Goal: Information Seeking & Learning: Learn about a topic

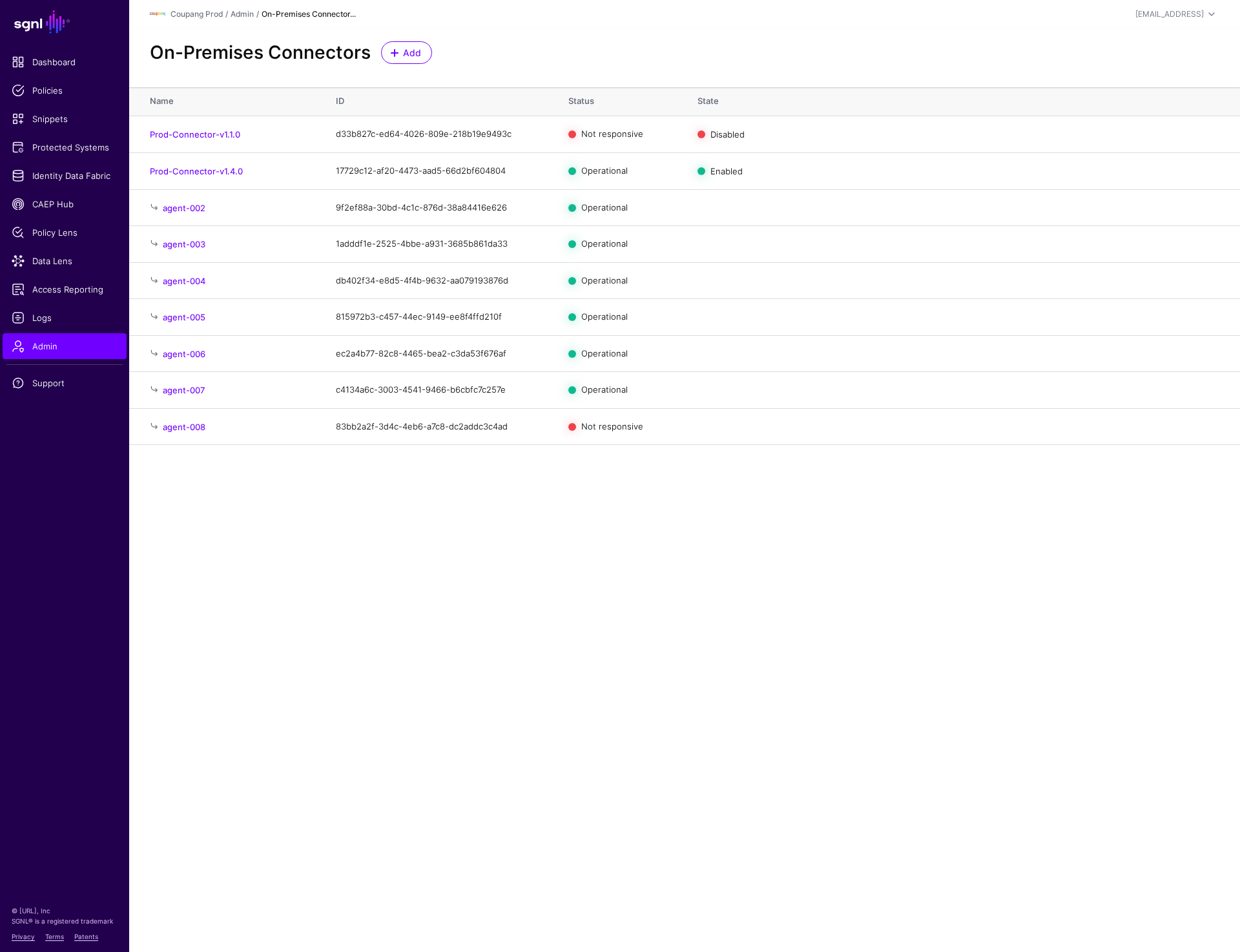
click at [597, 539] on main "SGNL Dashboard Policies Snippets Protected Systems Identity Data Fabric CAEP Hu…" at bounding box center [620, 476] width 1240 height 952
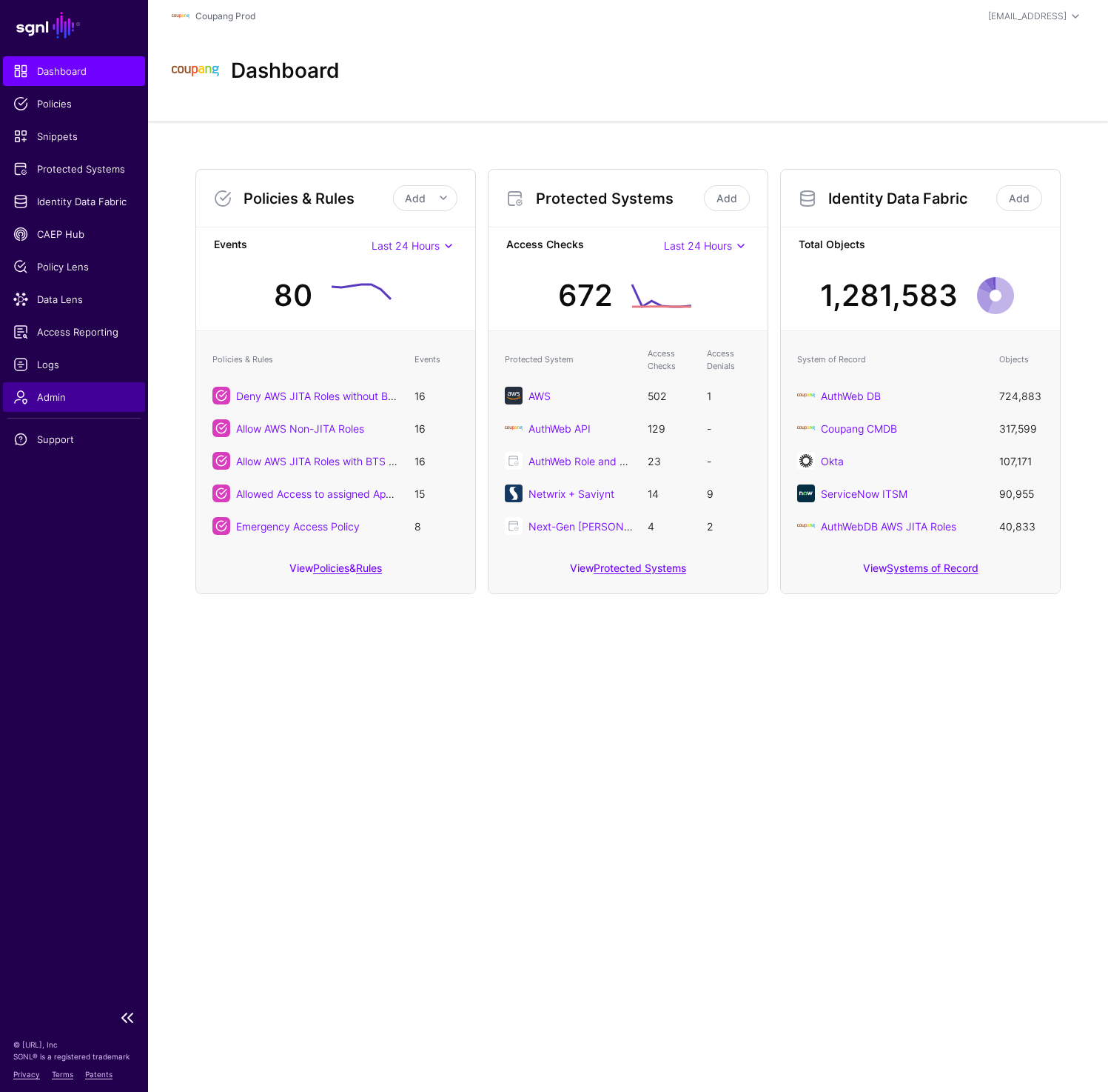
click at [43, 397] on span "Admin" at bounding box center [74, 397] width 122 height 15
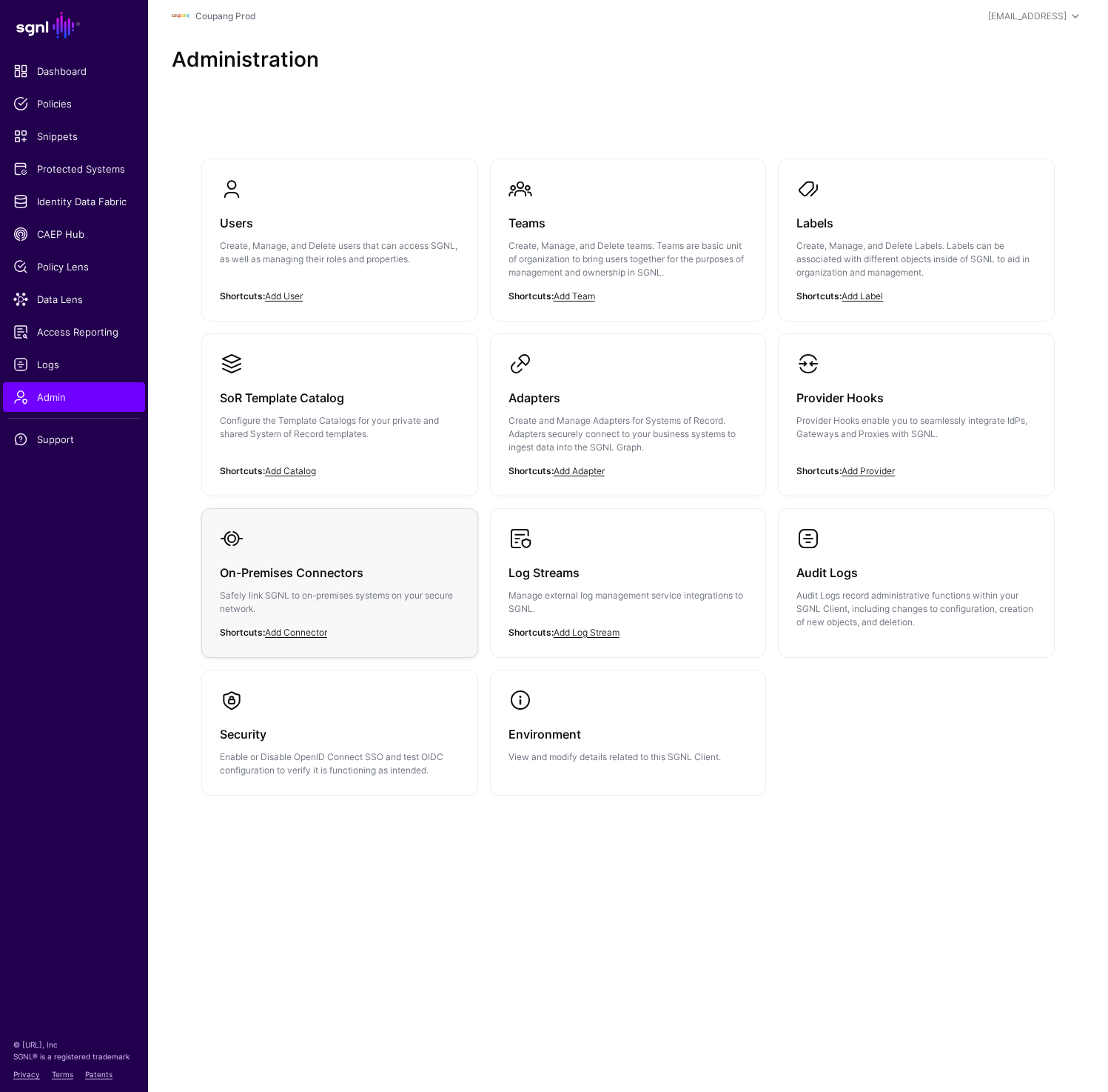
click at [419, 566] on h3 "On-Premises Connectors" at bounding box center [340, 573] width 240 height 21
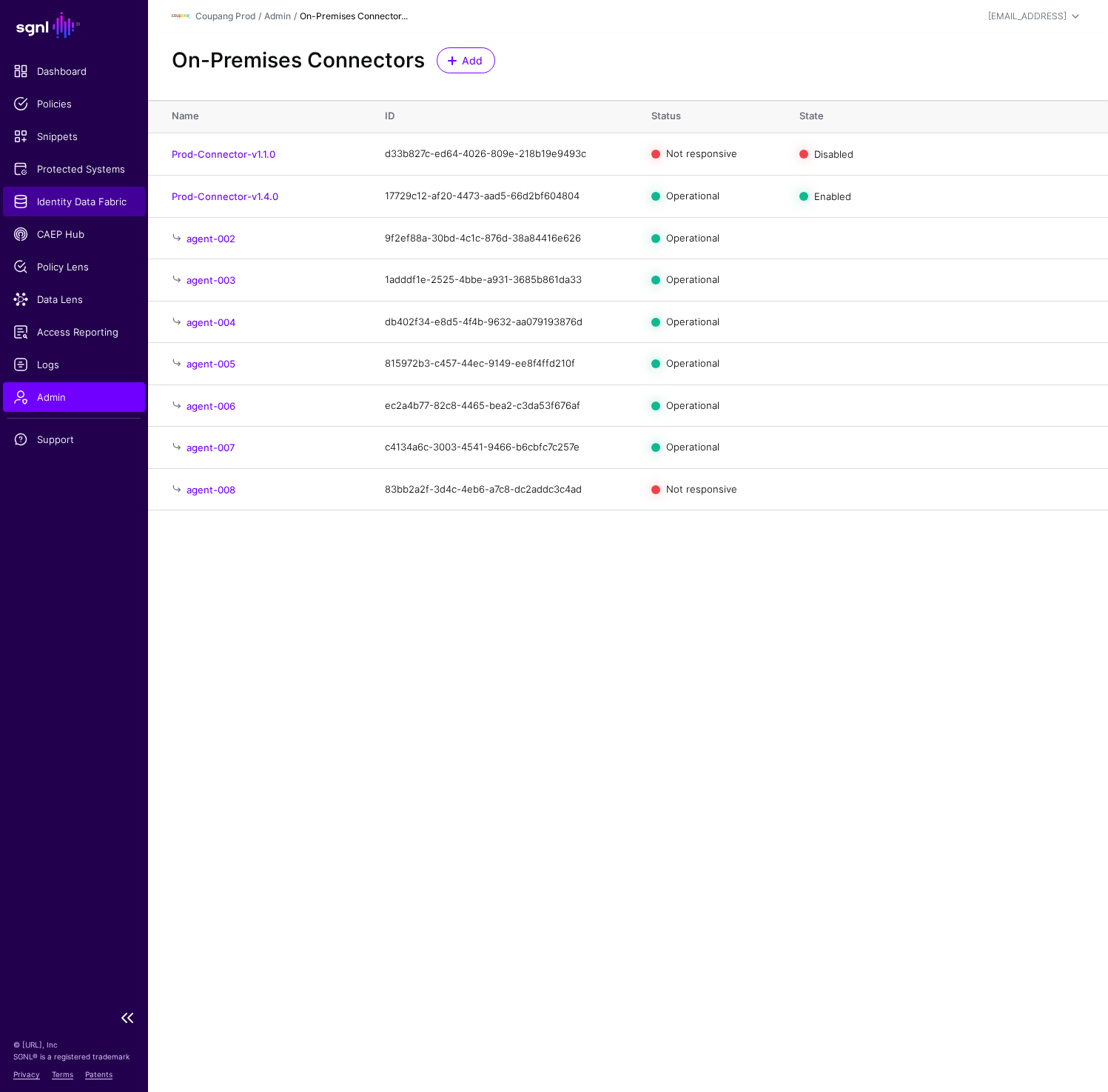
click at [72, 196] on span "Identity Data Fabric" at bounding box center [74, 202] width 122 height 15
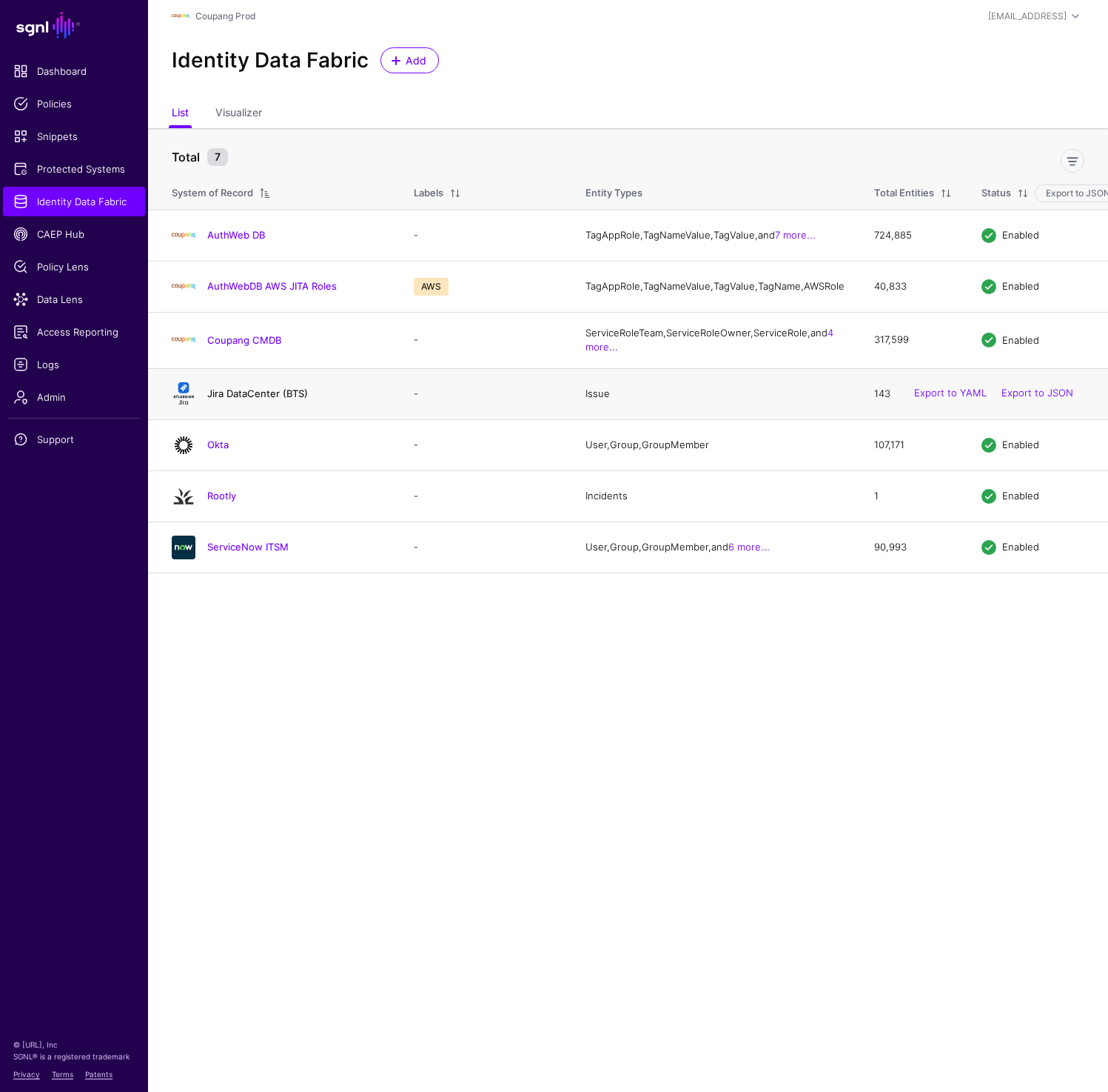
click at [229, 399] on link "Jira DataCenter (BTS)" at bounding box center [257, 393] width 101 height 12
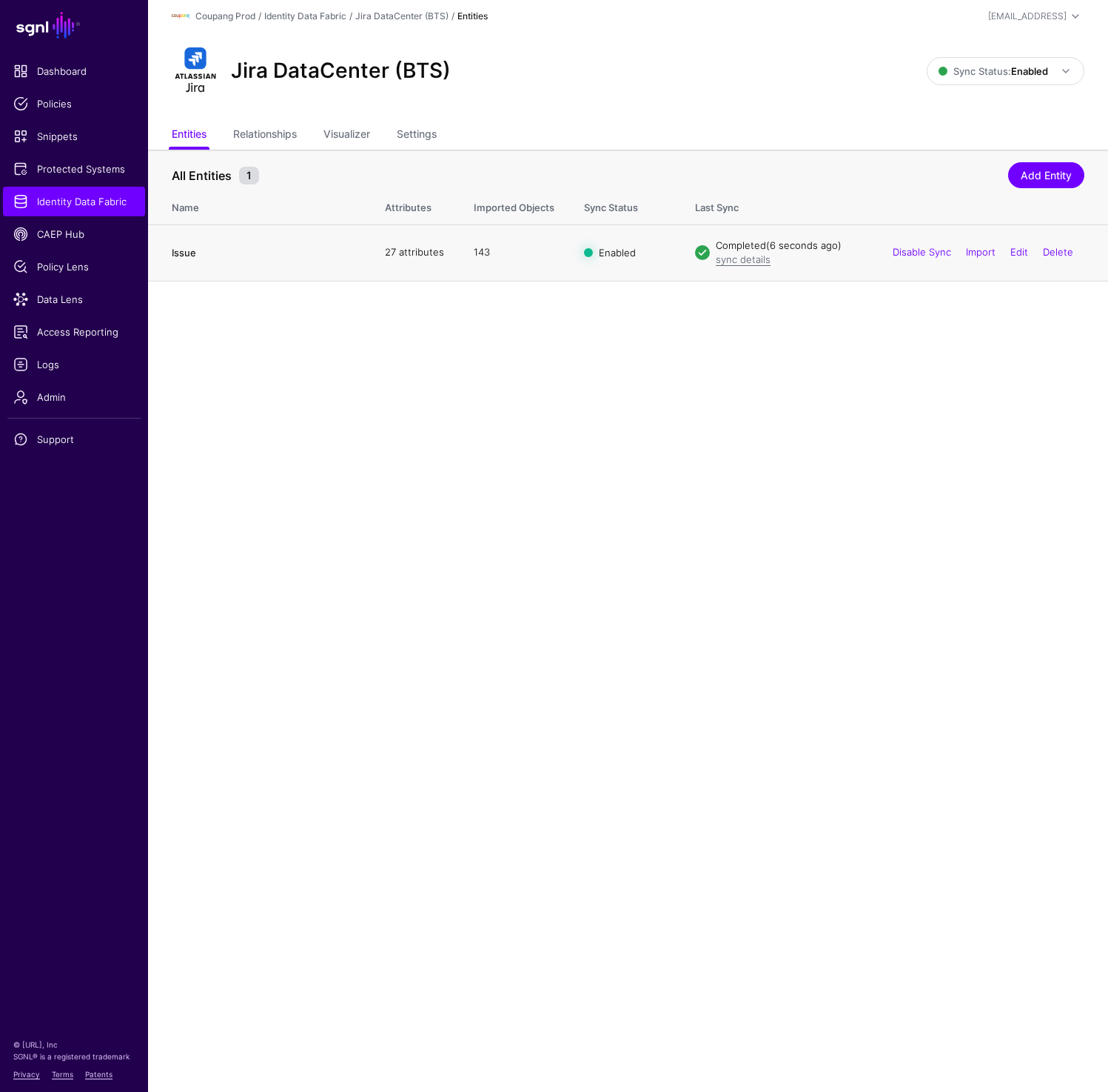
click at [182, 256] on link "Issue" at bounding box center [184, 252] width 25 height 12
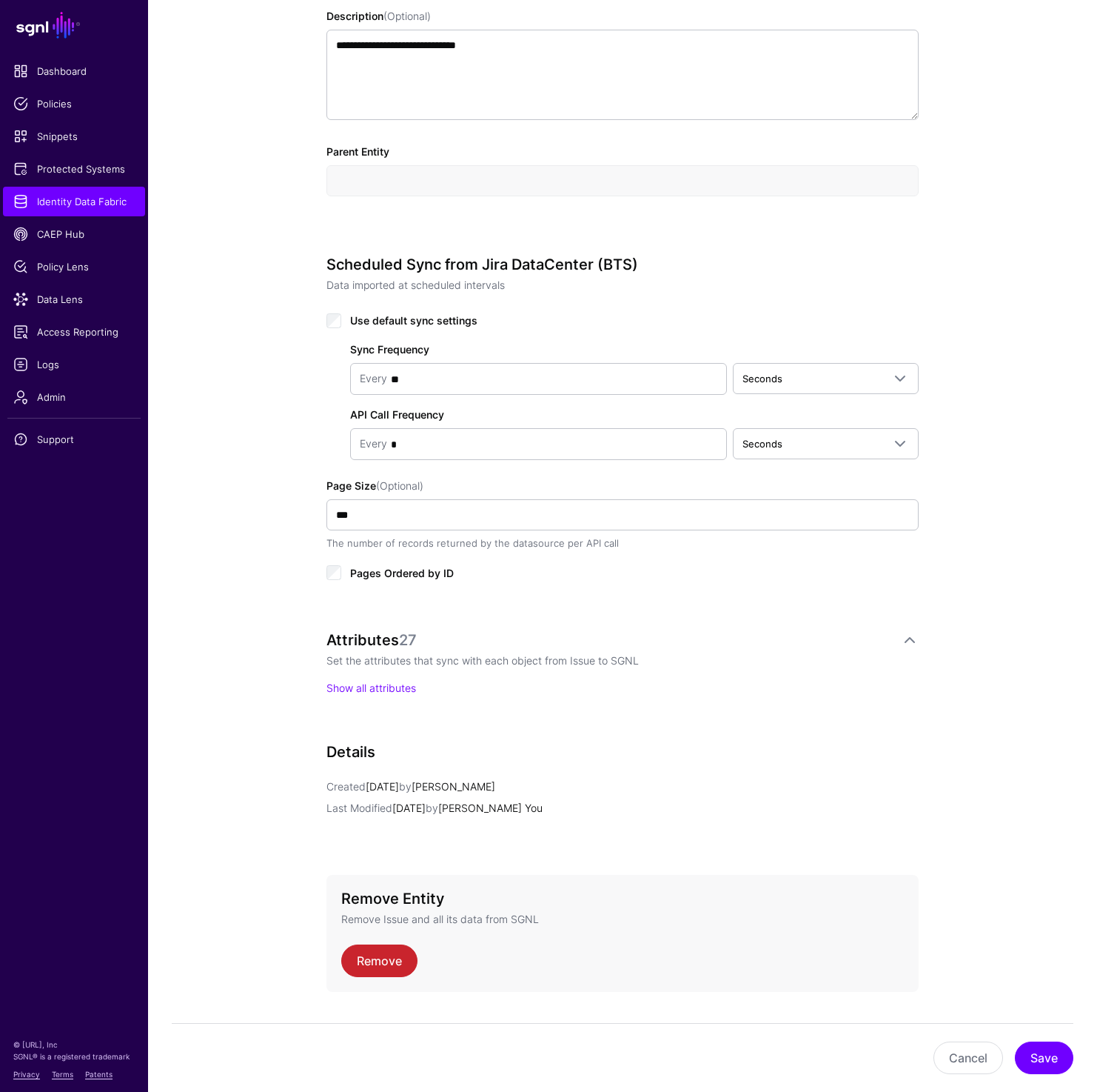
scroll to position [541, 0]
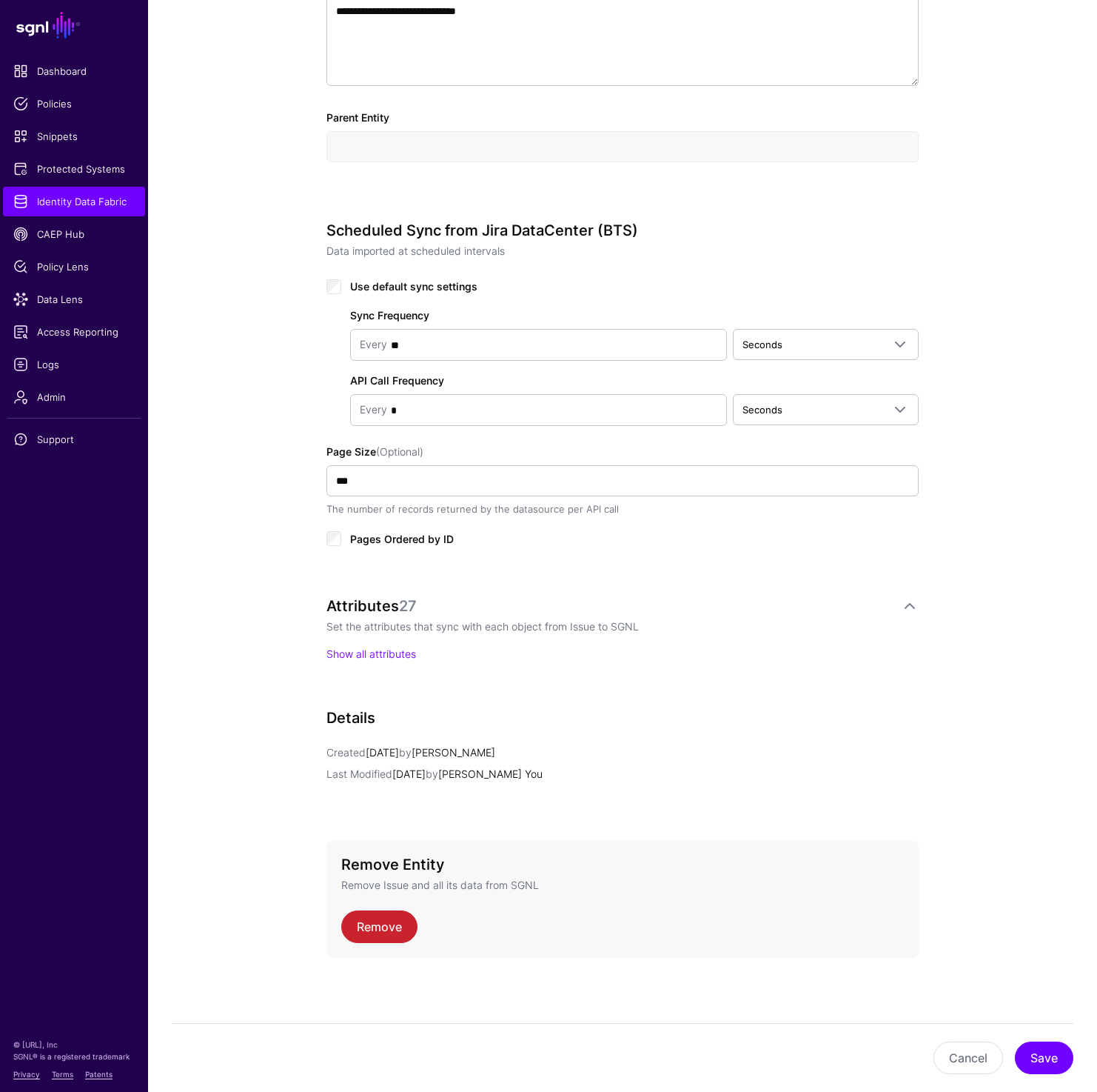
click at [346, 646] on p "Show all attributes" at bounding box center [623, 653] width 592 height 16
click at [346, 651] on link "Show all attributes" at bounding box center [372, 654] width 90 height 13
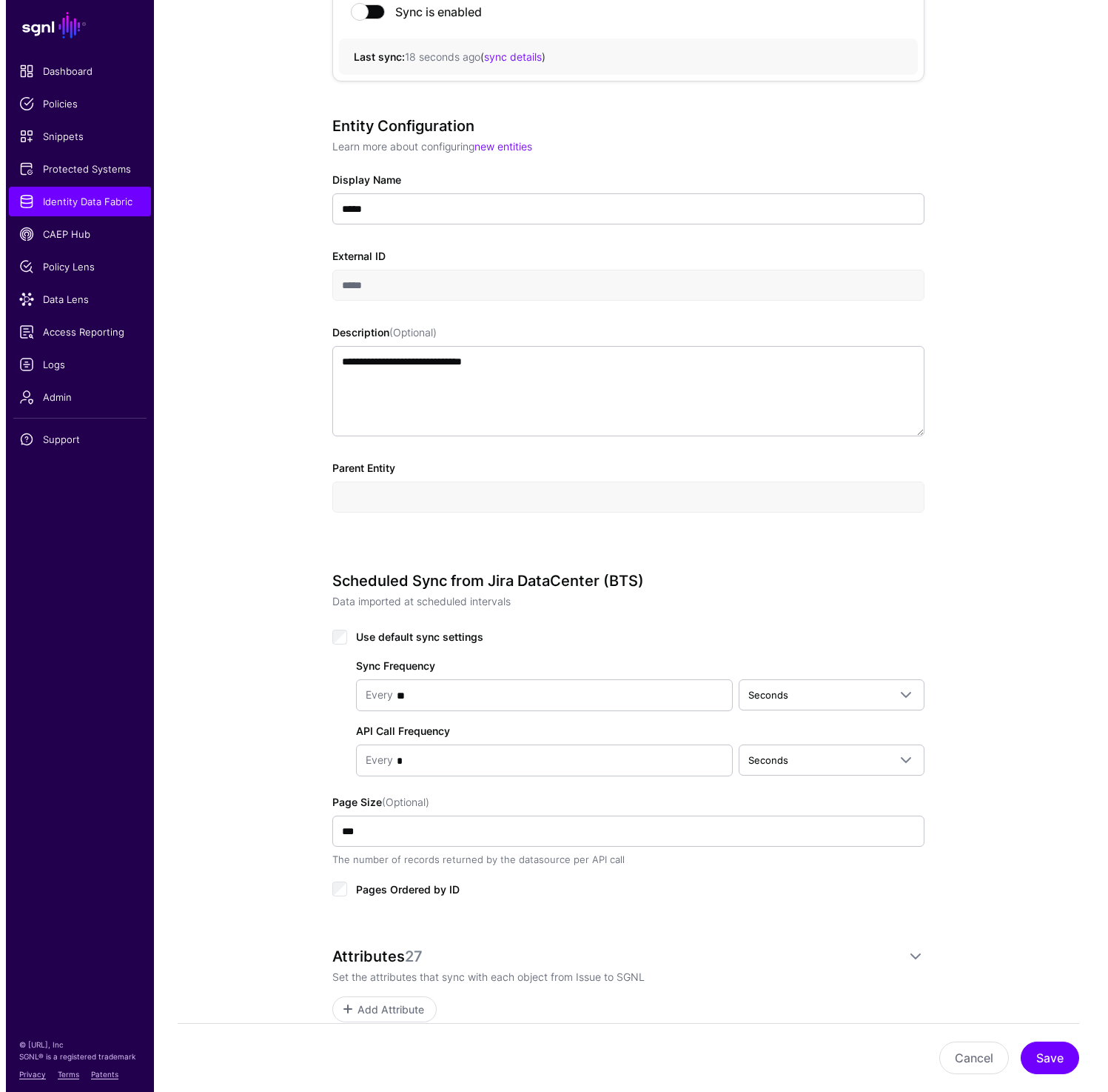
scroll to position [0, 0]
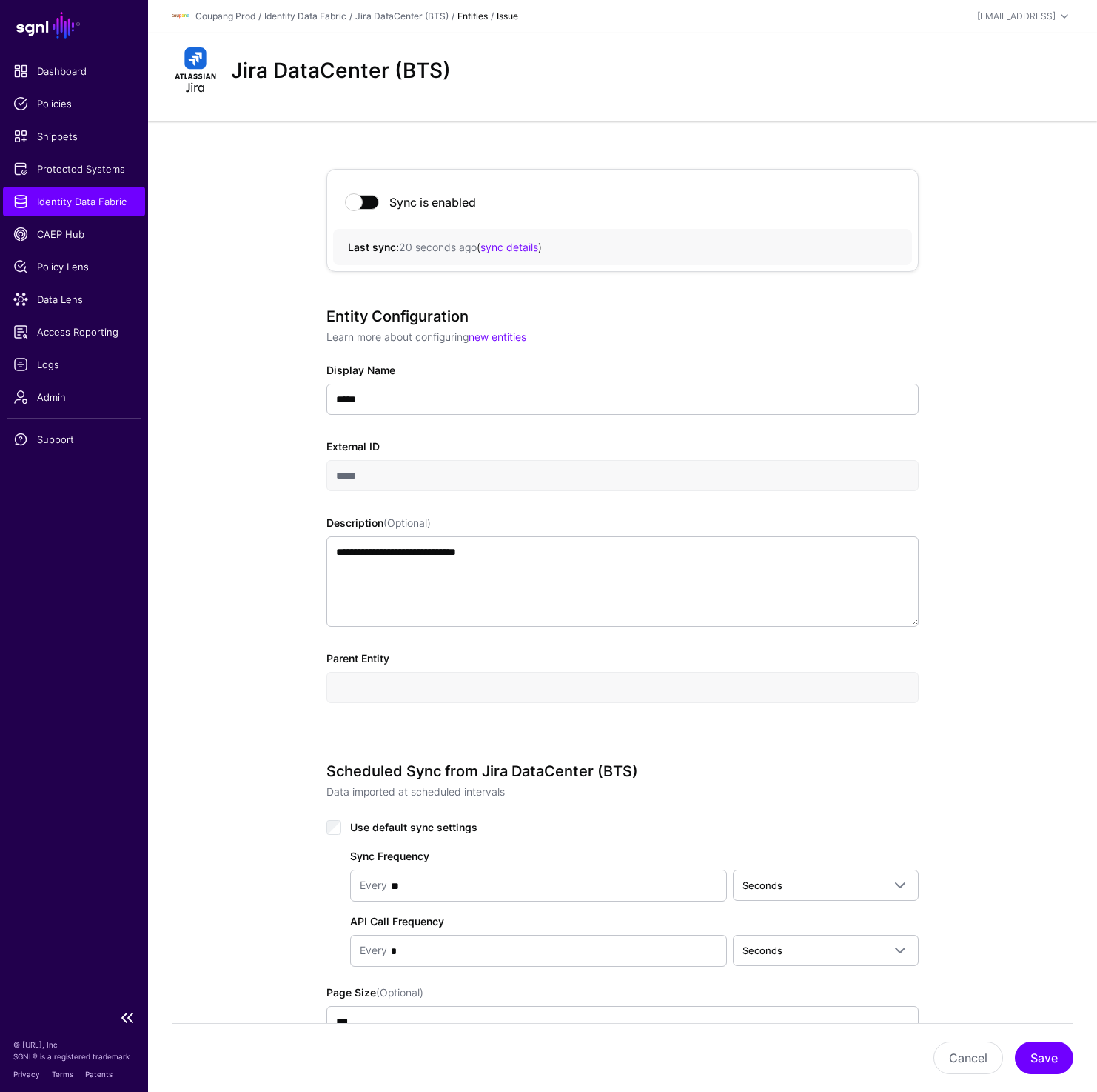
click at [83, 202] on span "Identity Data Fabric" at bounding box center [74, 202] width 122 height 15
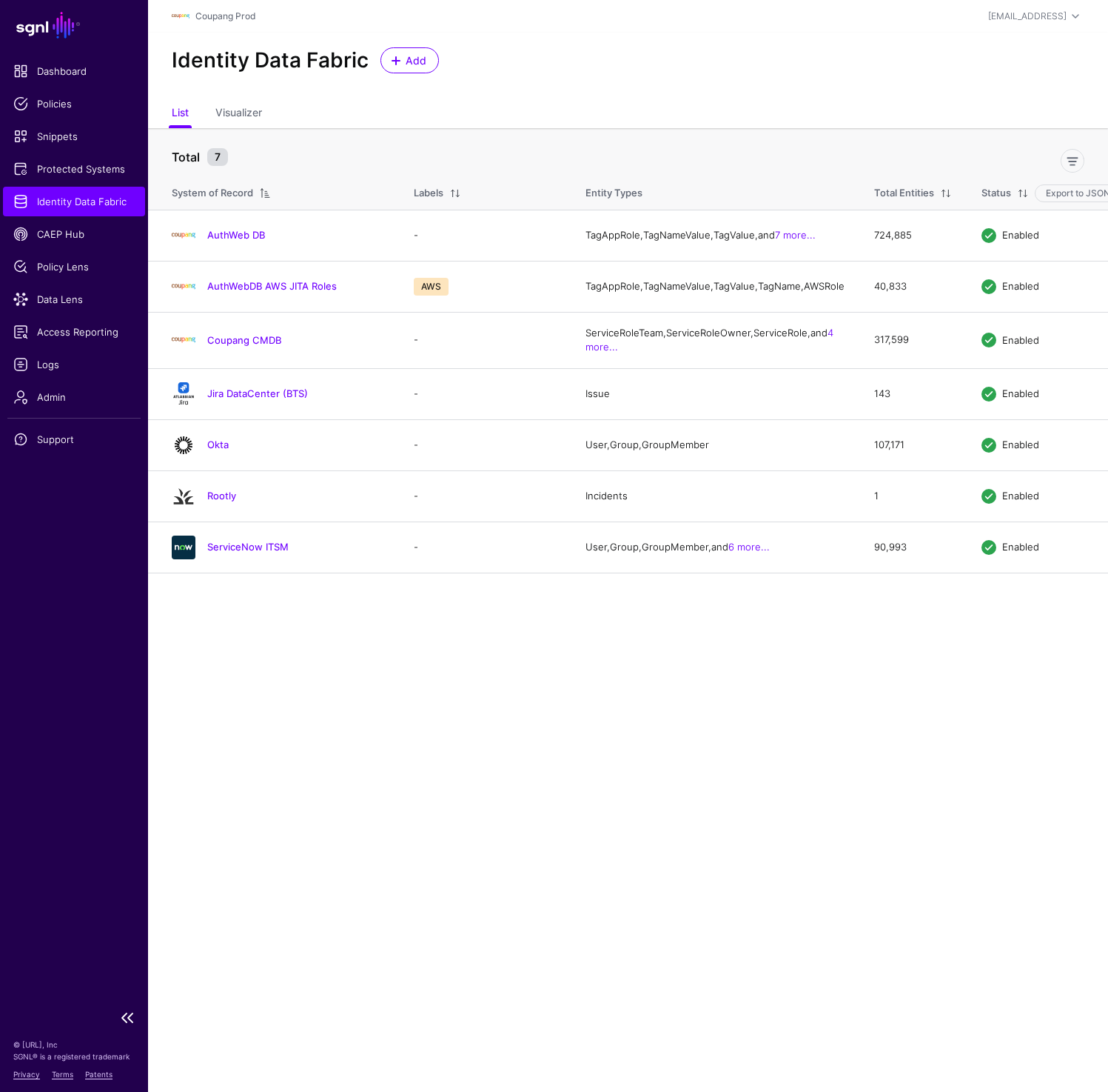
click at [85, 206] on span "Identity Data Fabric" at bounding box center [74, 202] width 122 height 15
click at [285, 292] on link "AuthWebDB AWS JITA Roles" at bounding box center [271, 286] width 129 height 12
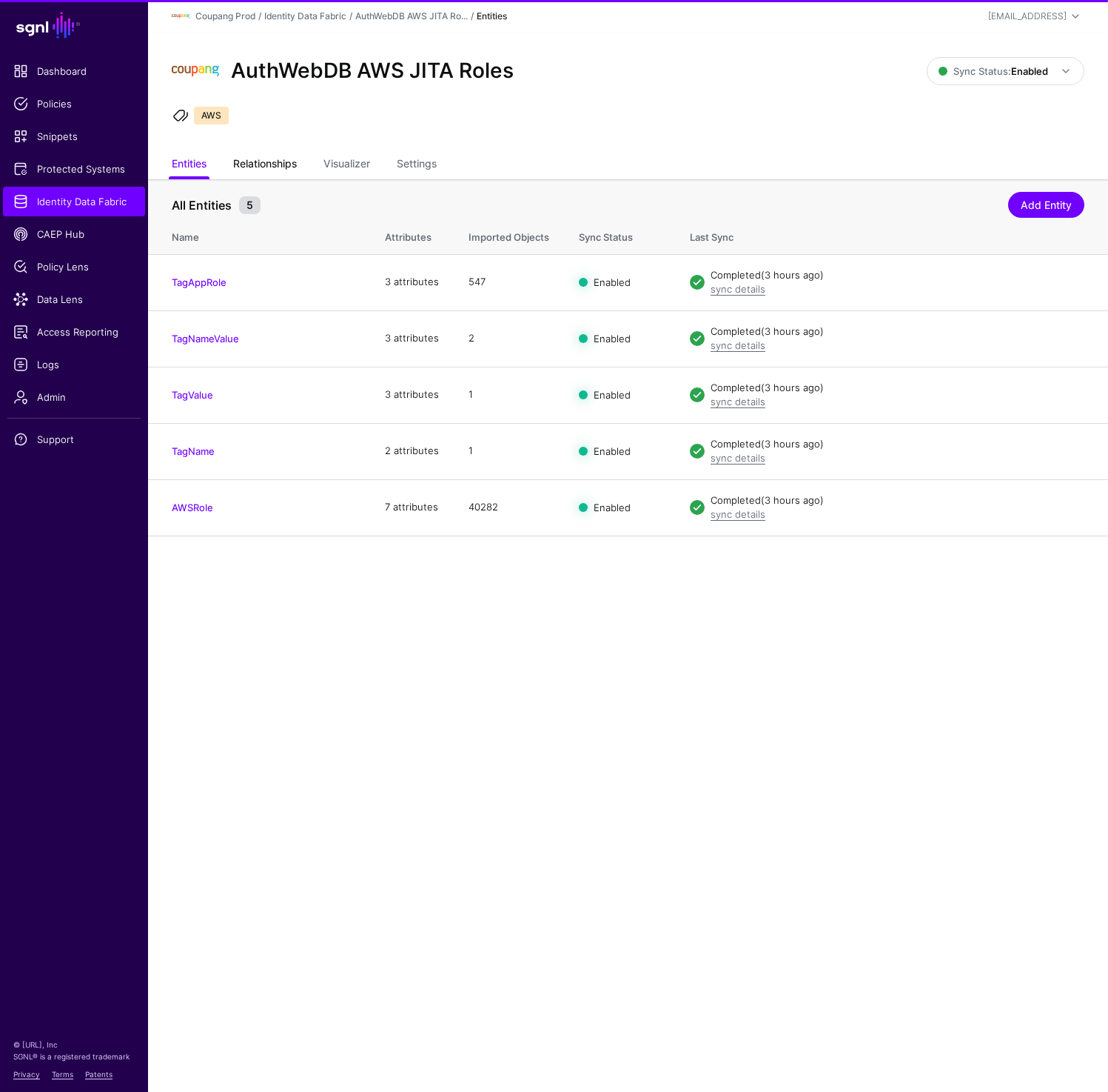
click at [253, 170] on link "Relationships" at bounding box center [266, 165] width 64 height 28
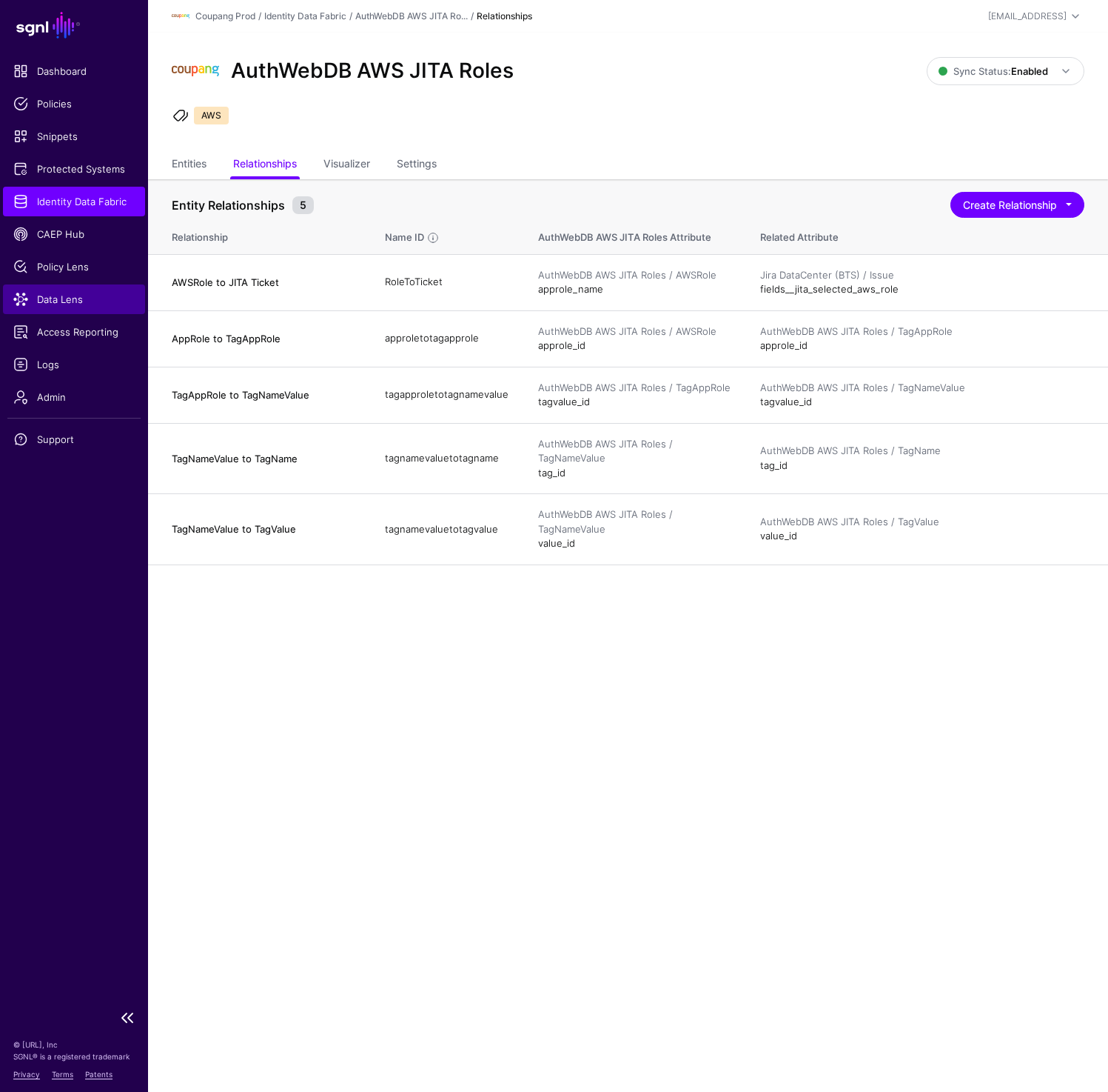
click at [65, 307] on link "Data Lens" at bounding box center [73, 299] width 142 height 29
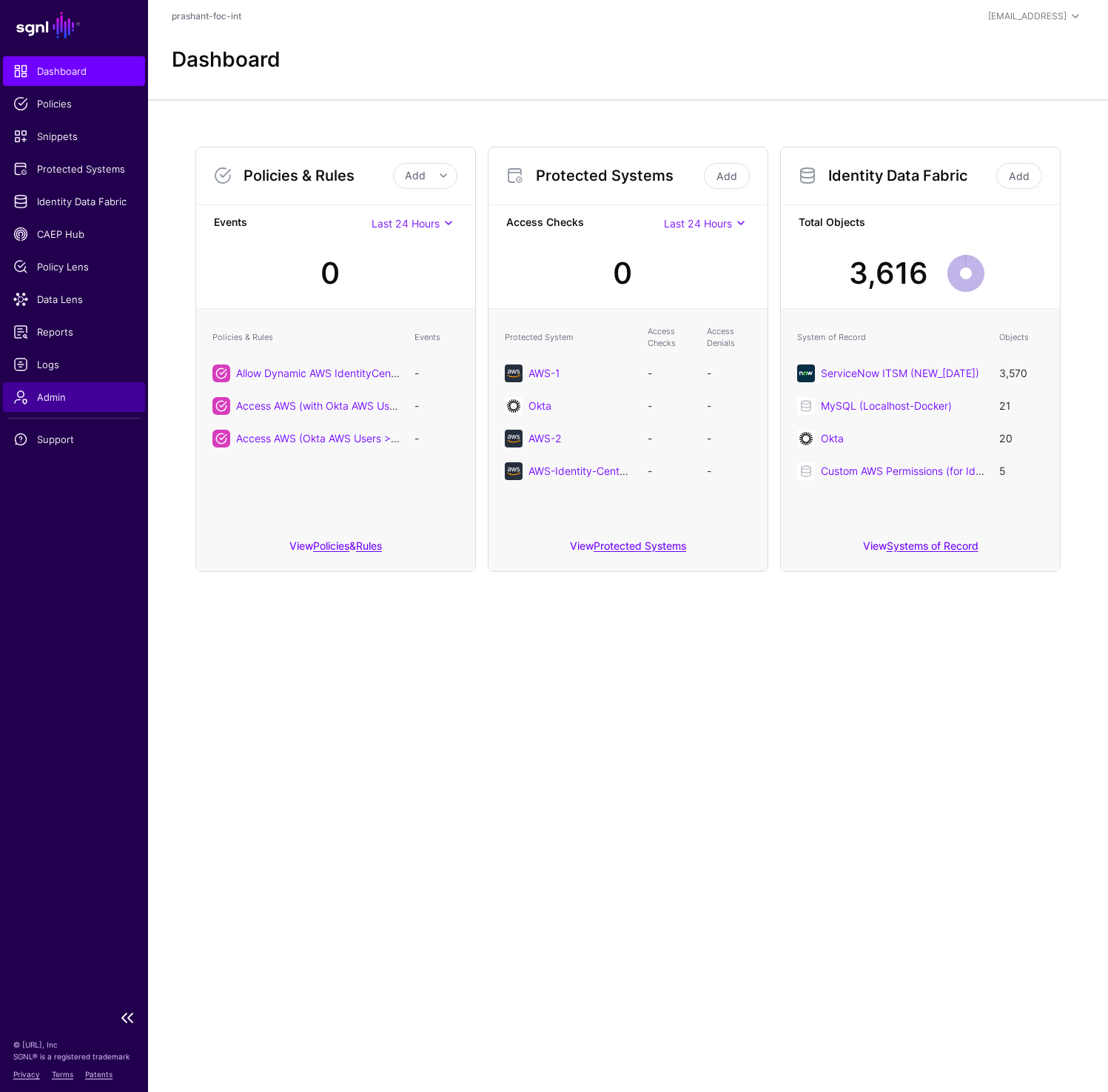
click at [71, 393] on span "Admin" at bounding box center [74, 397] width 122 height 15
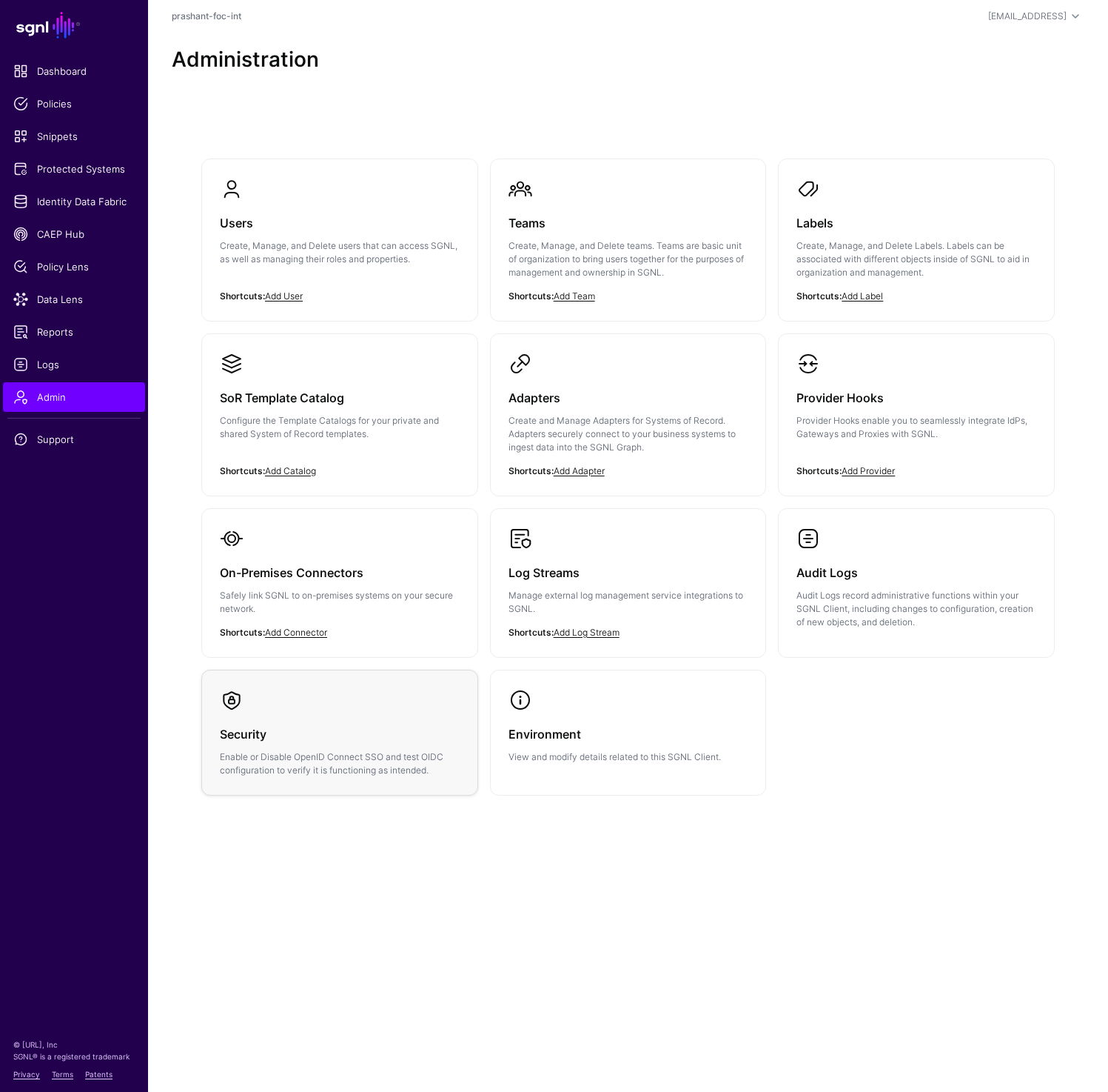
click at [327, 712] on div "Security Enable or Disable OpenID Connect SSO and test OIDC configuration to ve…" at bounding box center [340, 744] width 240 height 65
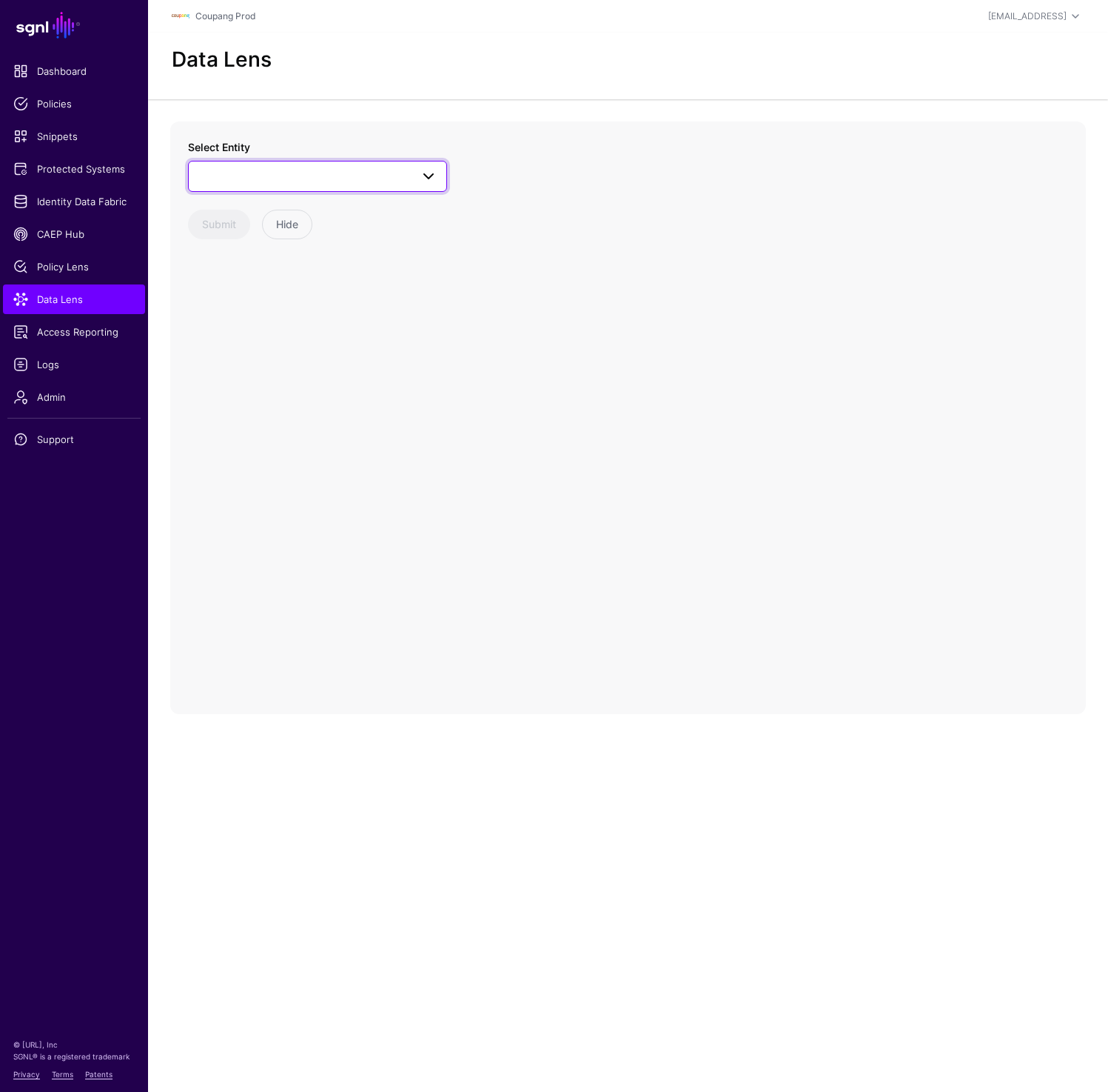
click at [285, 170] on span at bounding box center [318, 176] width 240 height 17
type input "*"
type input "****"
click at [284, 292] on div "Issue" at bounding box center [324, 288] width 221 height 15
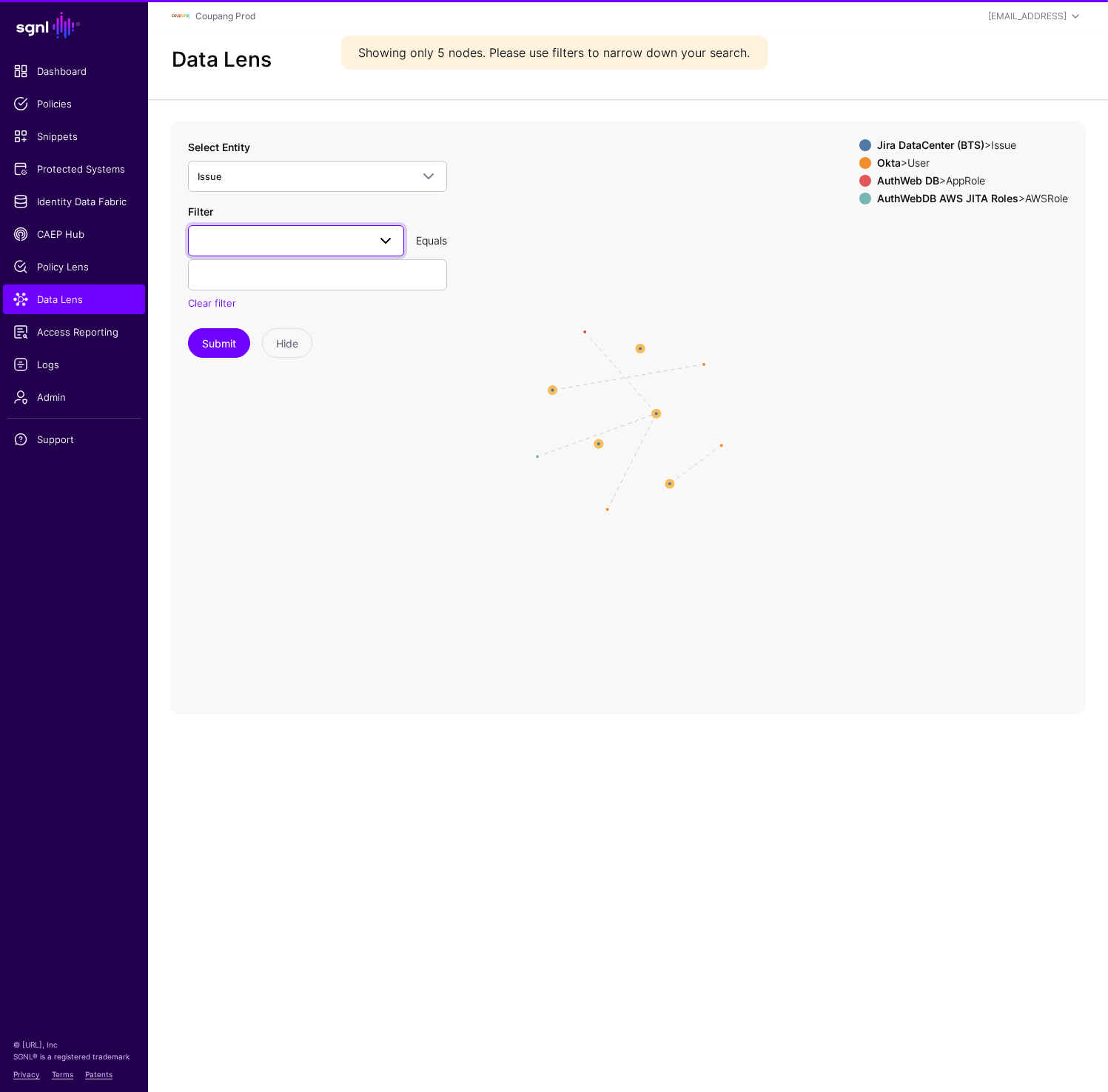
click at [251, 253] on link at bounding box center [296, 241] width 216 height 31
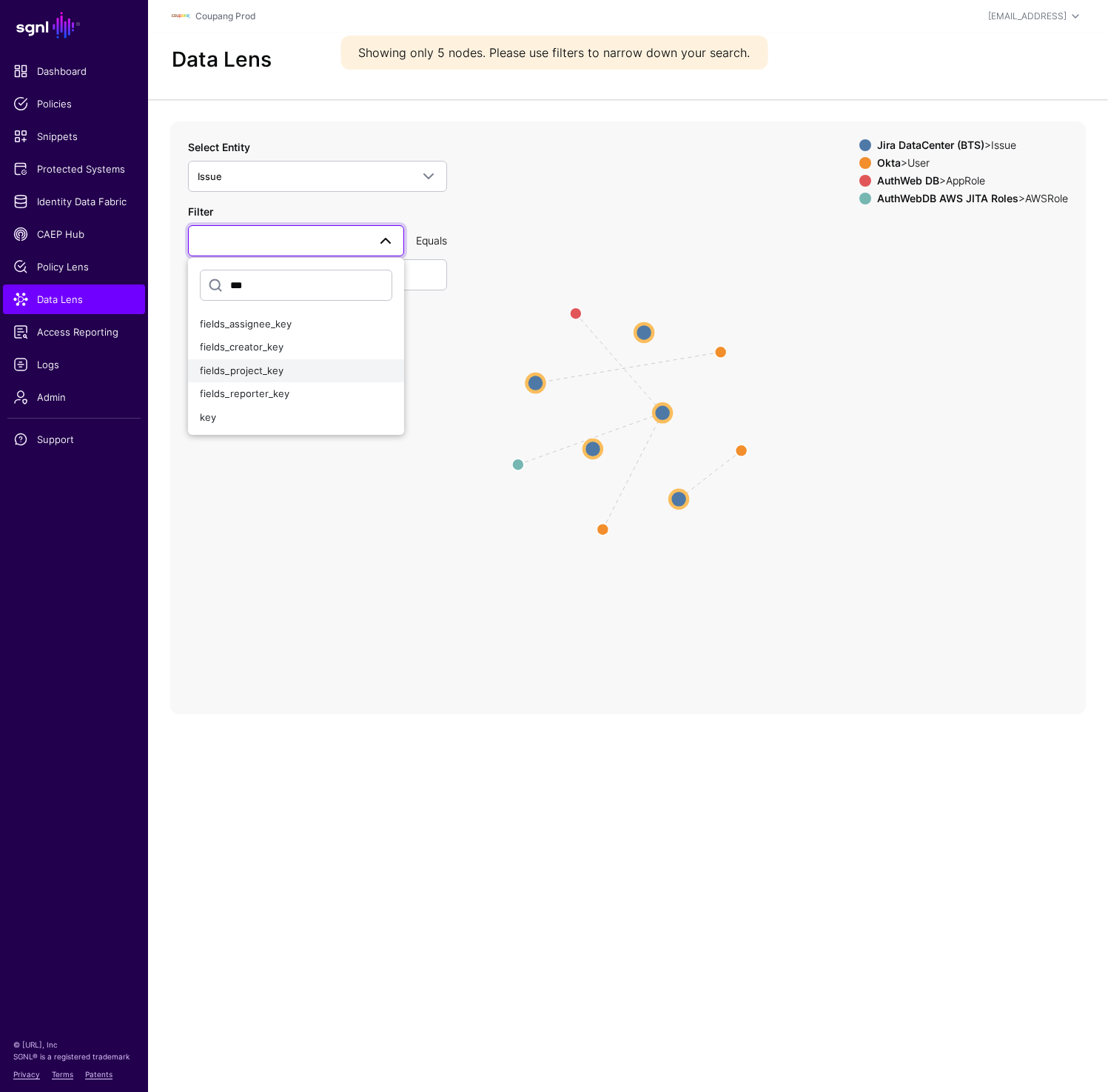
type input "***"
click at [242, 375] on span "fields_project_key" at bounding box center [241, 370] width 83 height 12
click at [245, 274] on input "text" at bounding box center [317, 275] width 259 height 31
type input "*****"
click at [208, 326] on div "Select Entity Issue **** Jira DataCenter (BTS) Issue Filter fields_project_key …" at bounding box center [317, 248] width 259 height 219
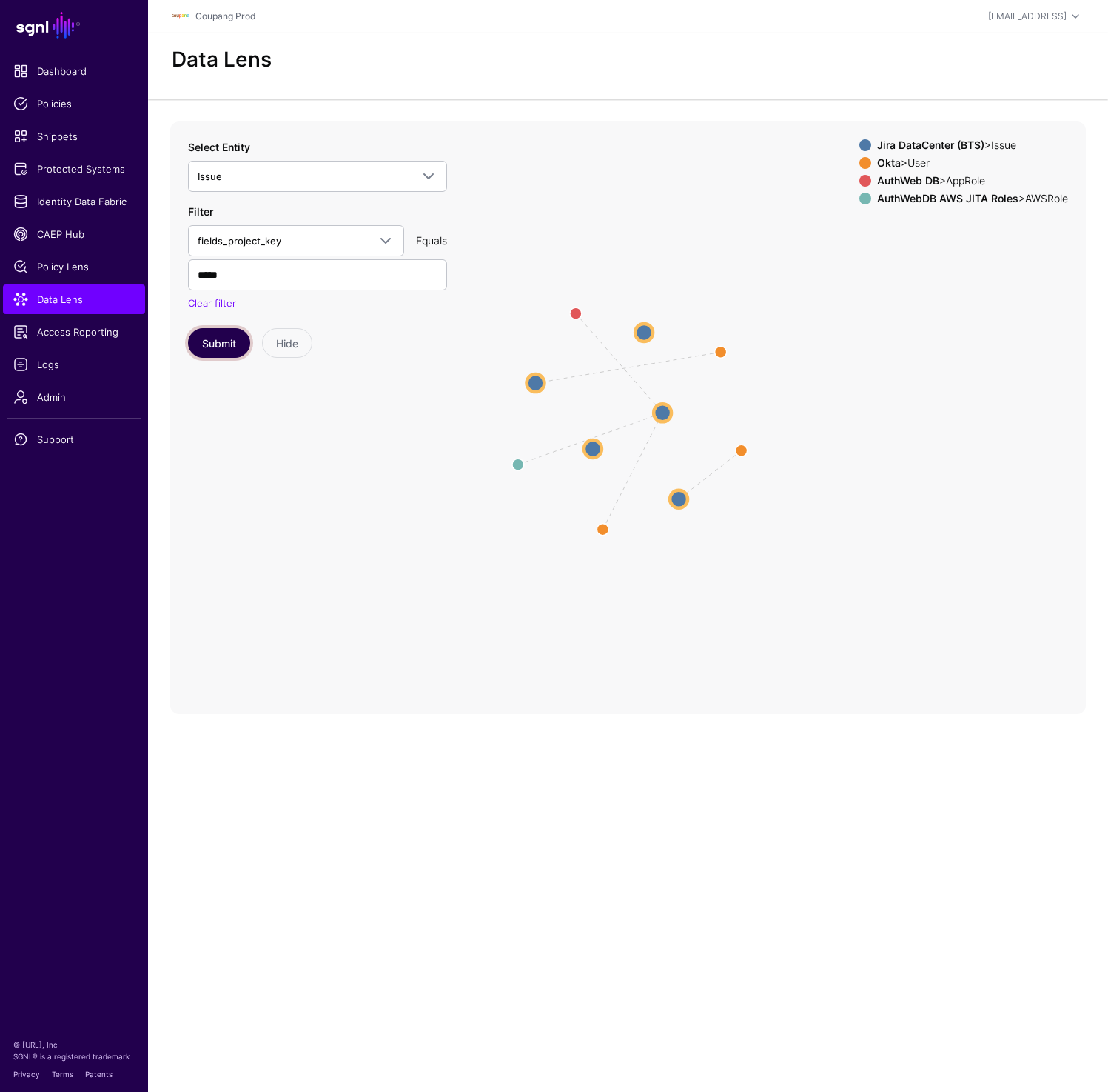
click at [208, 335] on button "Submit" at bounding box center [219, 343] width 62 height 29
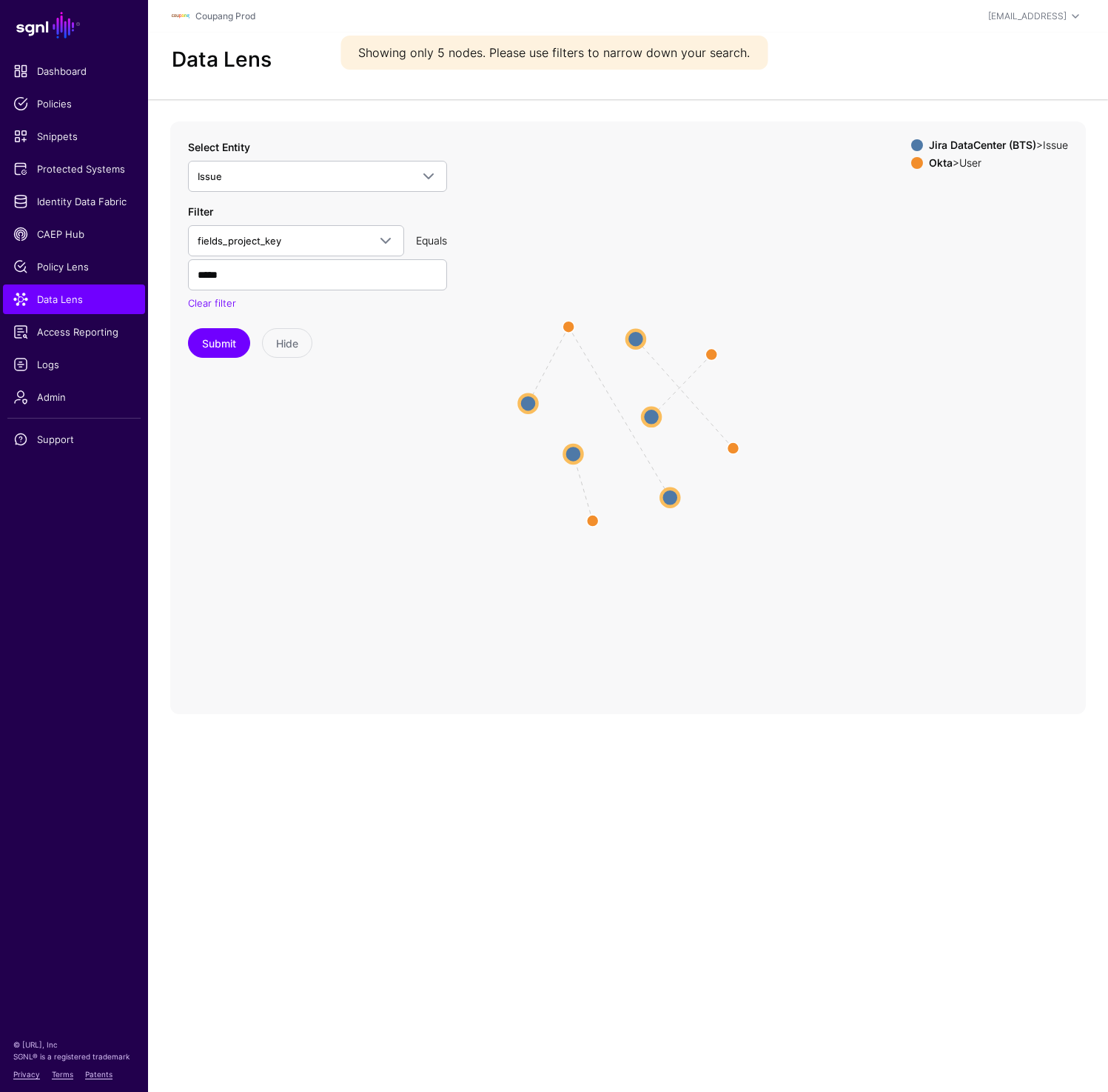
click at [655, 415] on circle at bounding box center [651, 416] width 17 height 17
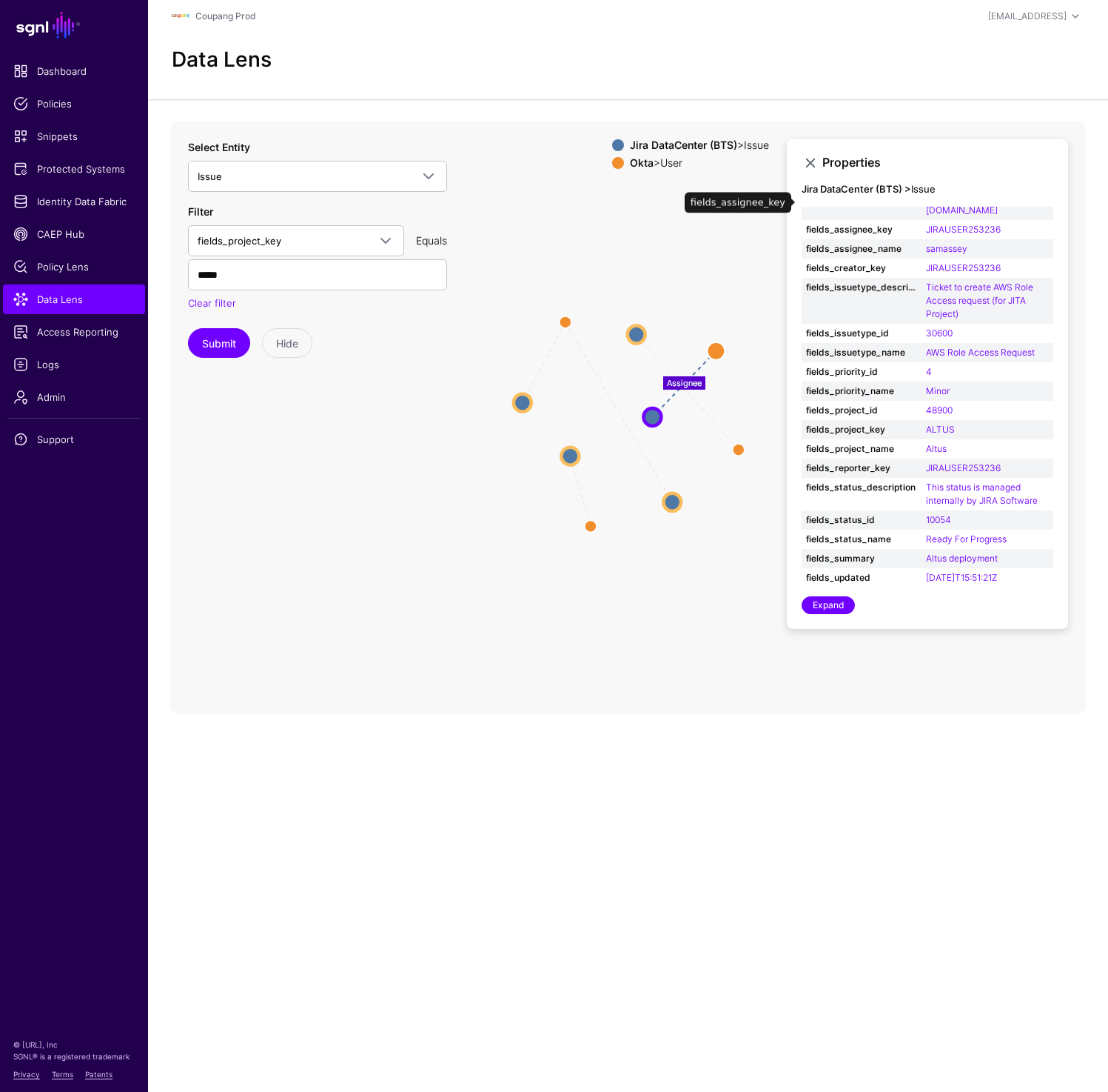
scroll to position [197, 0]
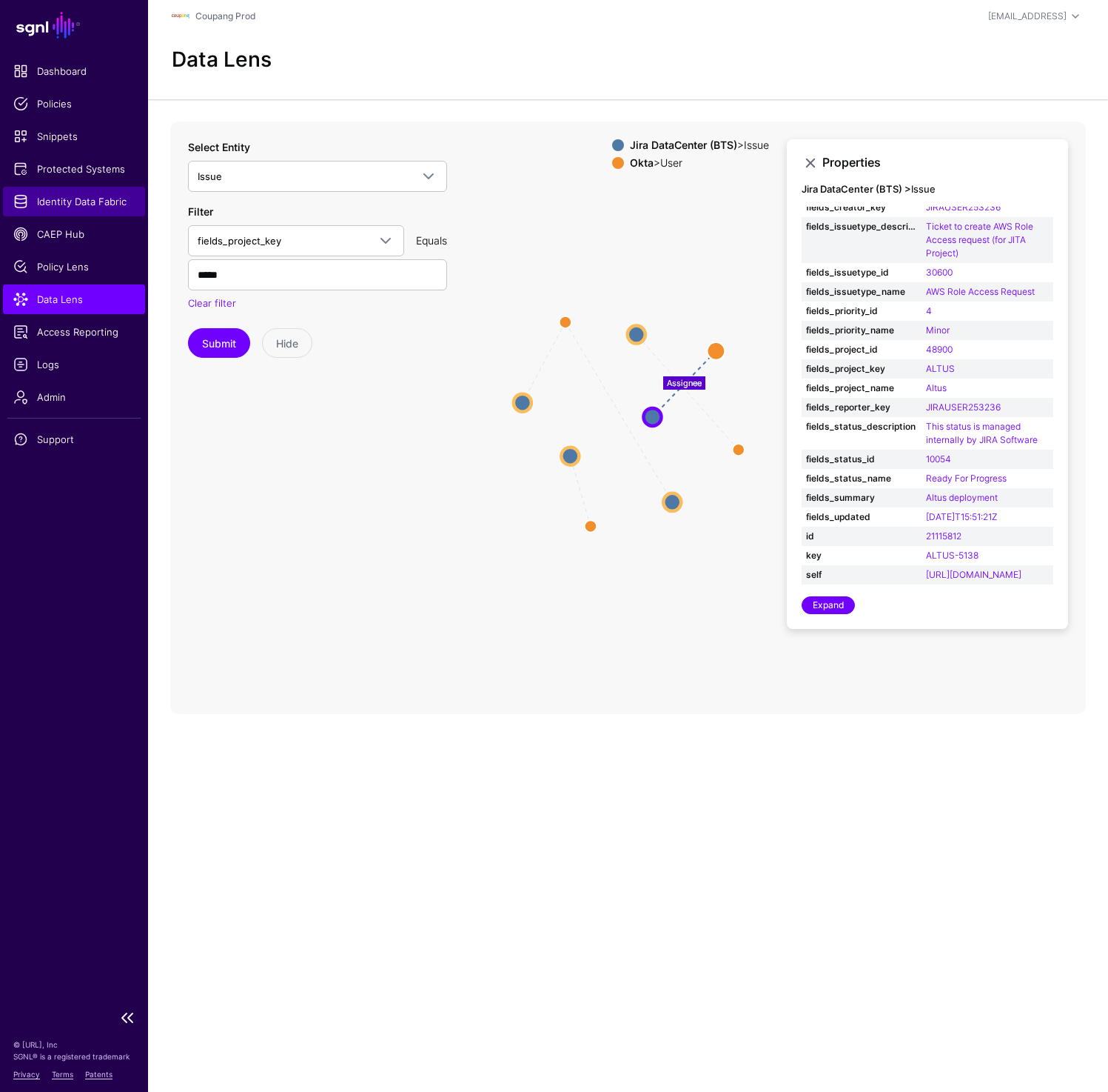
click at [39, 206] on span "Identity Data Fabric" at bounding box center [74, 202] width 122 height 15
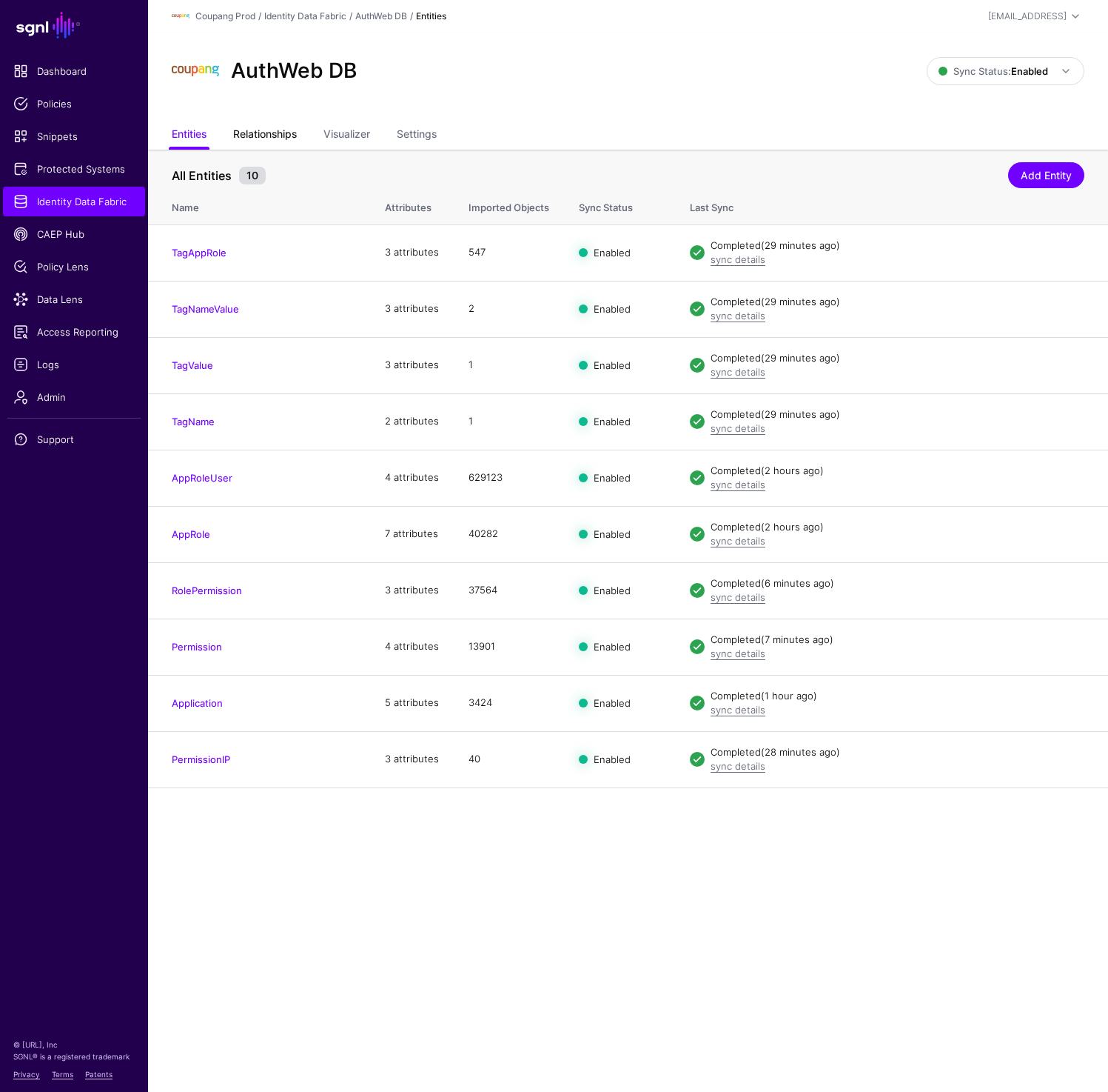
click at [290, 136] on link "Relationships" at bounding box center [266, 136] width 64 height 28
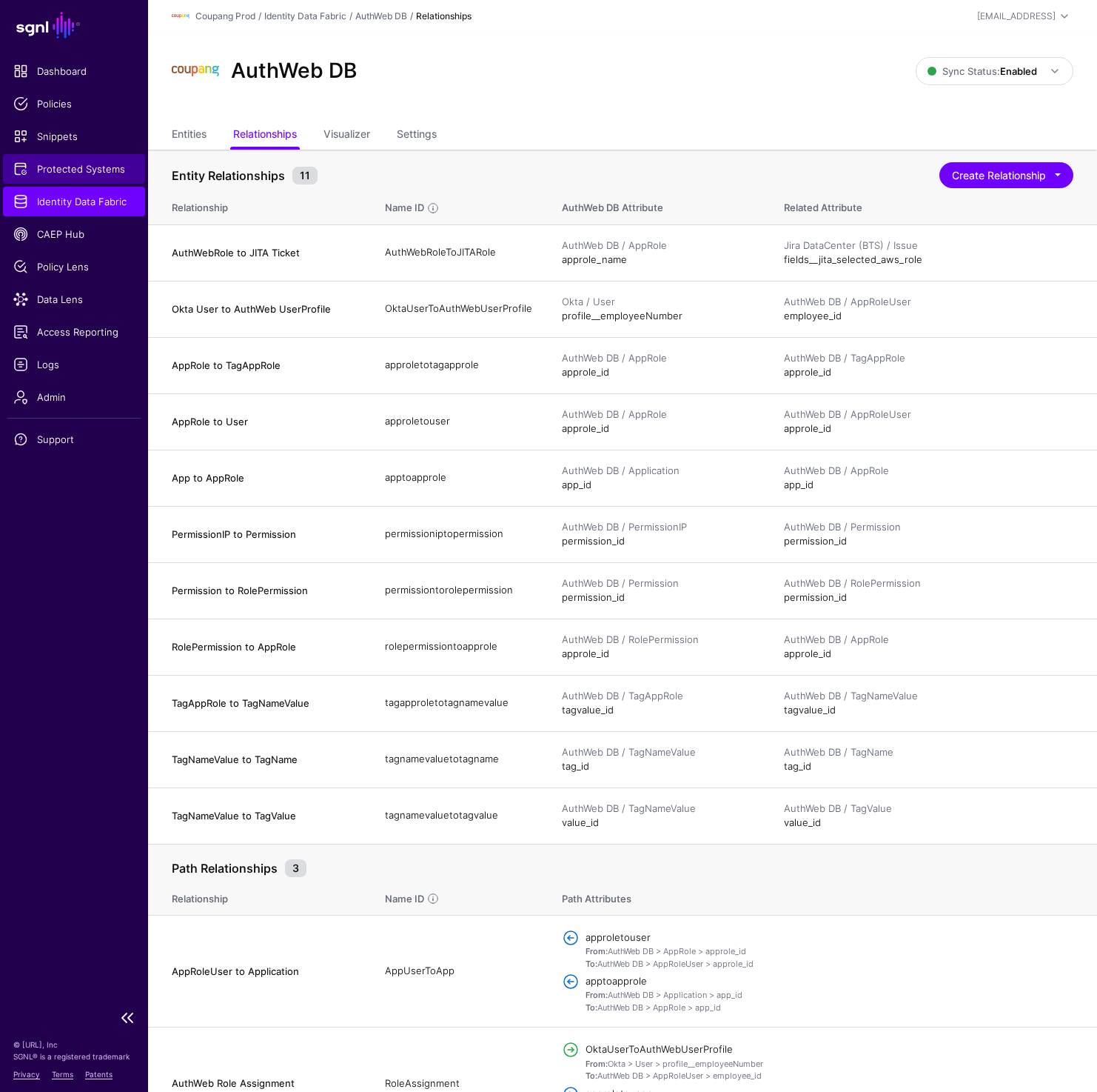
click at [66, 176] on span "Protected Systems" at bounding box center [74, 169] width 122 height 15
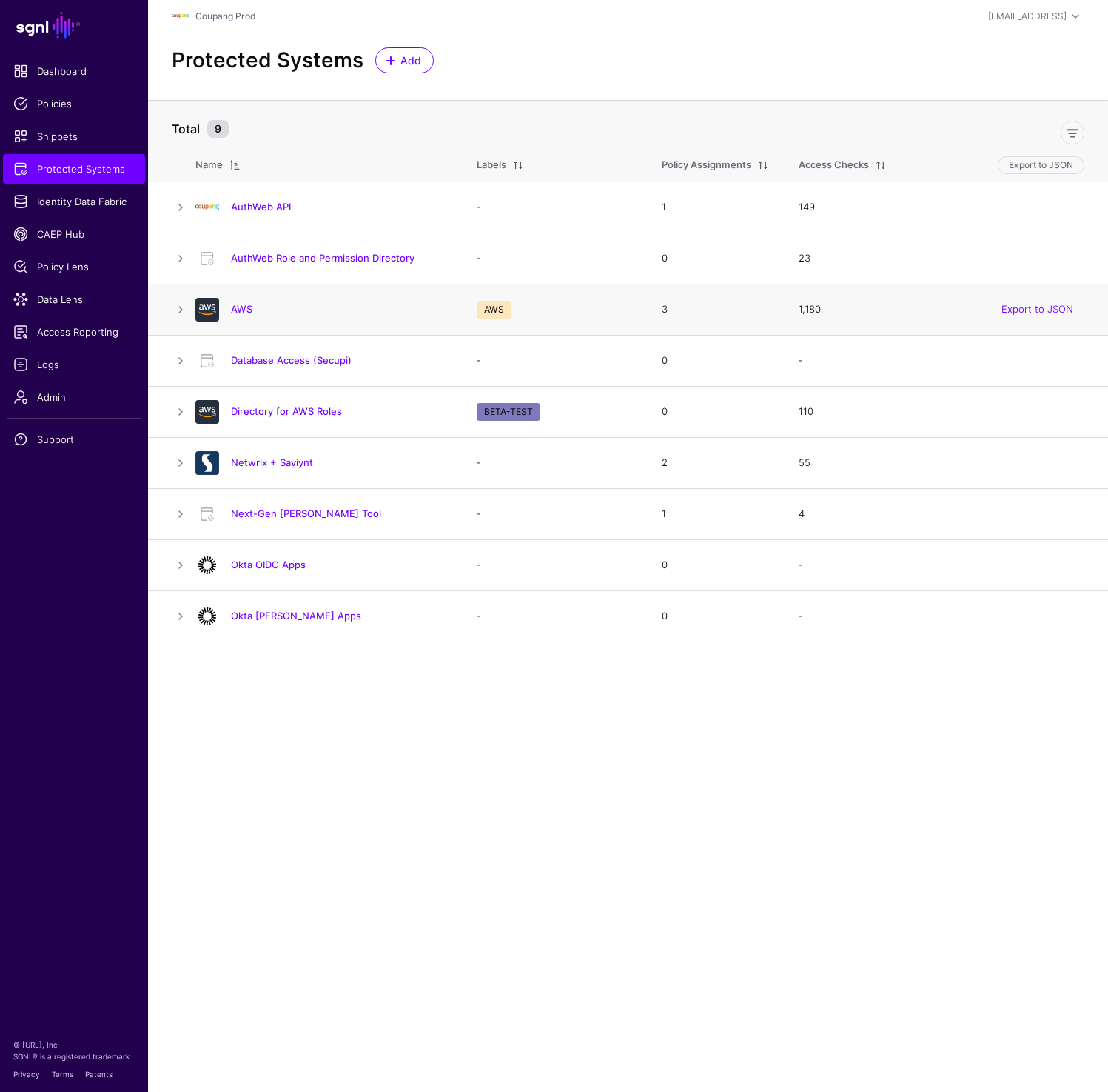
click at [234, 315] on h4 "AWS" at bounding box center [339, 309] width 216 height 14
click at [234, 308] on link "AWS" at bounding box center [241, 309] width 21 height 12
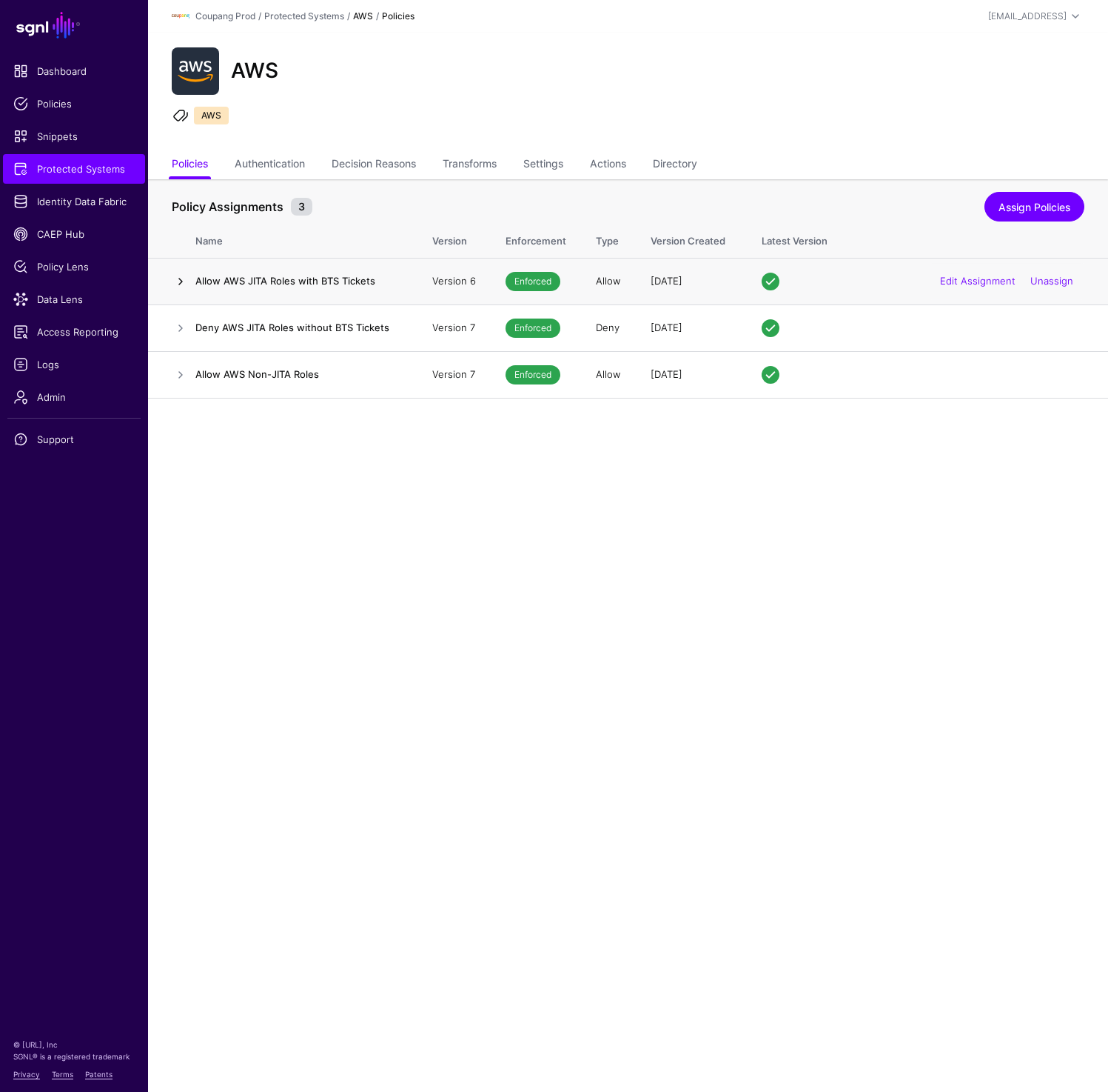
click at [175, 285] on link at bounding box center [180, 281] width 17 height 17
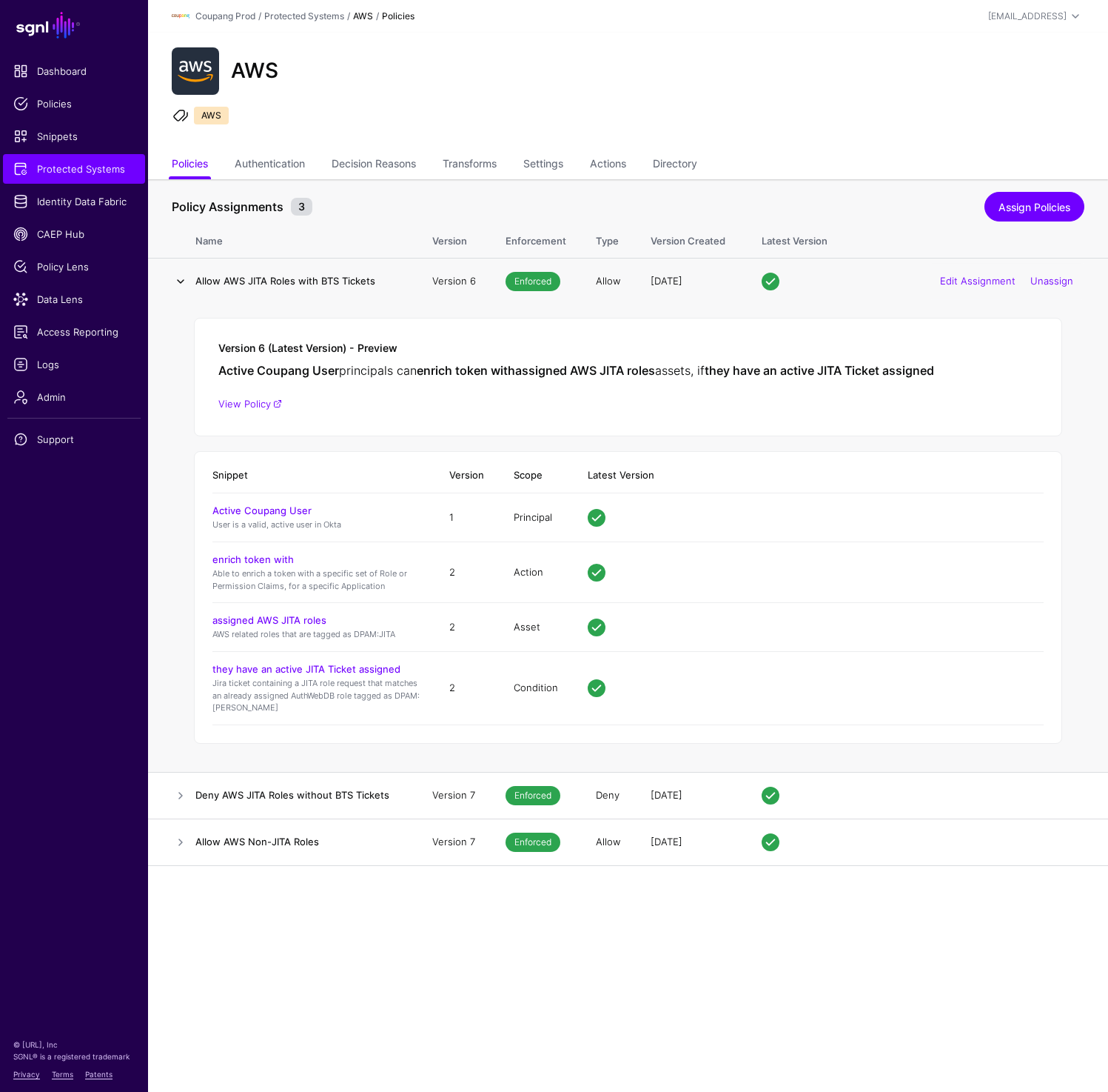
click at [175, 285] on link at bounding box center [180, 281] width 17 height 17
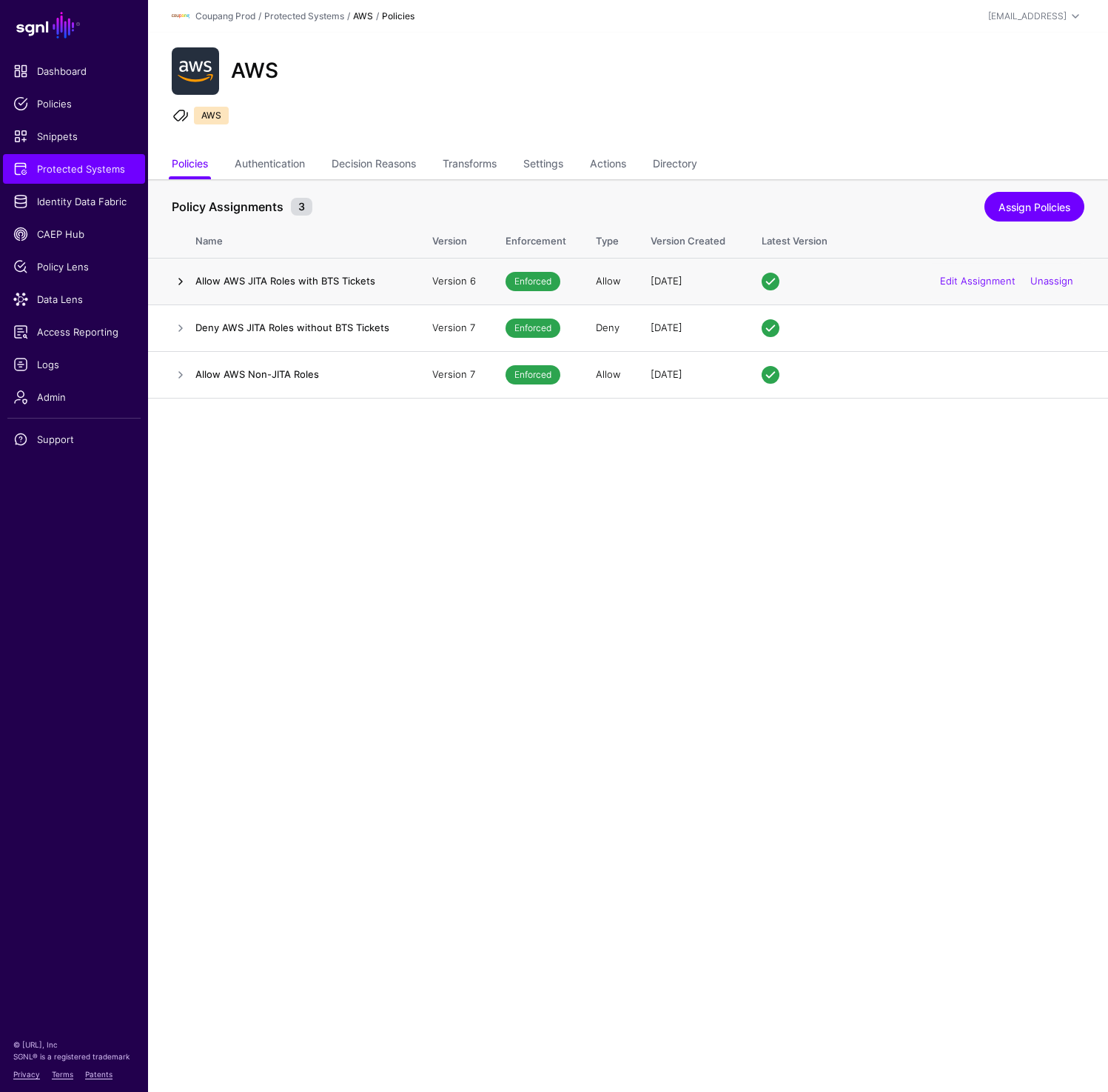
click at [175, 285] on link at bounding box center [180, 281] width 17 height 17
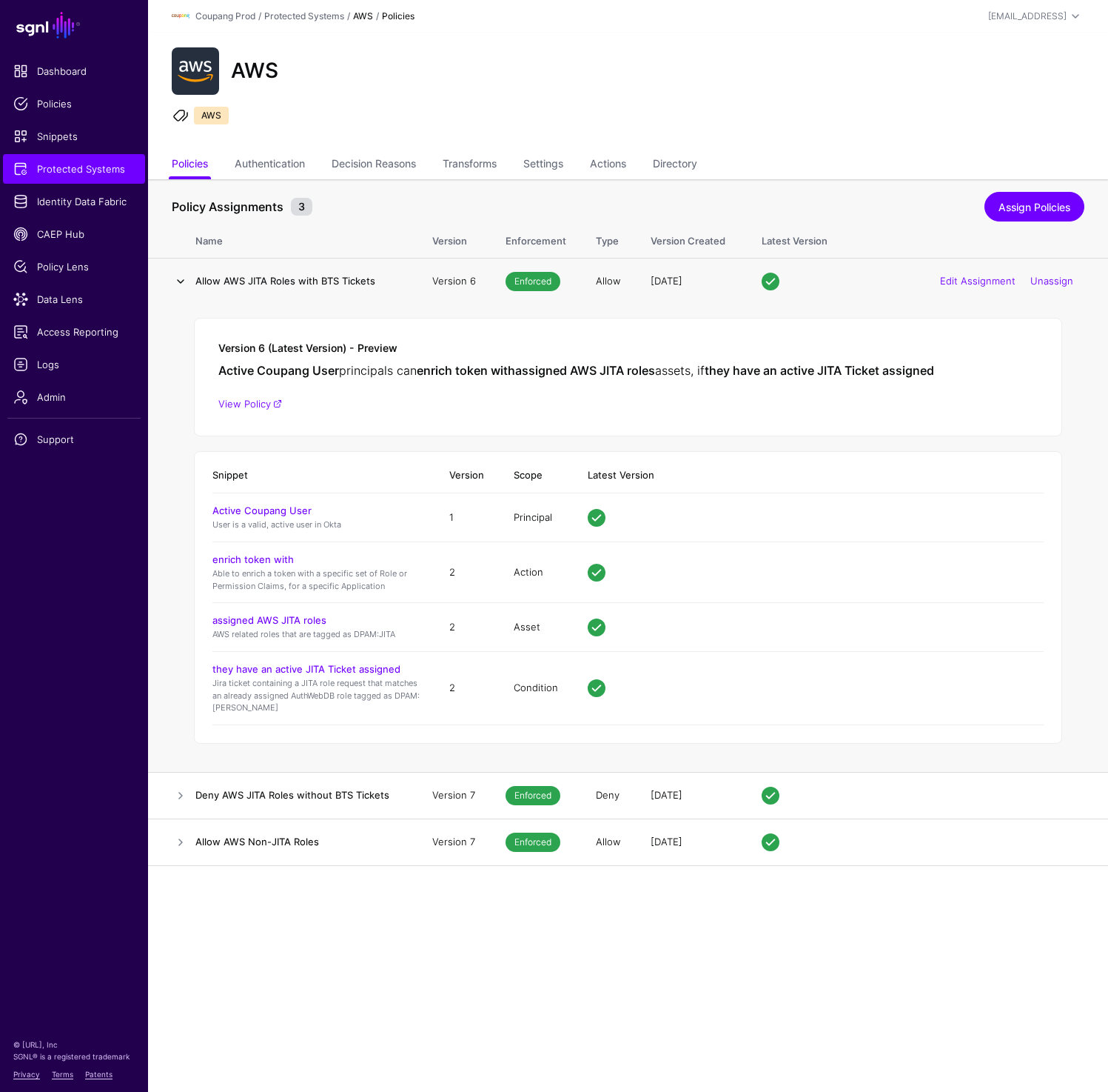
click at [175, 285] on link at bounding box center [180, 281] width 17 height 17
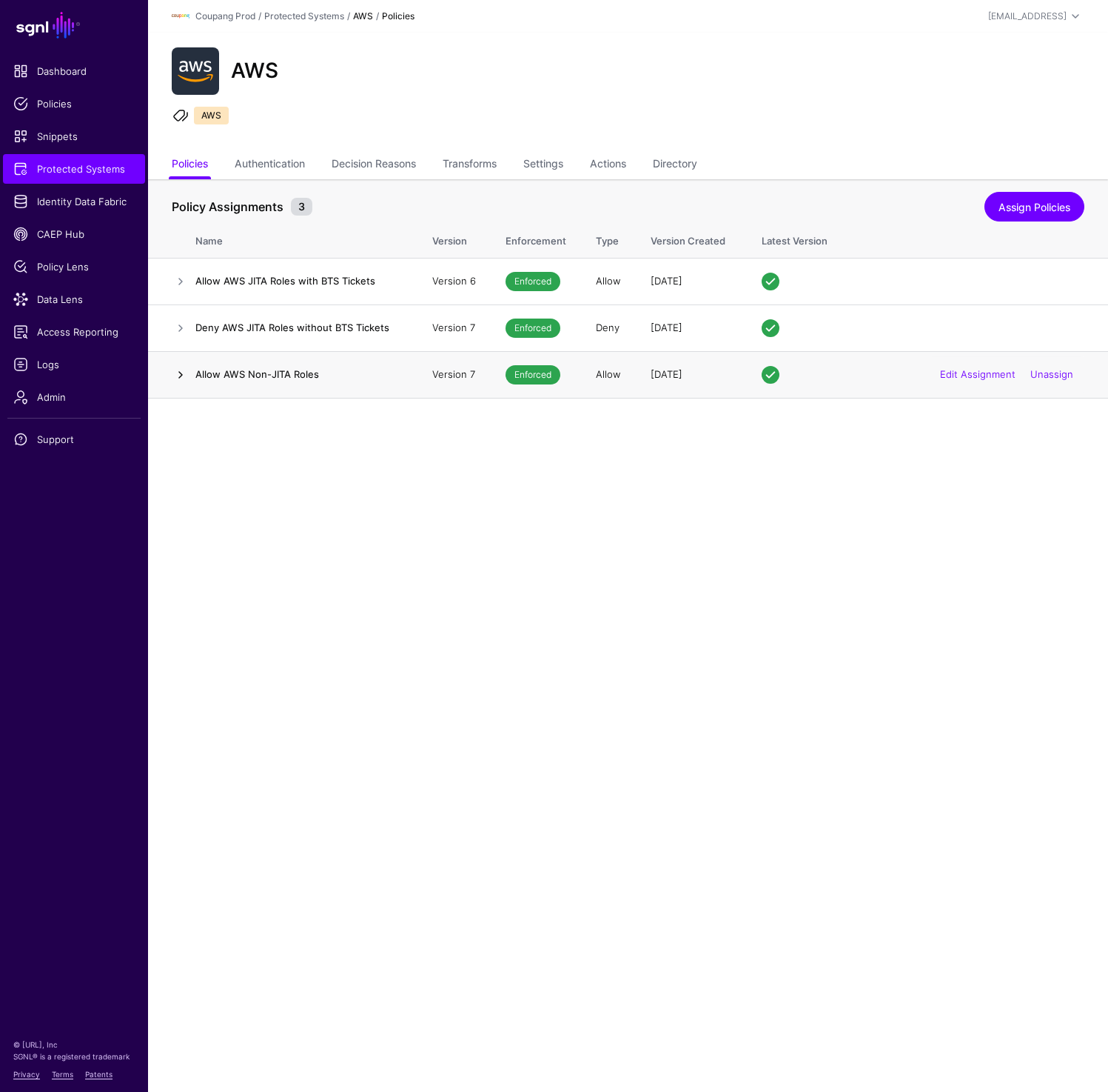
click at [180, 370] on link at bounding box center [180, 374] width 17 height 17
click at [632, 29] on header "Coupang Prod / Protected Systems / AWS / Policies prashant@sgnl.ai Prashant Nad…" at bounding box center [628, 16] width 961 height 33
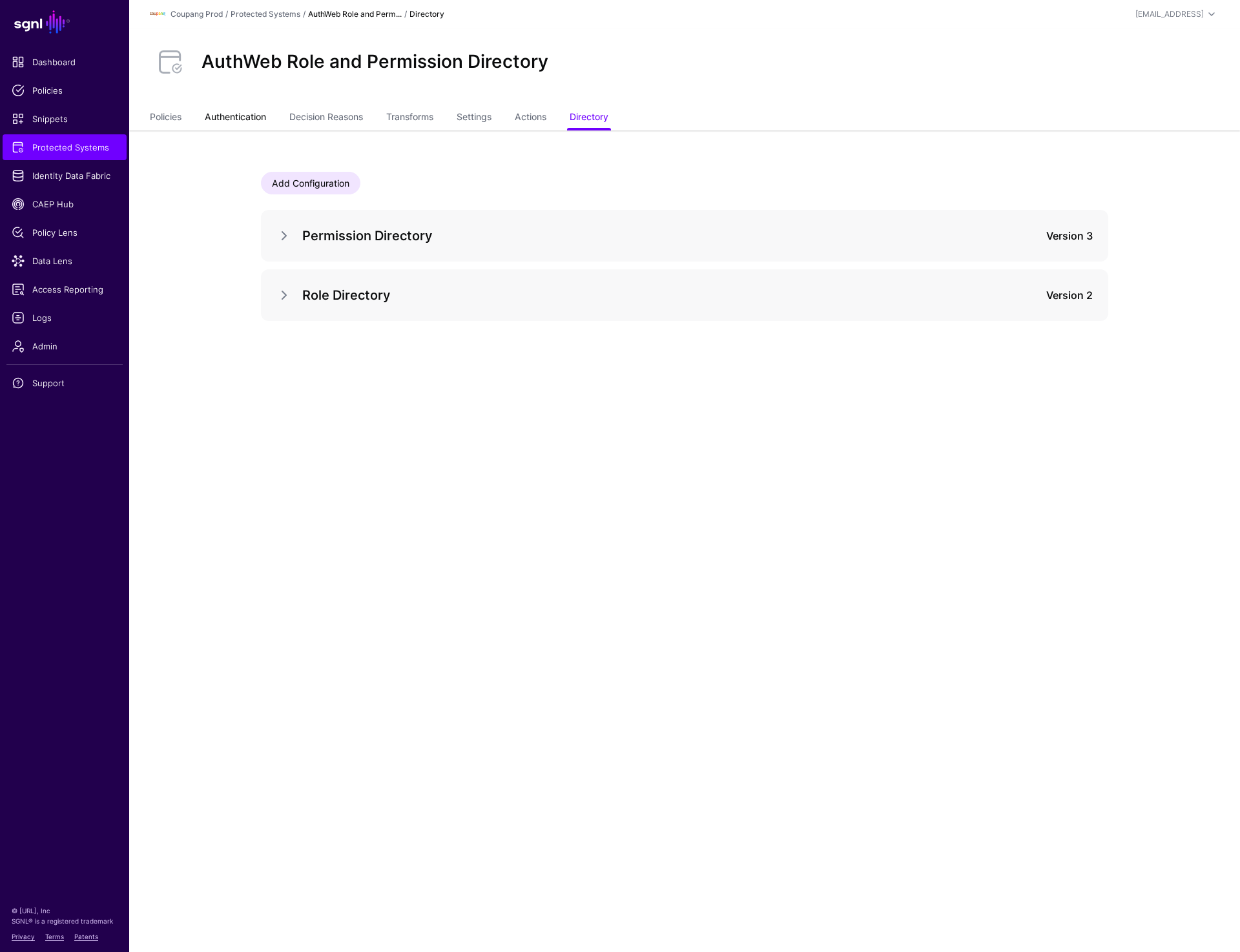
click at [213, 125] on link "Authentication" at bounding box center [235, 118] width 62 height 25
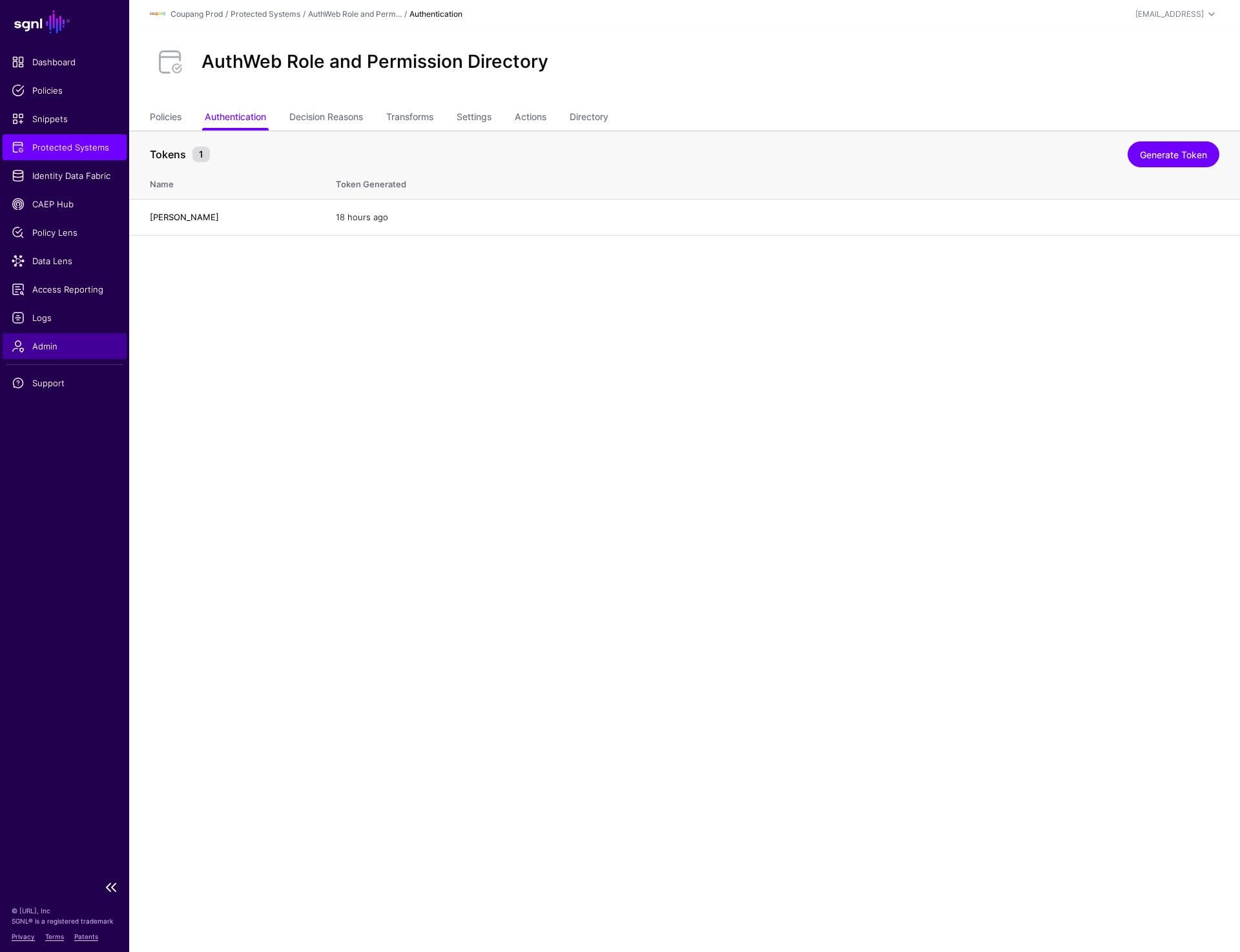
click at [46, 339] on span "Admin" at bounding box center [65, 346] width 106 height 13
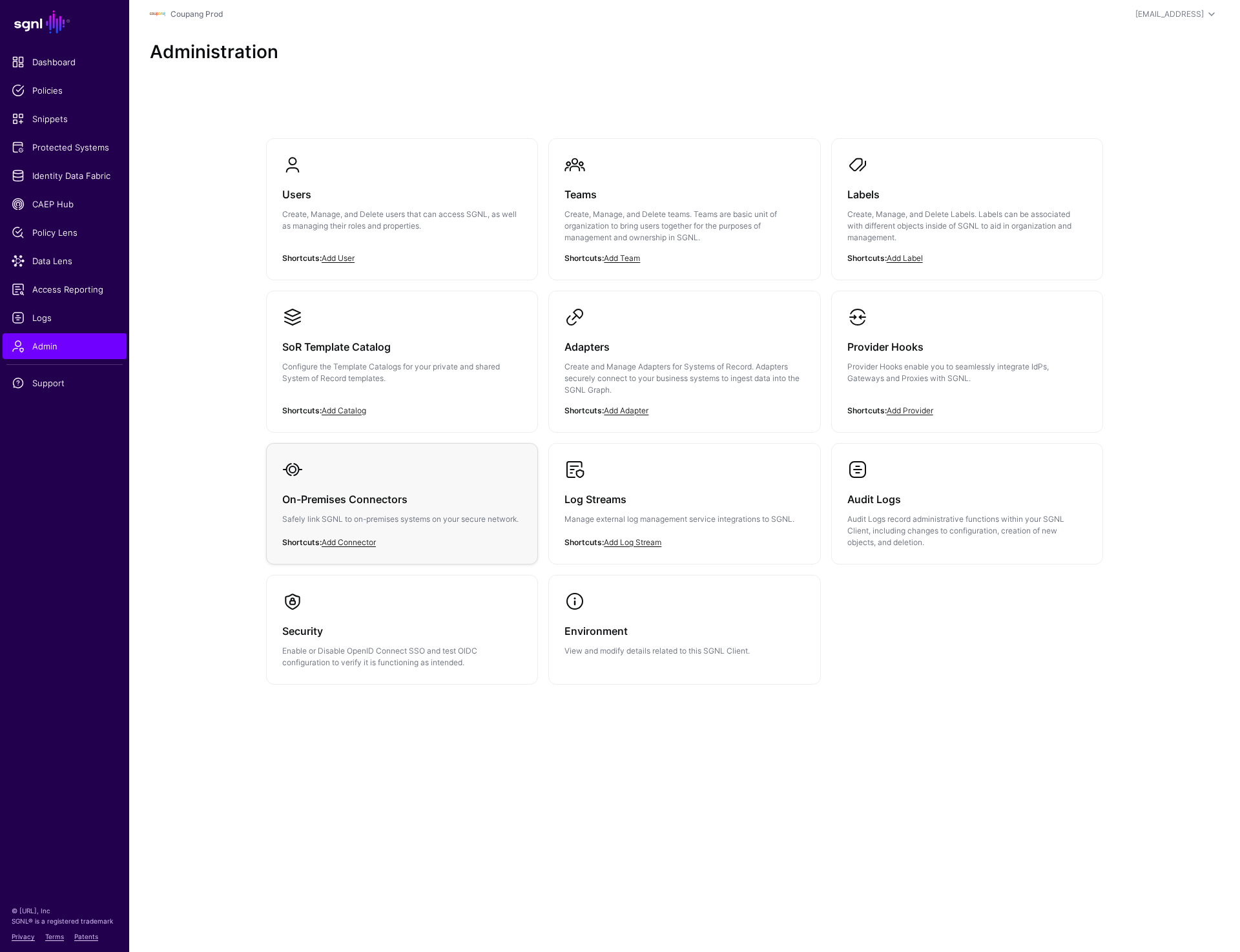
click at [379, 501] on h3 "On-Premises Connectors" at bounding box center [402, 499] width 240 height 18
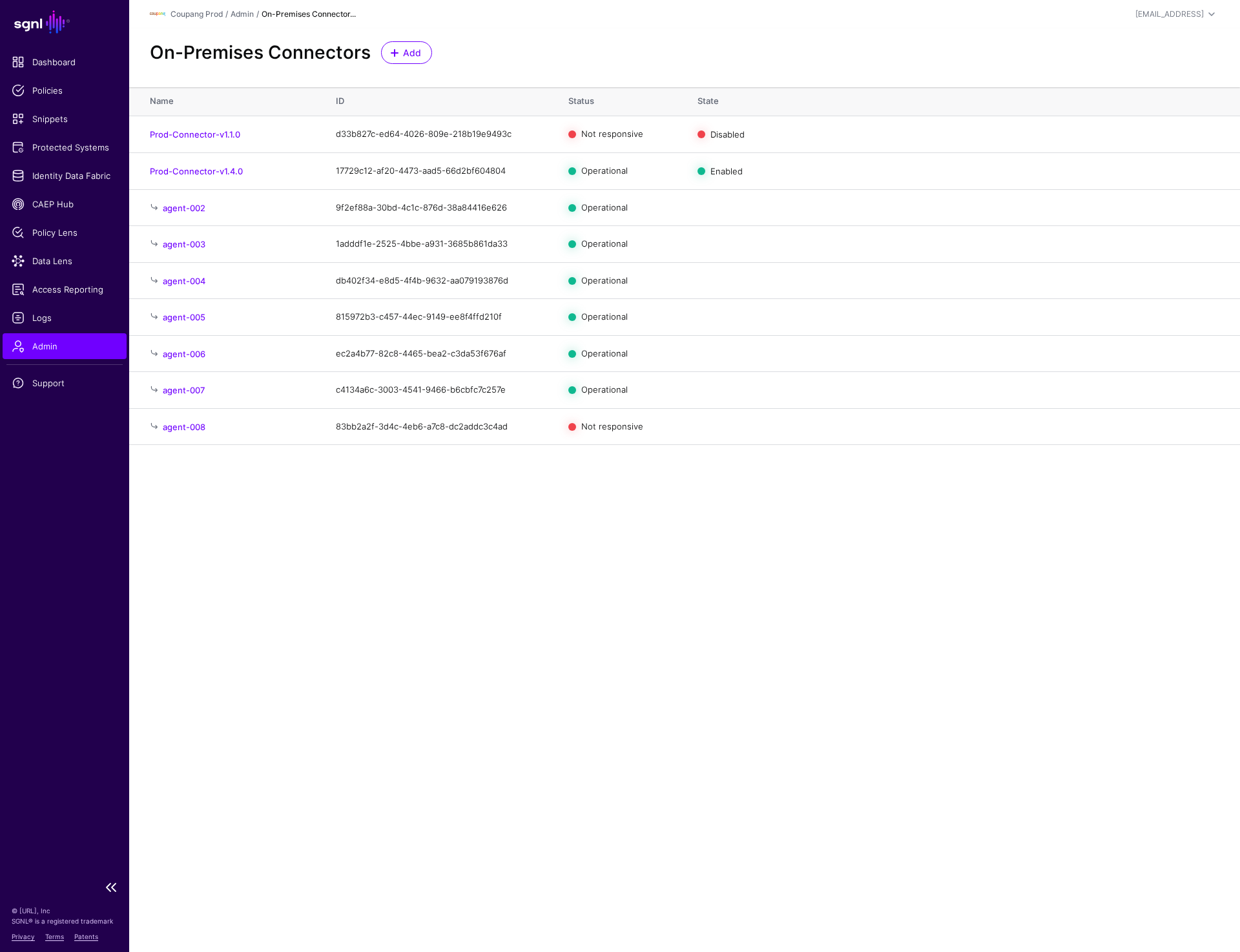
click at [57, 352] on link "Admin" at bounding box center [64, 346] width 124 height 26
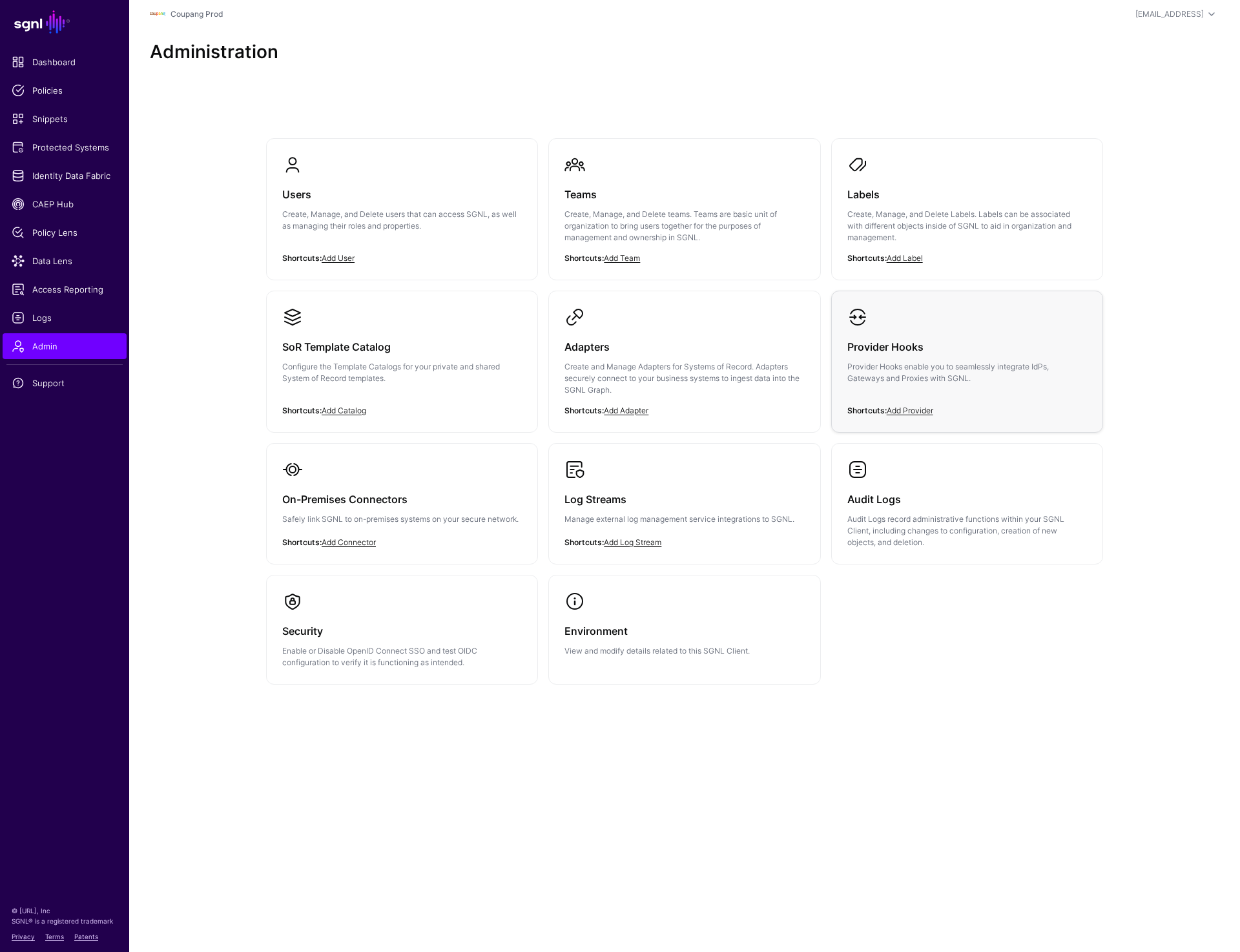
click at [962, 305] on link "Provider Hooks Provider Hooks enable you to seamlessly integrate IdPs, Gateways…" at bounding box center [967, 356] width 271 height 129
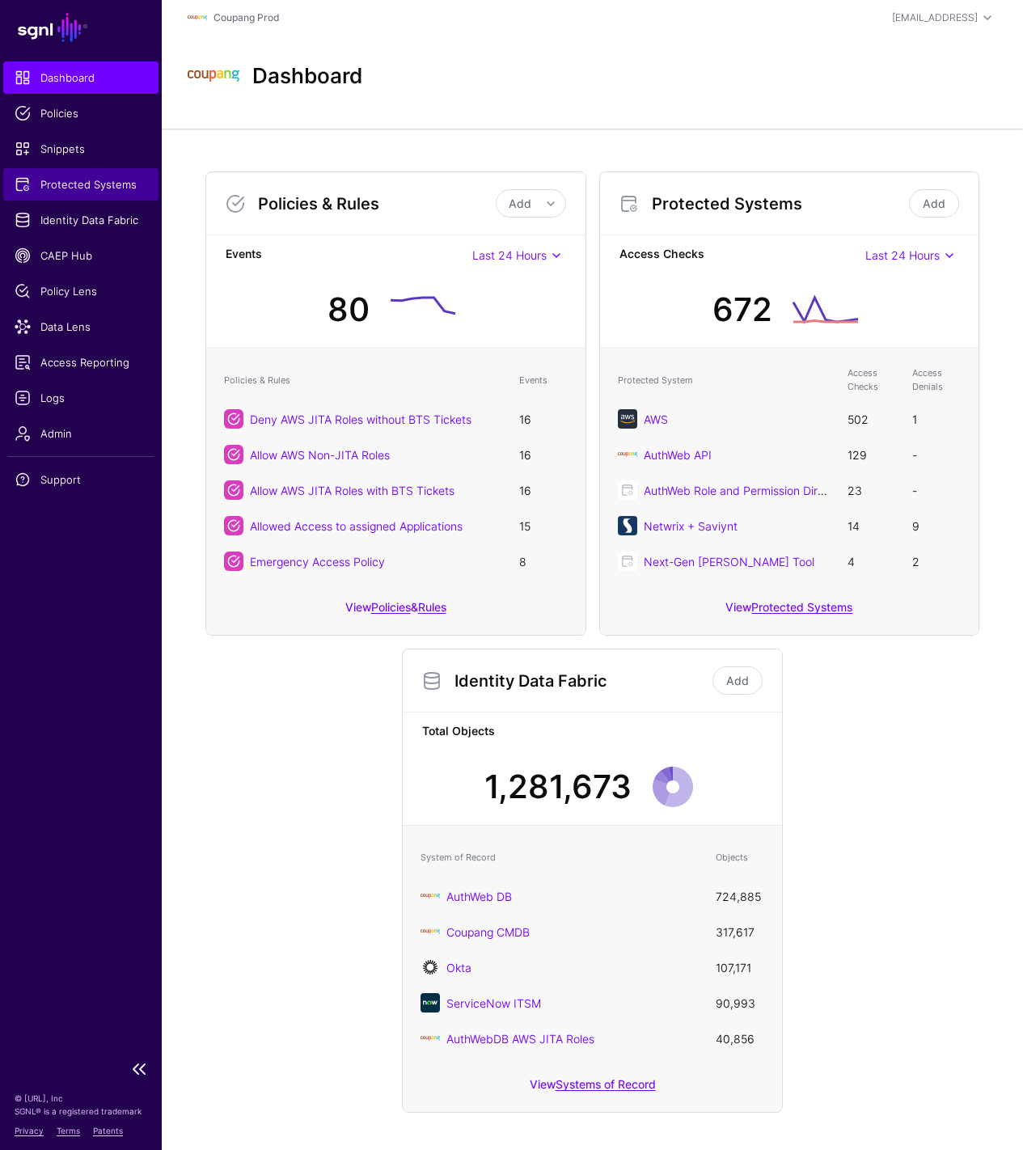
click at [83, 176] on span "Protected Systems" at bounding box center [81, 184] width 133 height 16
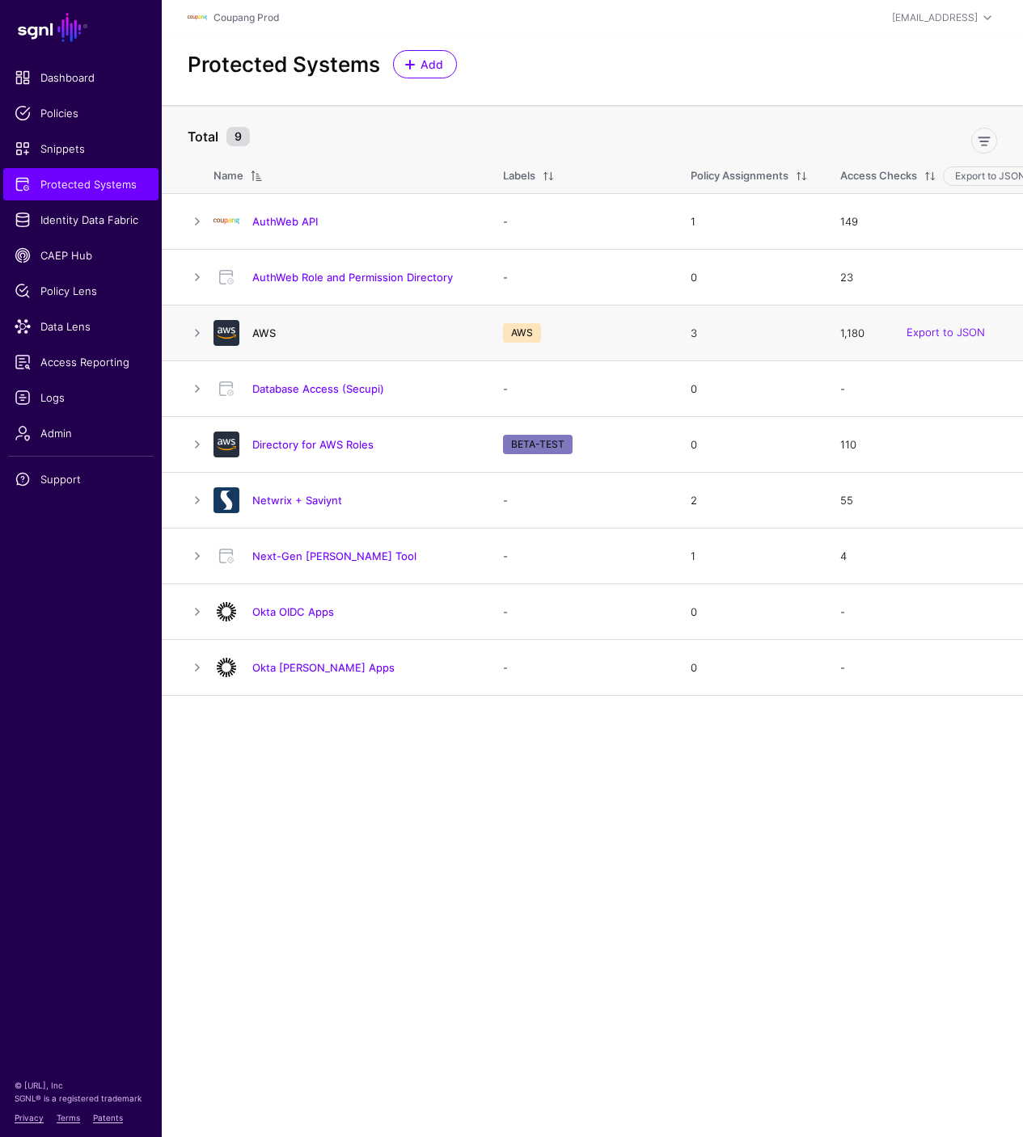
click at [267, 335] on link "AWS" at bounding box center [263, 333] width 23 height 13
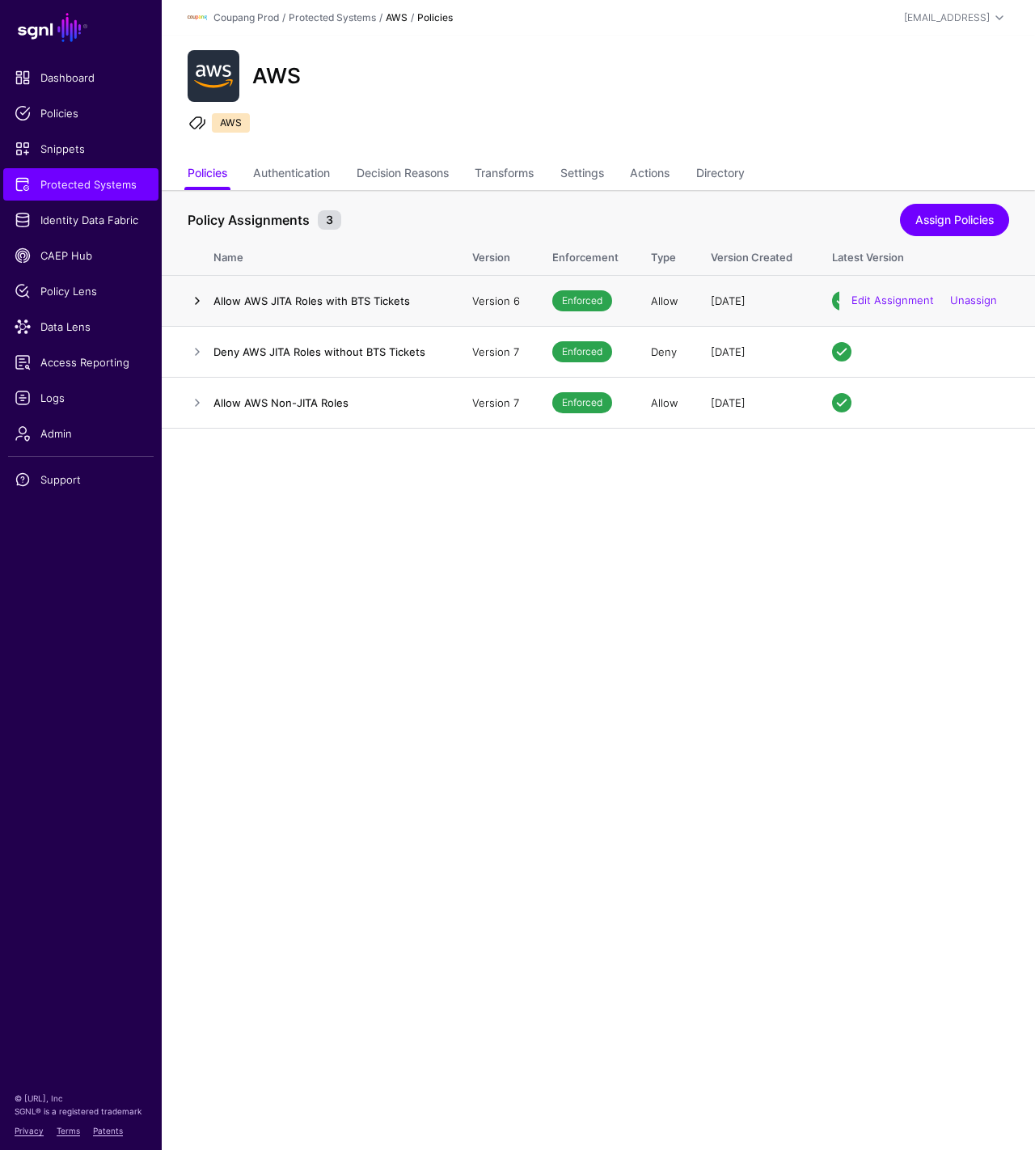
click at [199, 303] on link at bounding box center [197, 300] width 19 height 19
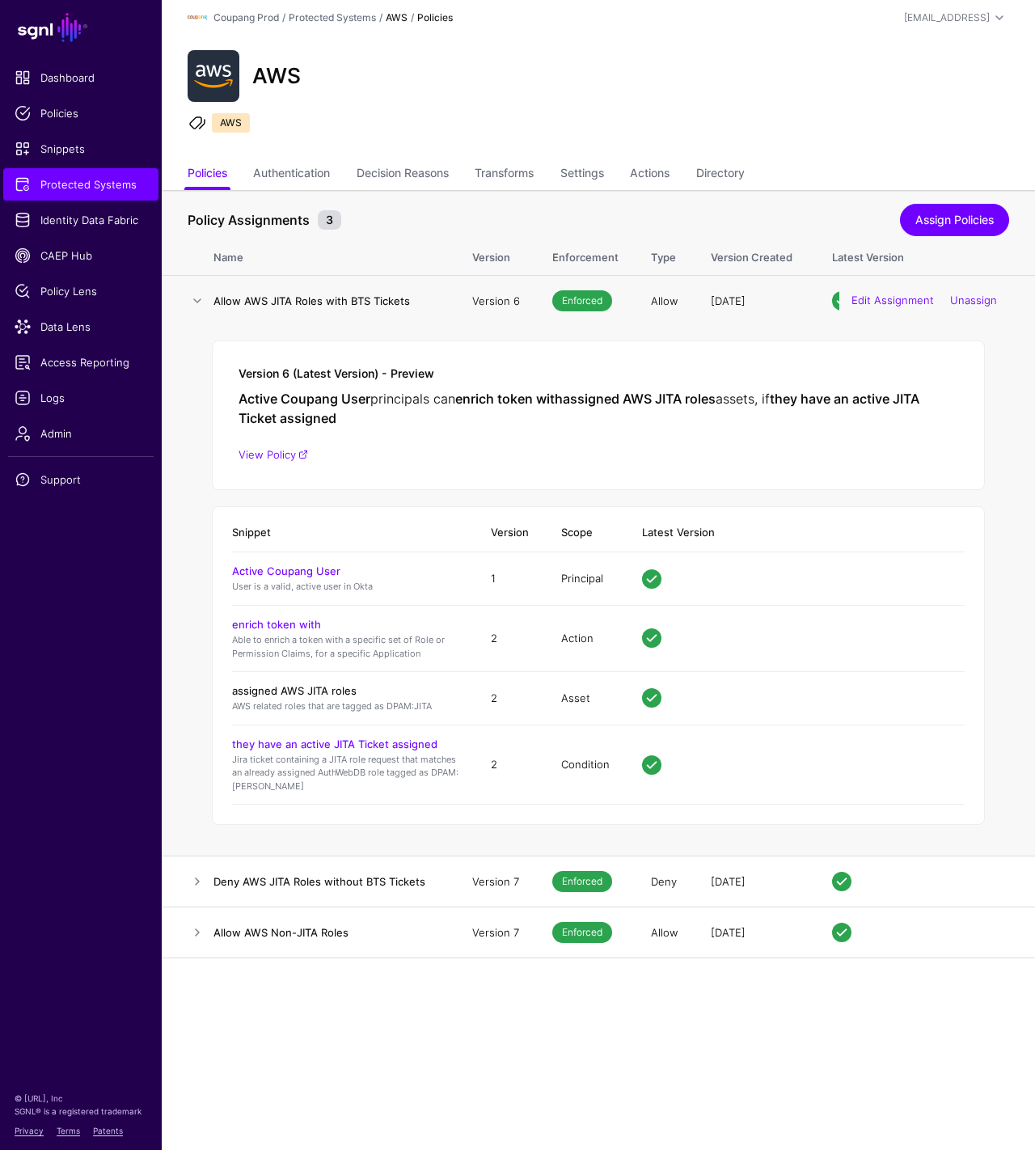
click at [335, 689] on link "assigned AWS JITA roles" at bounding box center [294, 690] width 124 height 13
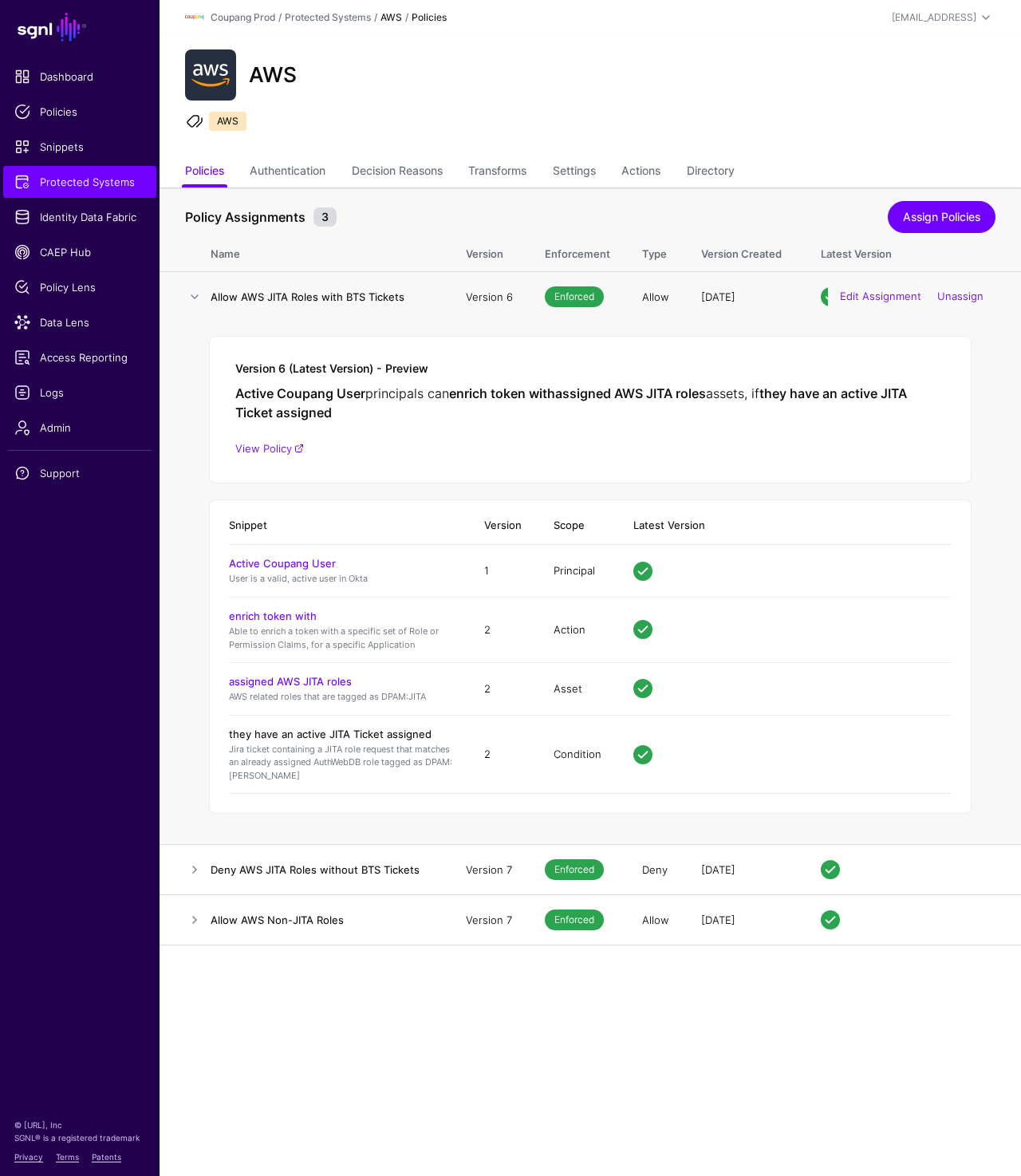
click at [333, 735] on link "they have an active JITA Ticket assigned" at bounding box center [329, 733] width 202 height 13
click at [200, 920] on link at bounding box center [194, 919] width 19 height 19
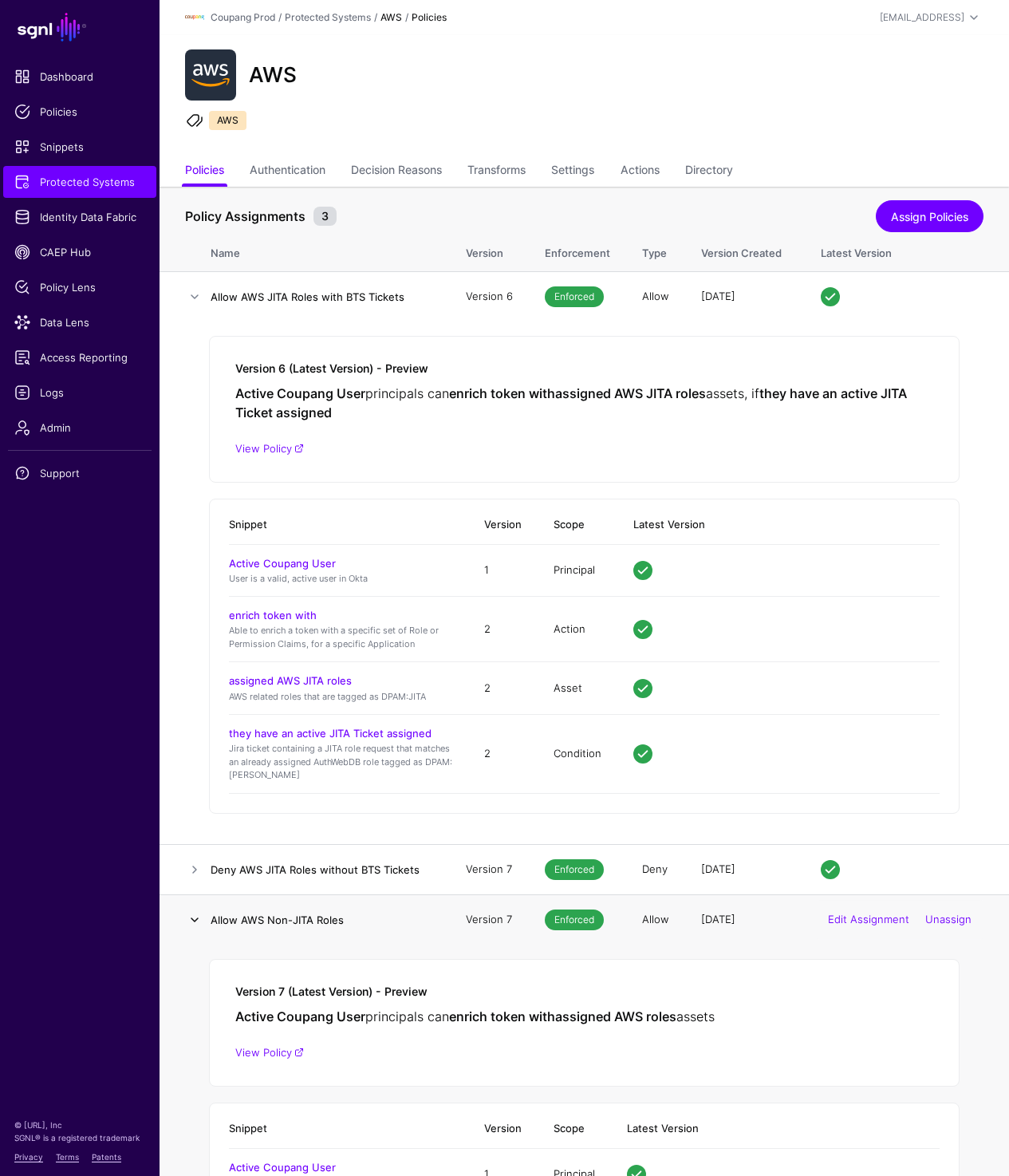
click at [200, 920] on link at bounding box center [194, 919] width 19 height 19
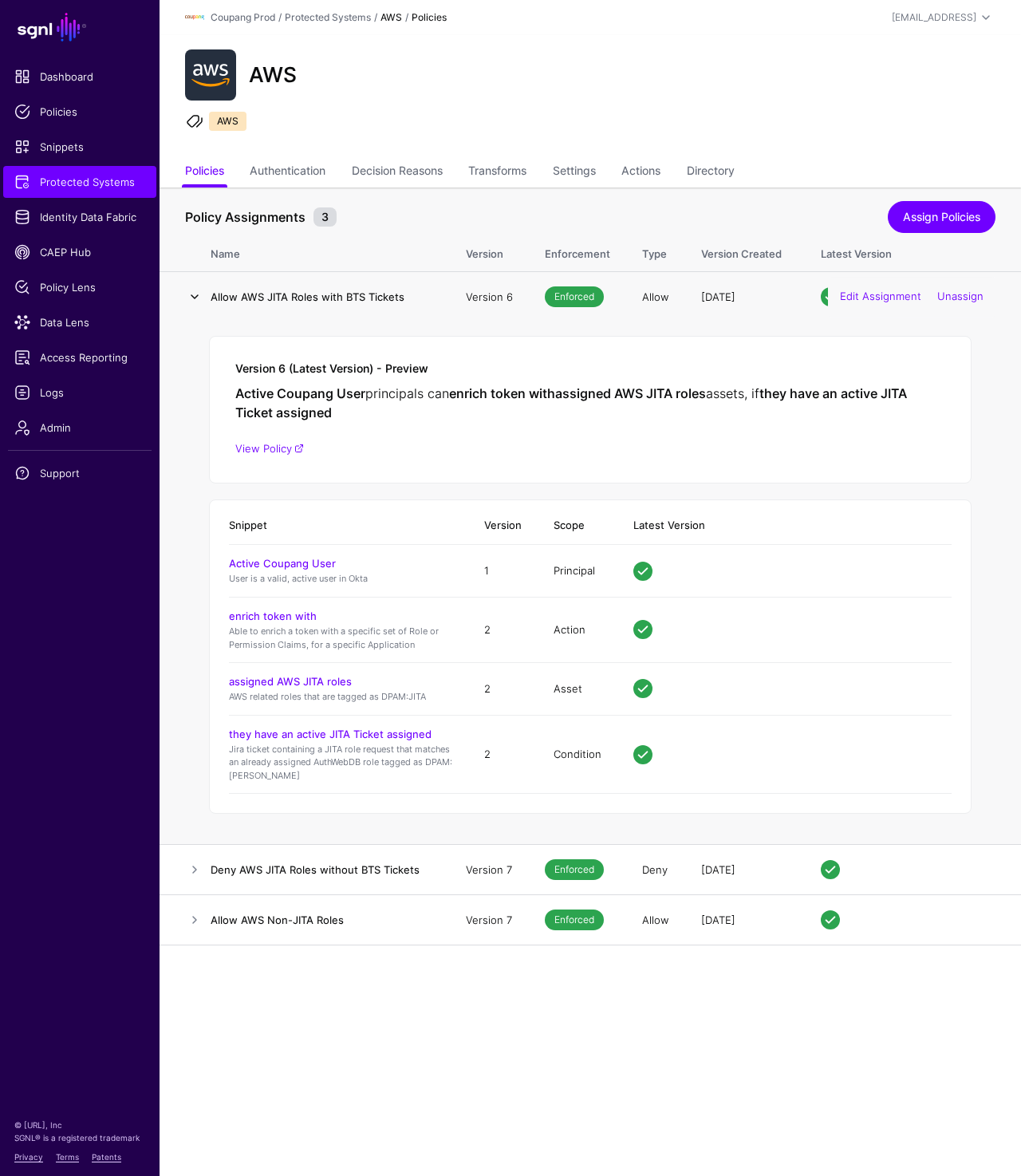
click at [186, 297] on link at bounding box center [194, 296] width 19 height 19
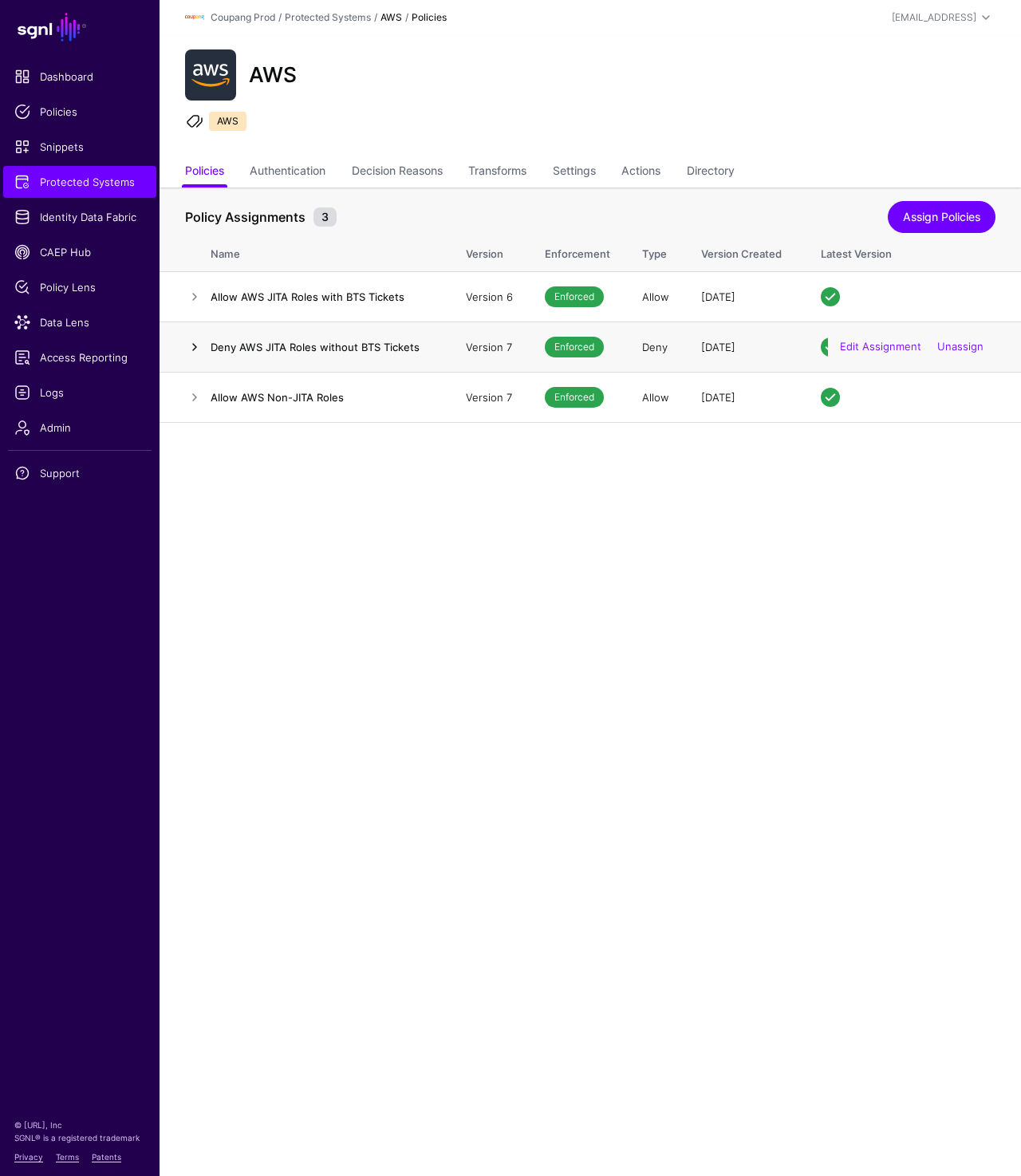
click at [195, 344] on link at bounding box center [194, 346] width 19 height 19
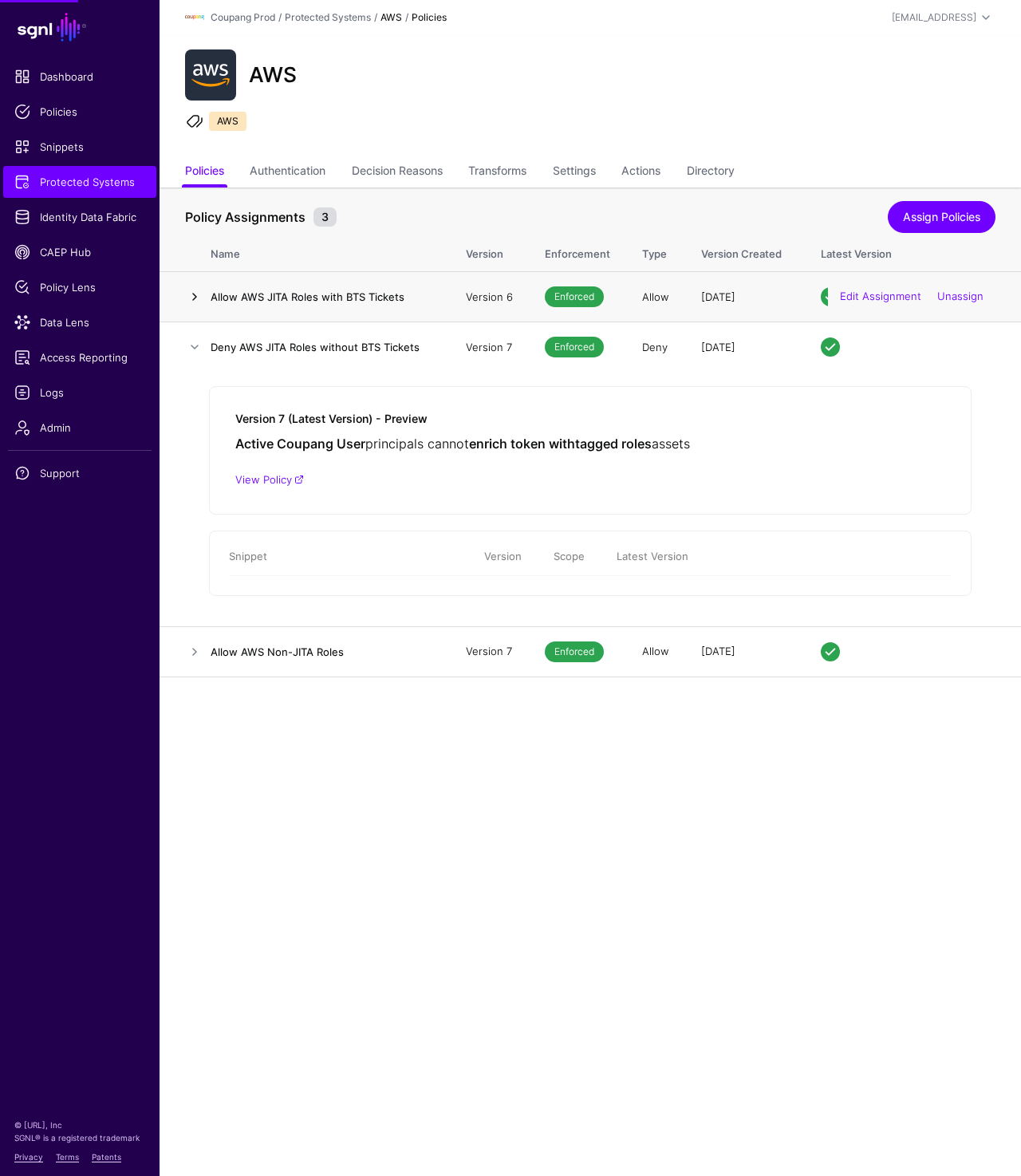
click at [193, 299] on link at bounding box center [194, 296] width 19 height 19
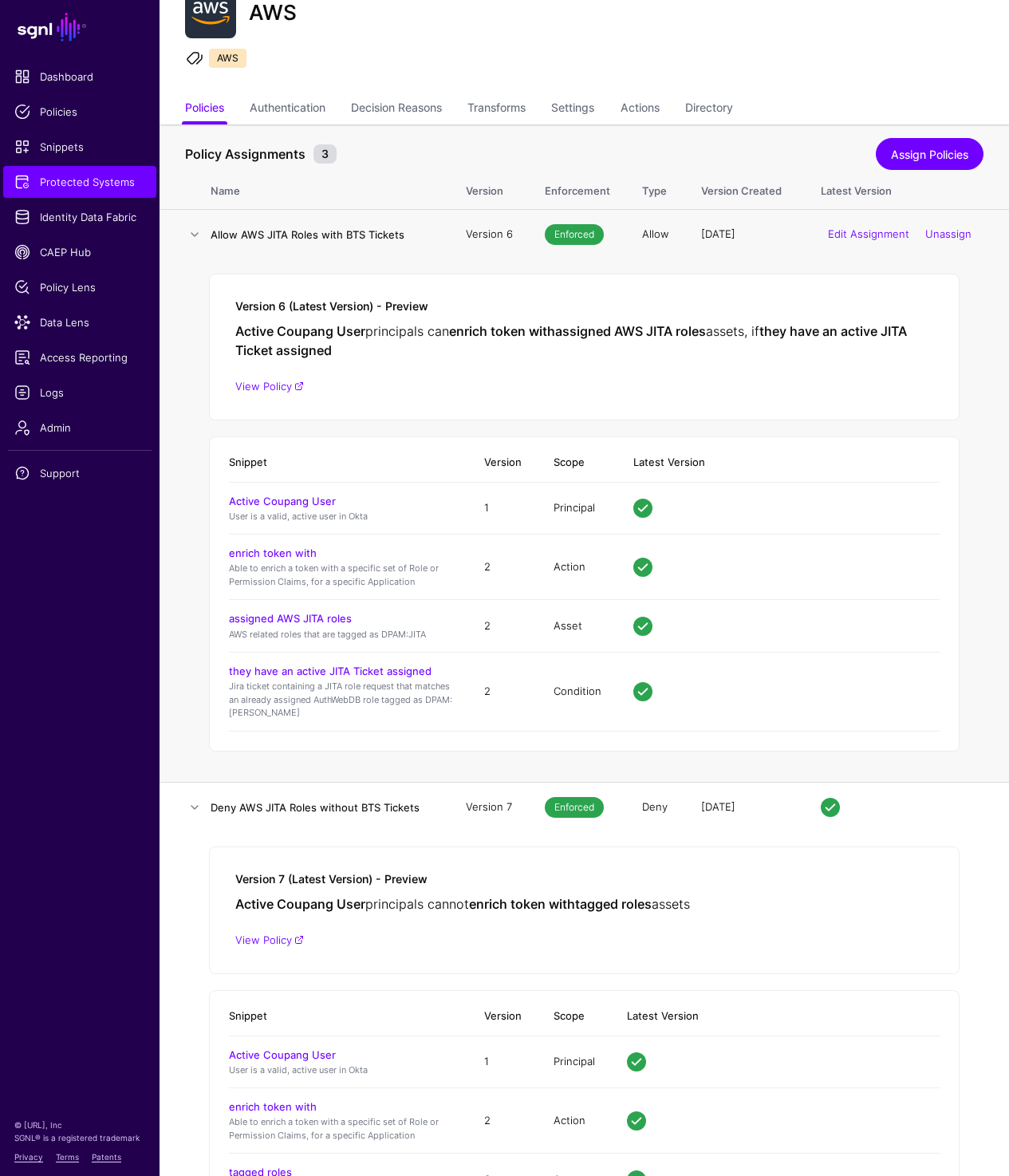
scroll to position [194, 0]
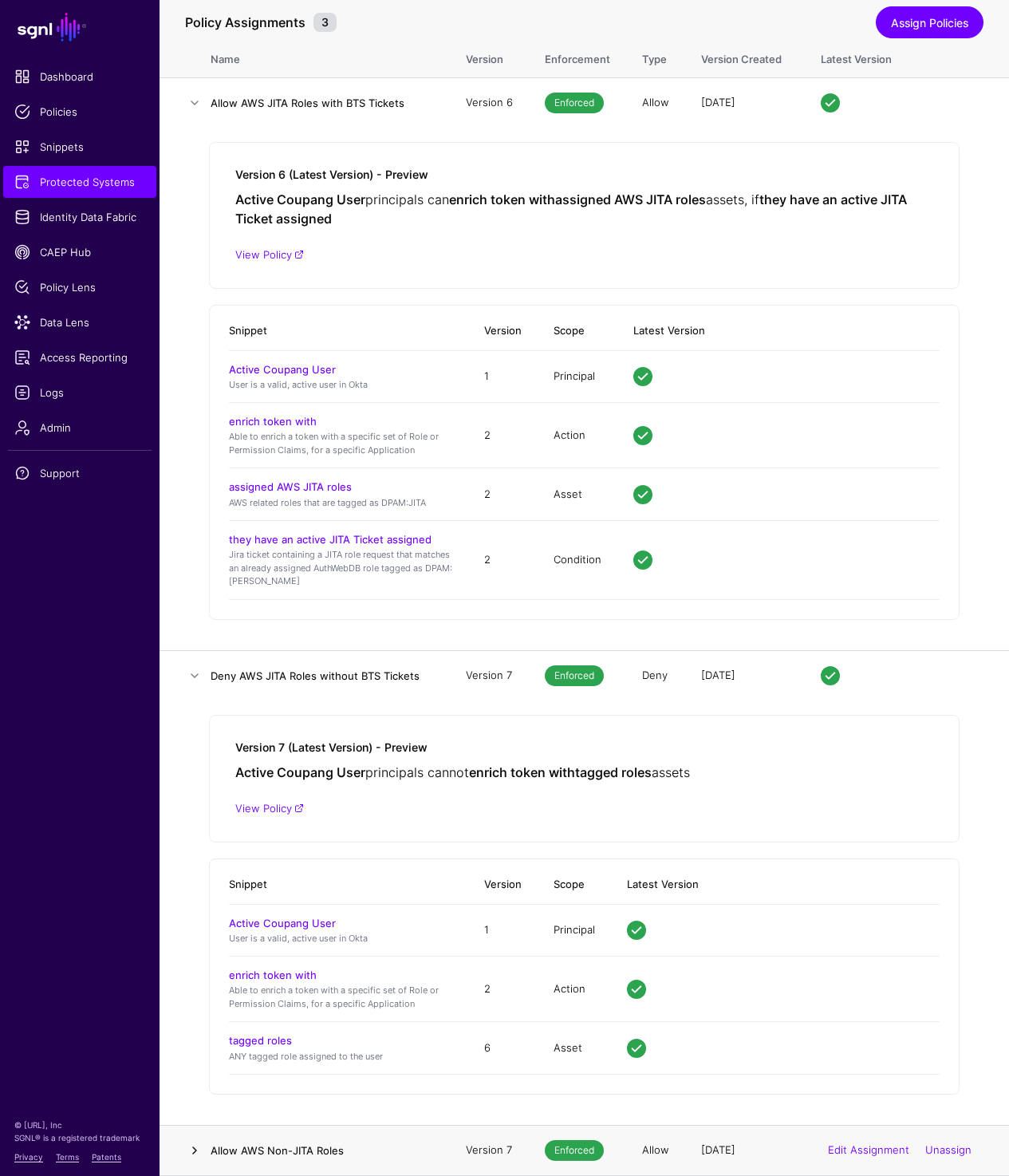
click at [188, 1150] on link at bounding box center [194, 1149] width 19 height 19
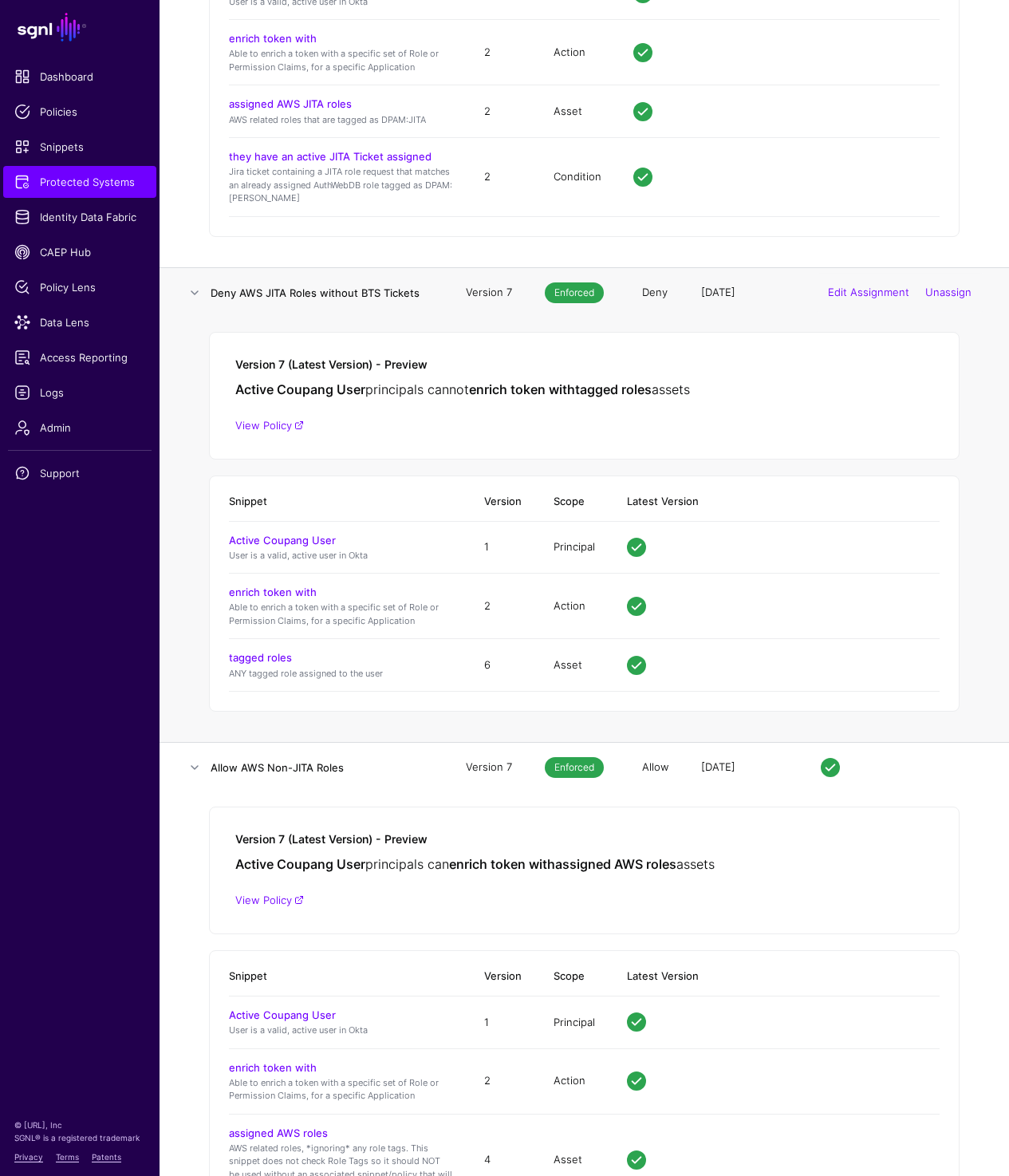
scroll to position [574, 0]
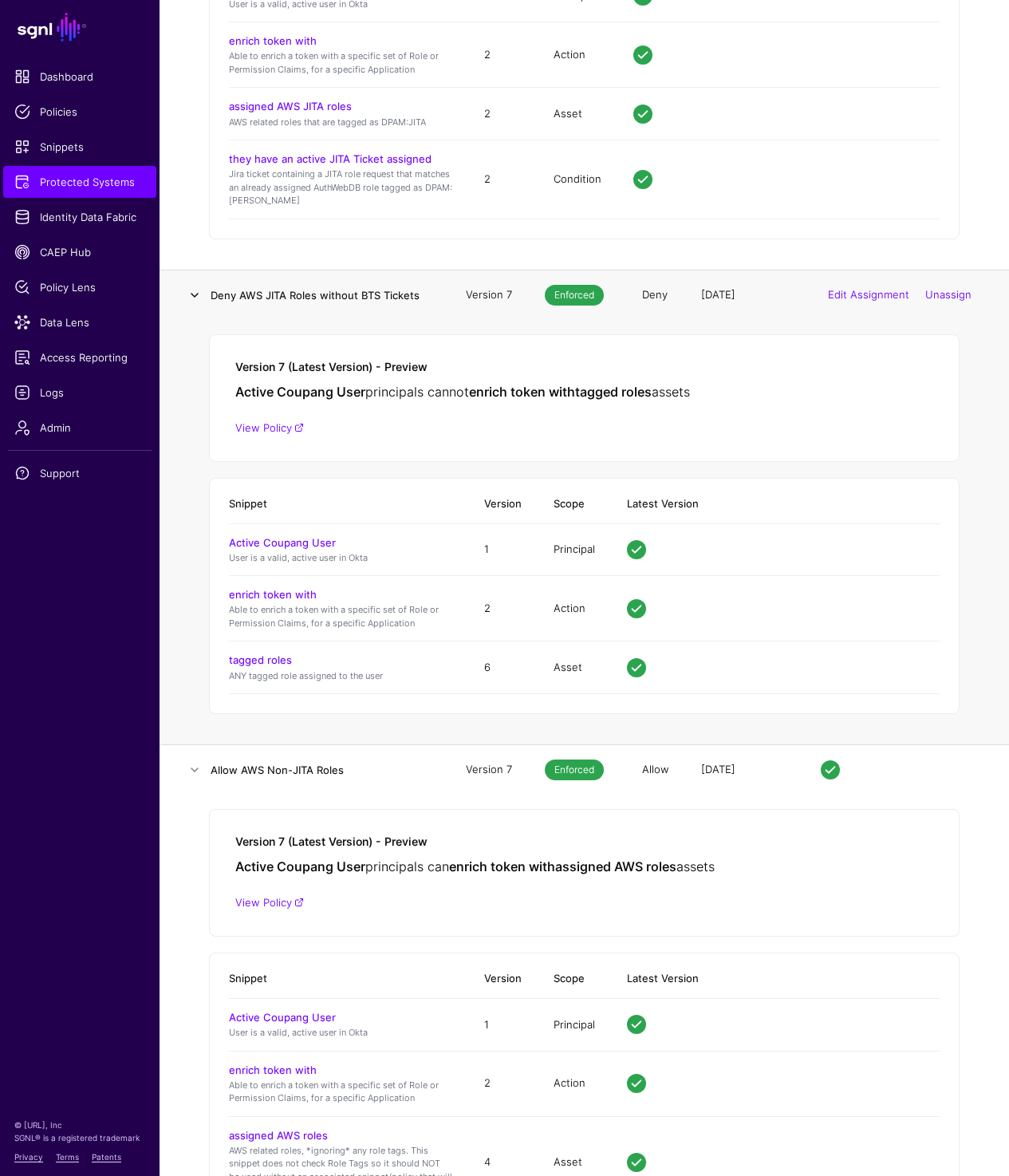
click at [192, 291] on link at bounding box center [194, 294] width 19 height 19
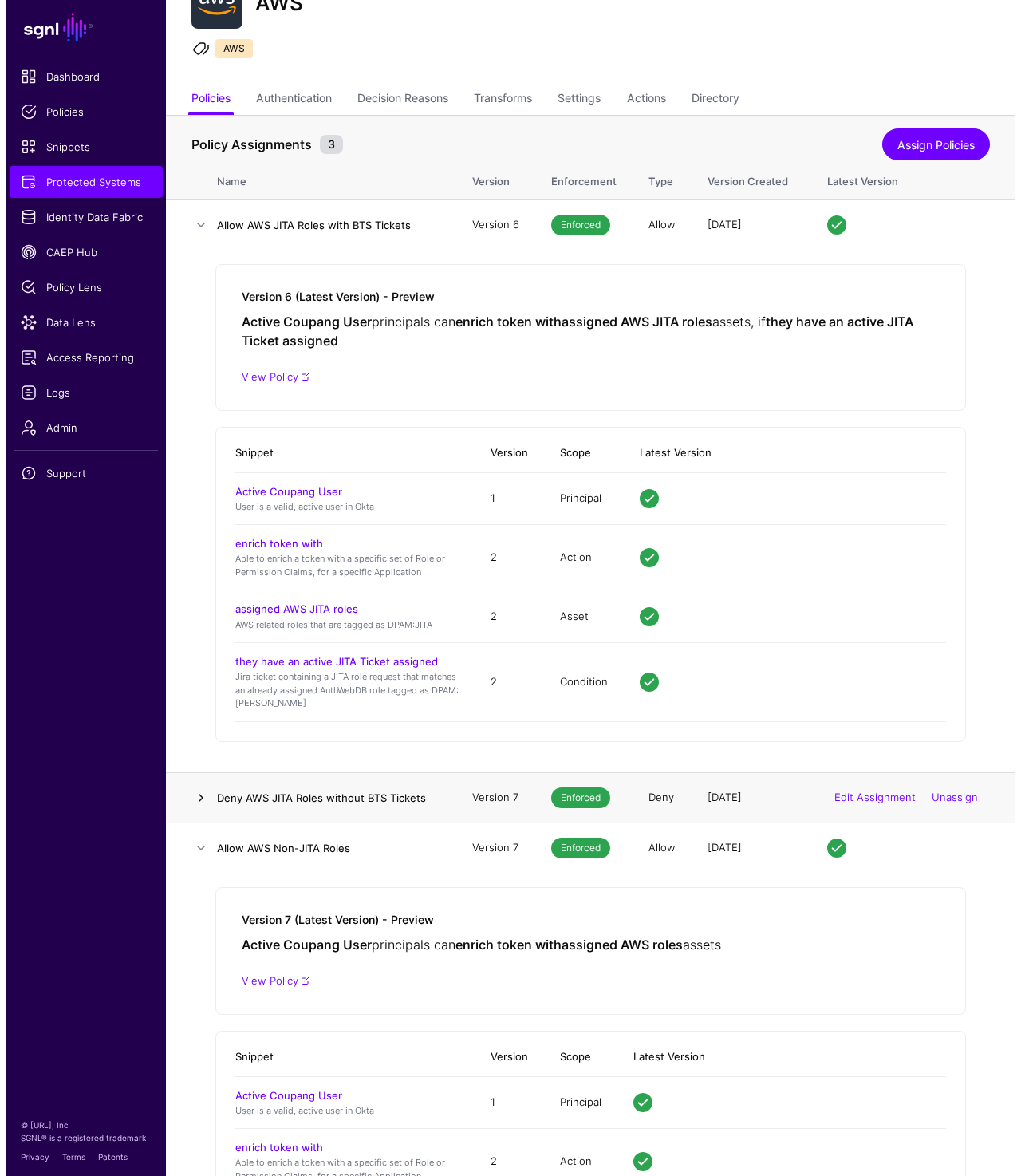
scroll to position [0, 0]
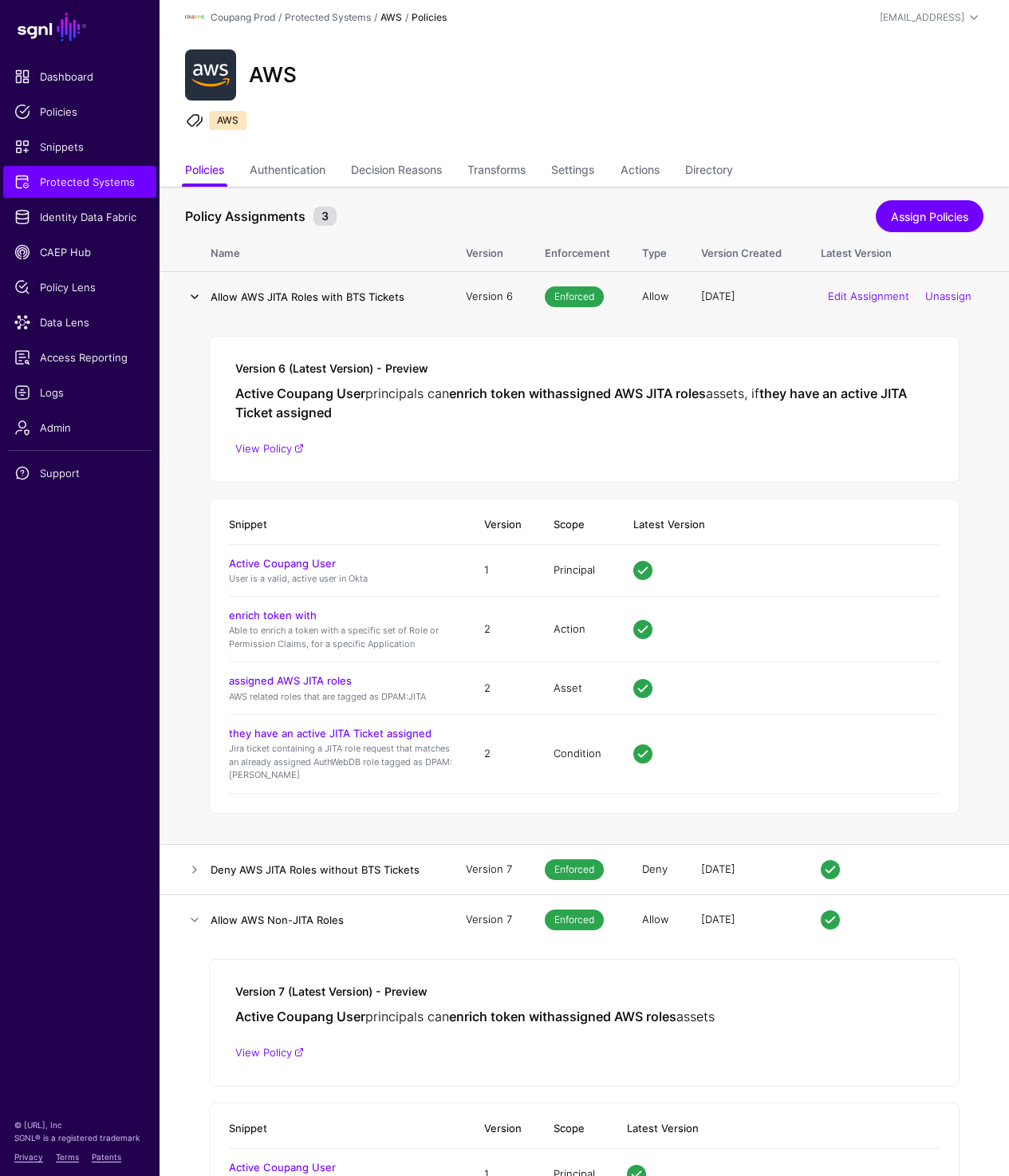
click at [193, 300] on link at bounding box center [194, 296] width 19 height 19
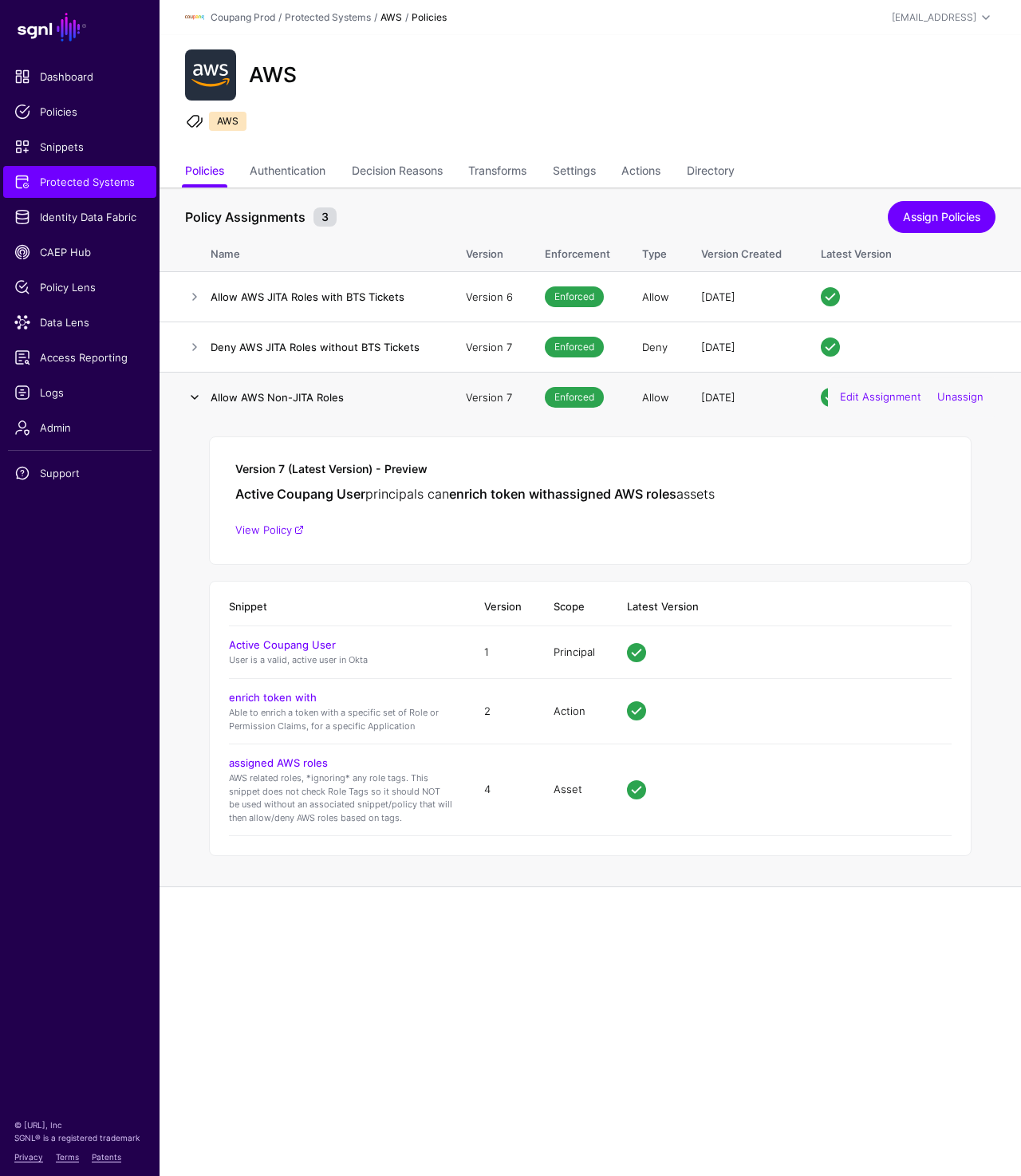
click at [193, 402] on link at bounding box center [194, 397] width 19 height 19
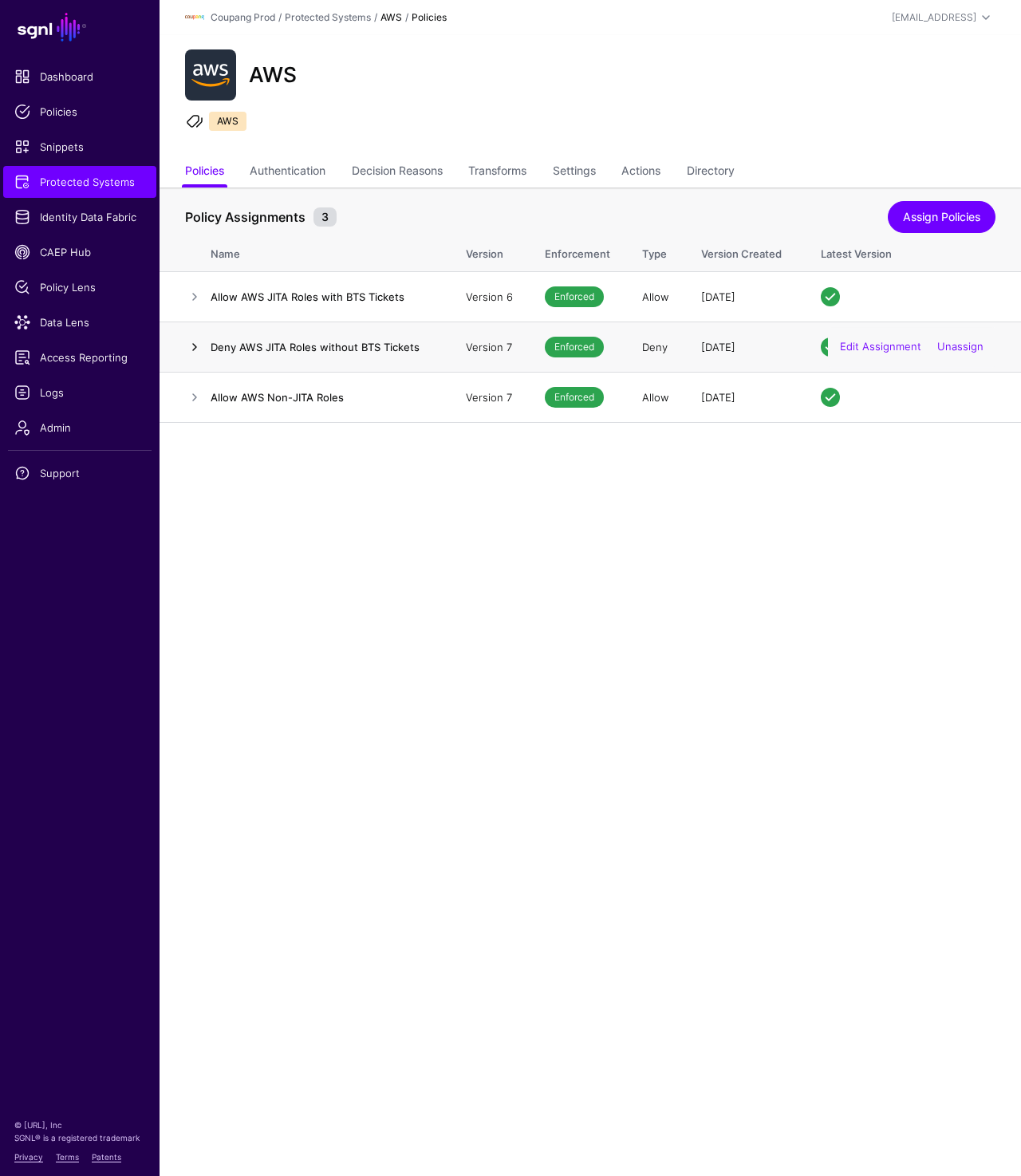
click at [193, 346] on link at bounding box center [194, 346] width 19 height 19
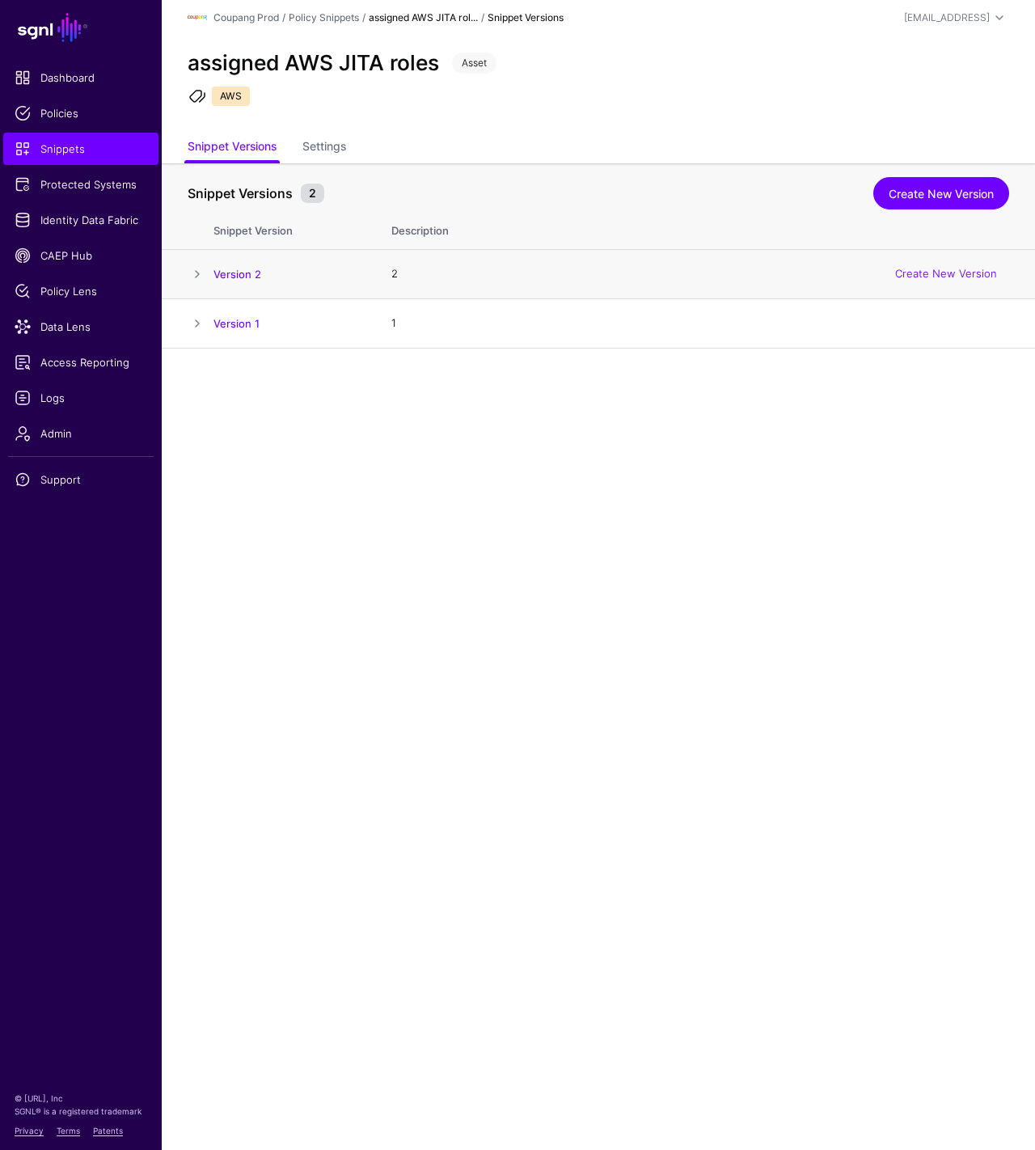
click at [198, 274] on span at bounding box center [197, 273] width 19 height 19
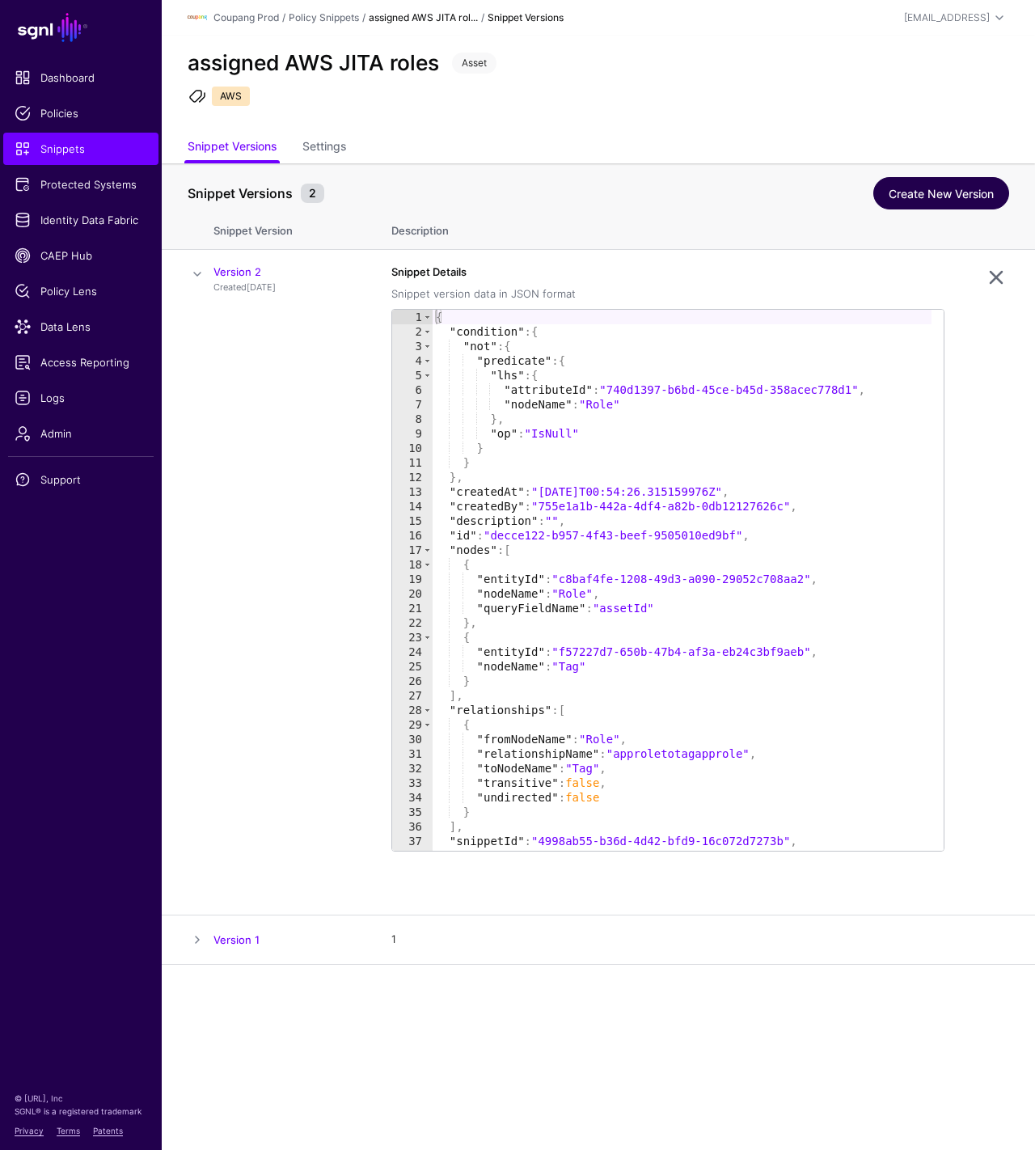
click at [956, 203] on link "Create New Version" at bounding box center [941, 193] width 136 height 32
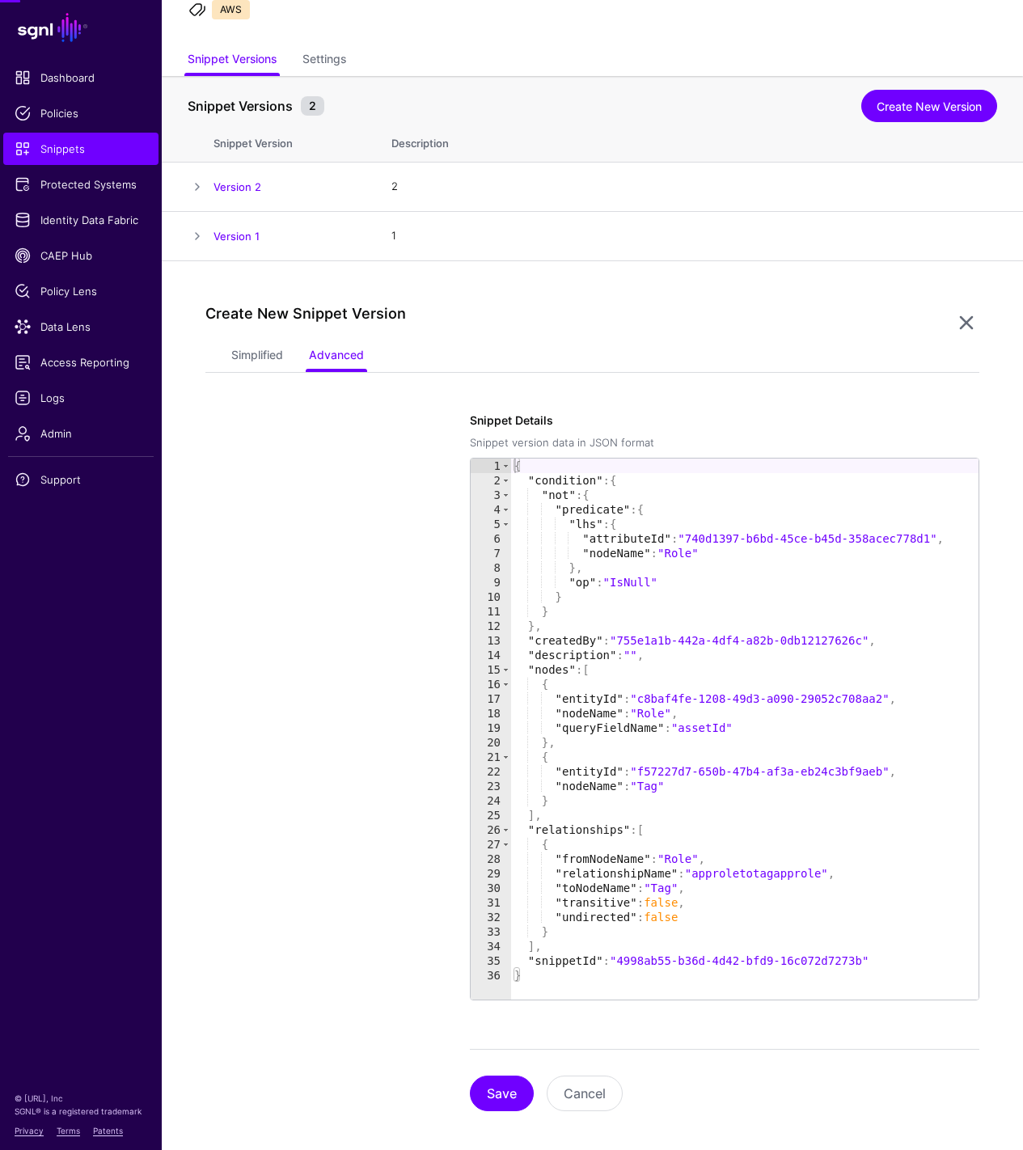
scroll to position [93, 0]
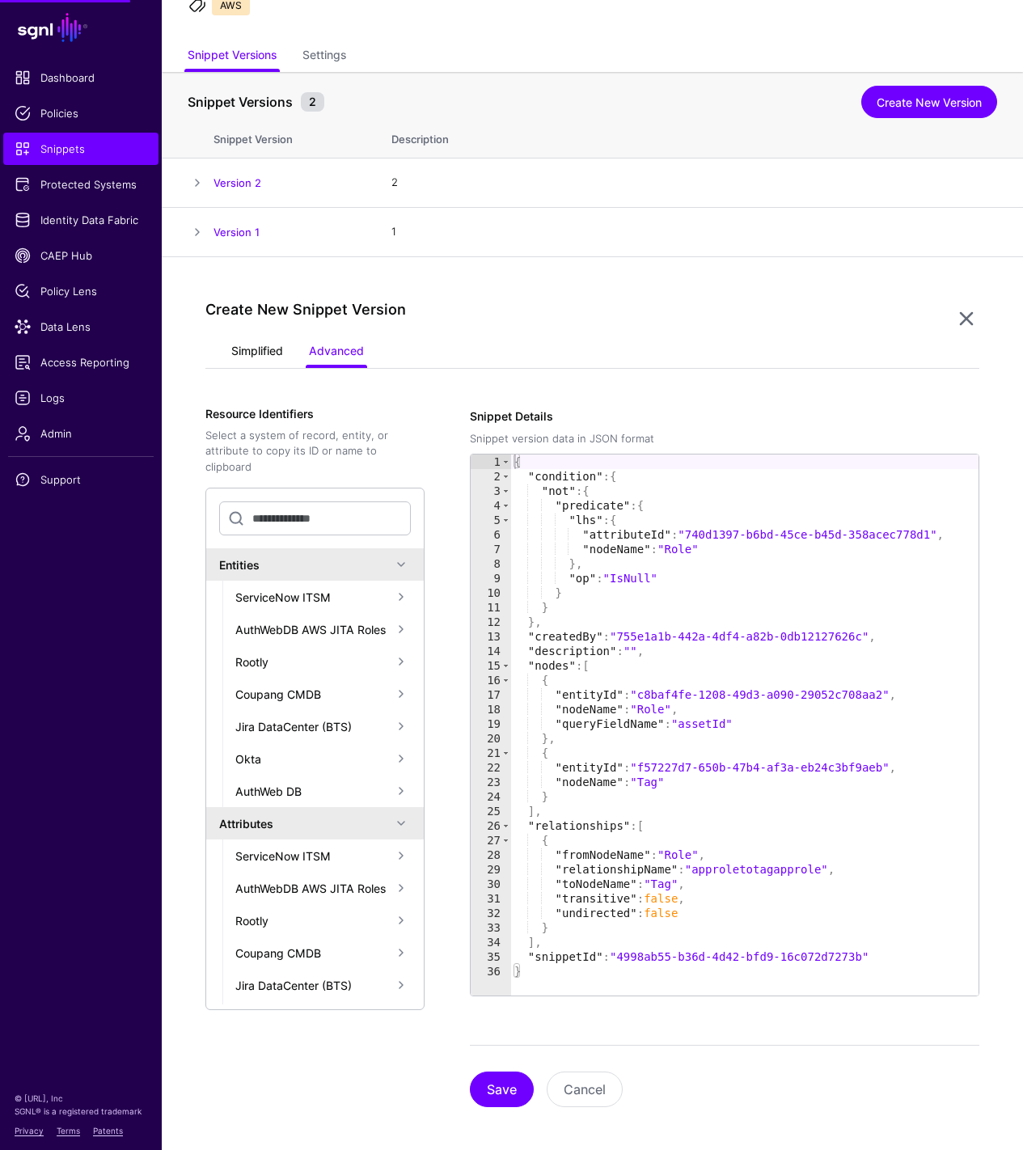
click at [235, 361] on link "Simplified" at bounding box center [257, 352] width 52 height 31
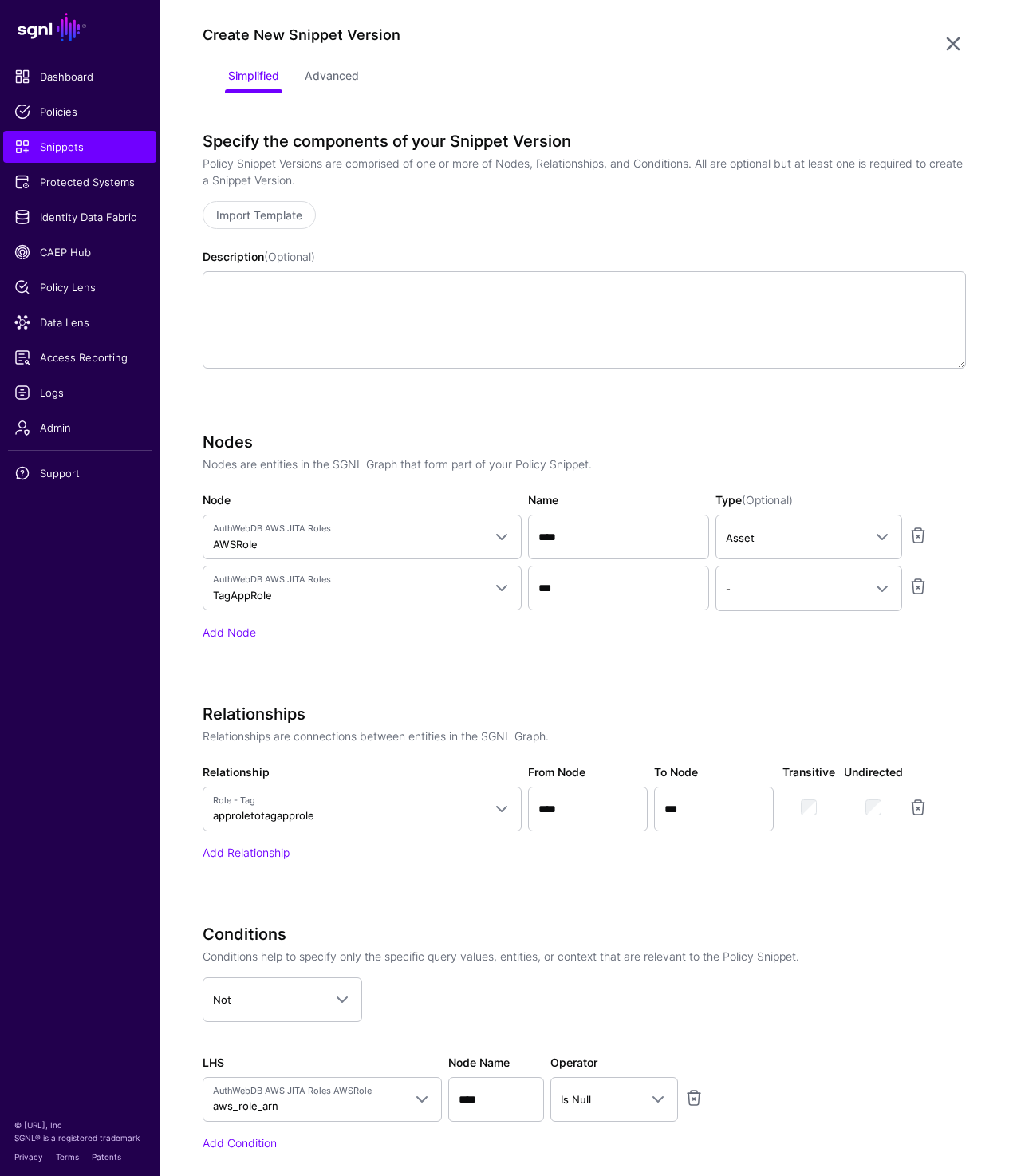
scroll to position [0, 0]
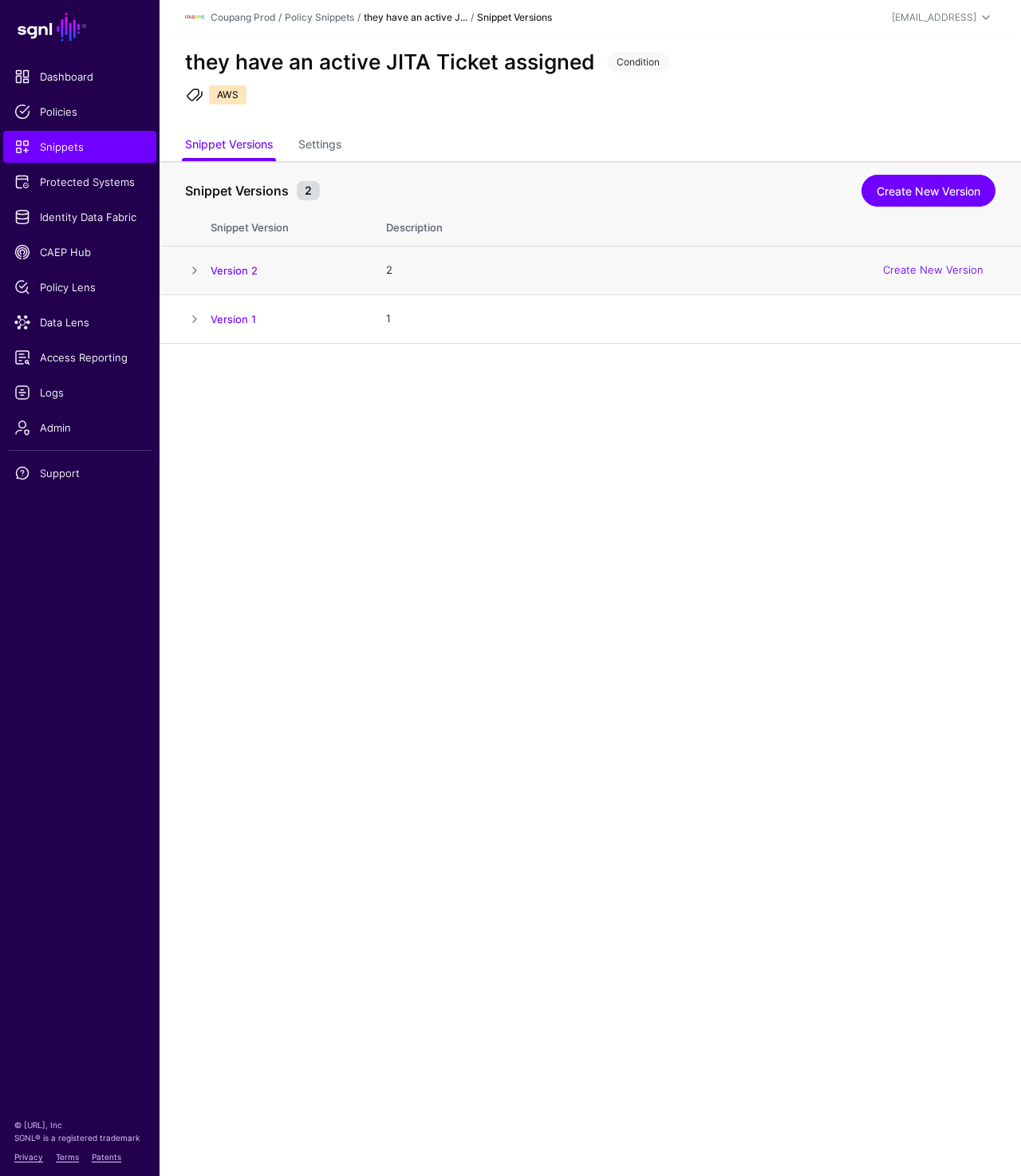
click at [195, 259] on td at bounding box center [185, 269] width 51 height 48
click at [195, 269] on span at bounding box center [194, 269] width 19 height 19
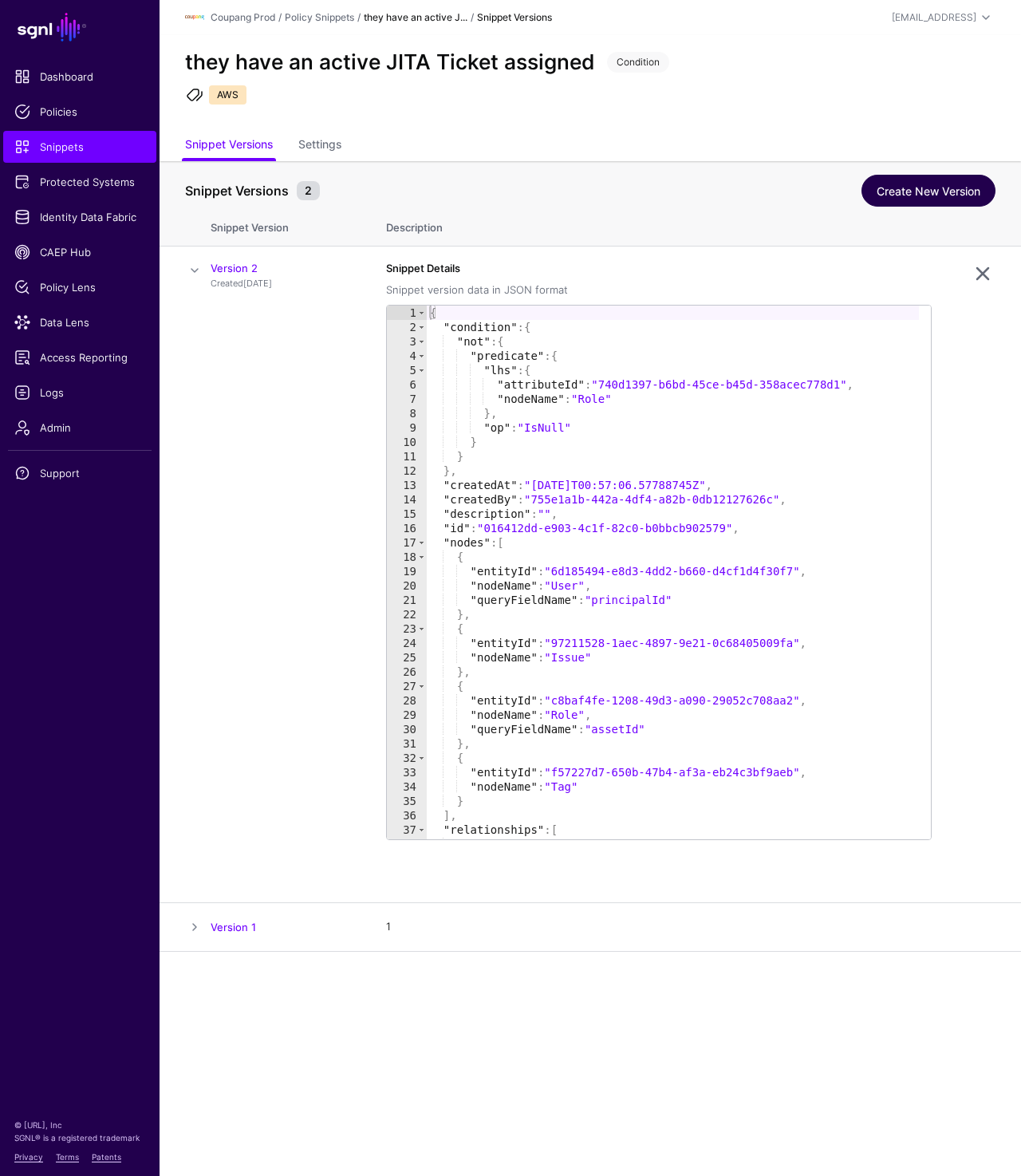
click at [910, 187] on link "Create New Version" at bounding box center [928, 190] width 134 height 32
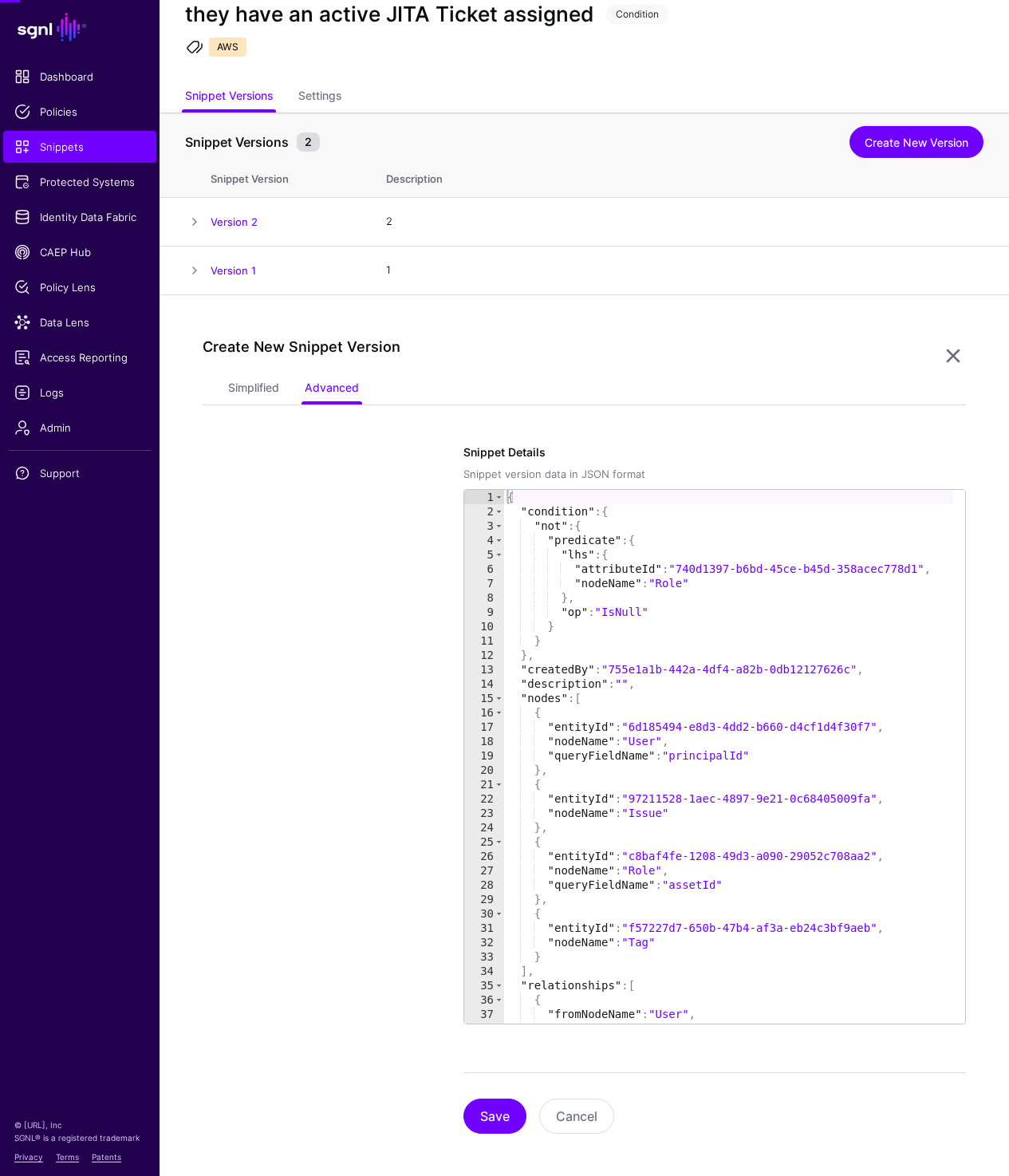
scroll to position [50, 0]
click at [255, 384] on link "Simplified" at bounding box center [253, 389] width 51 height 31
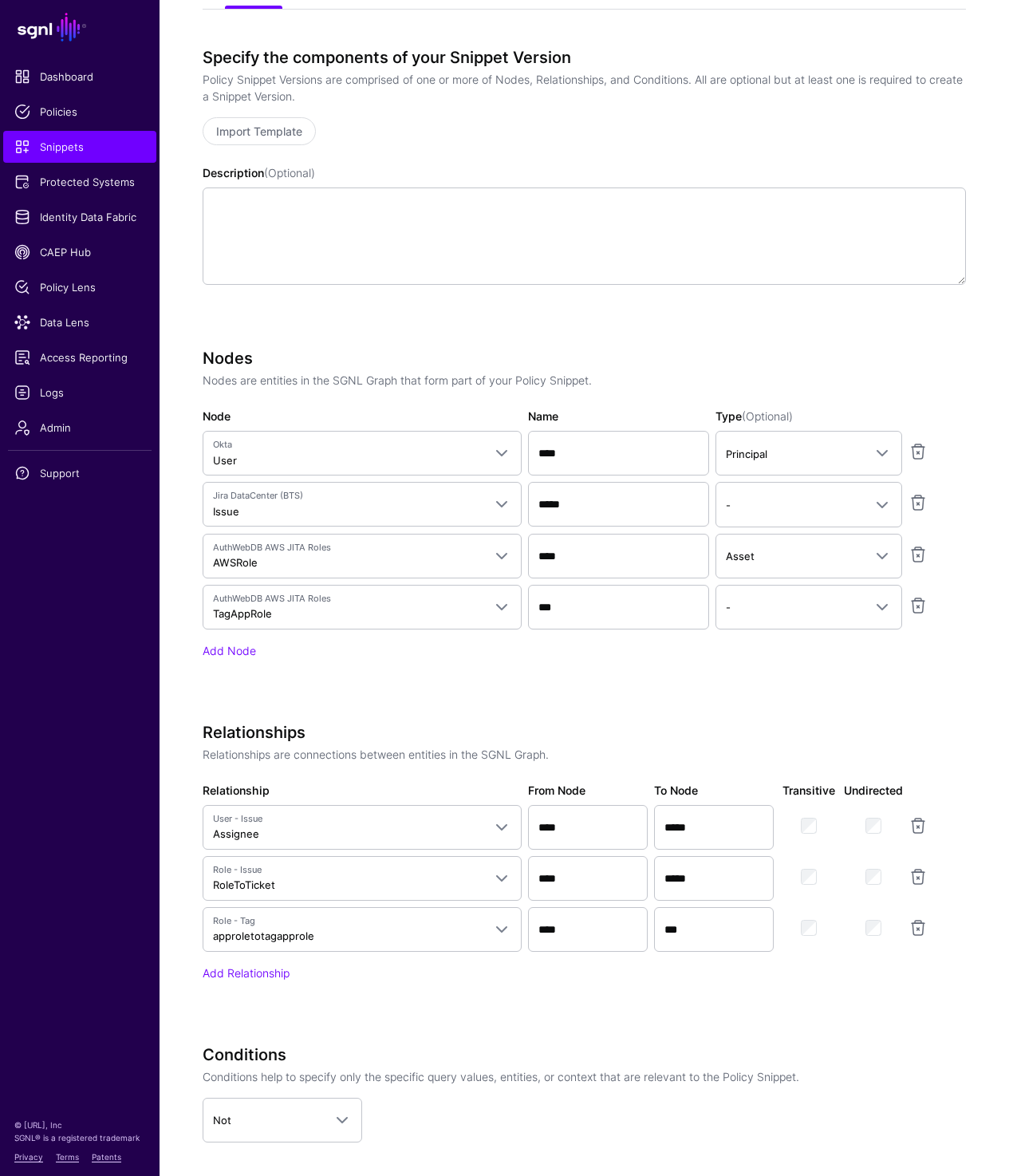
scroll to position [444, 0]
click at [110, 212] on span "Identity Data Fabric" at bounding box center [80, 217] width 131 height 16
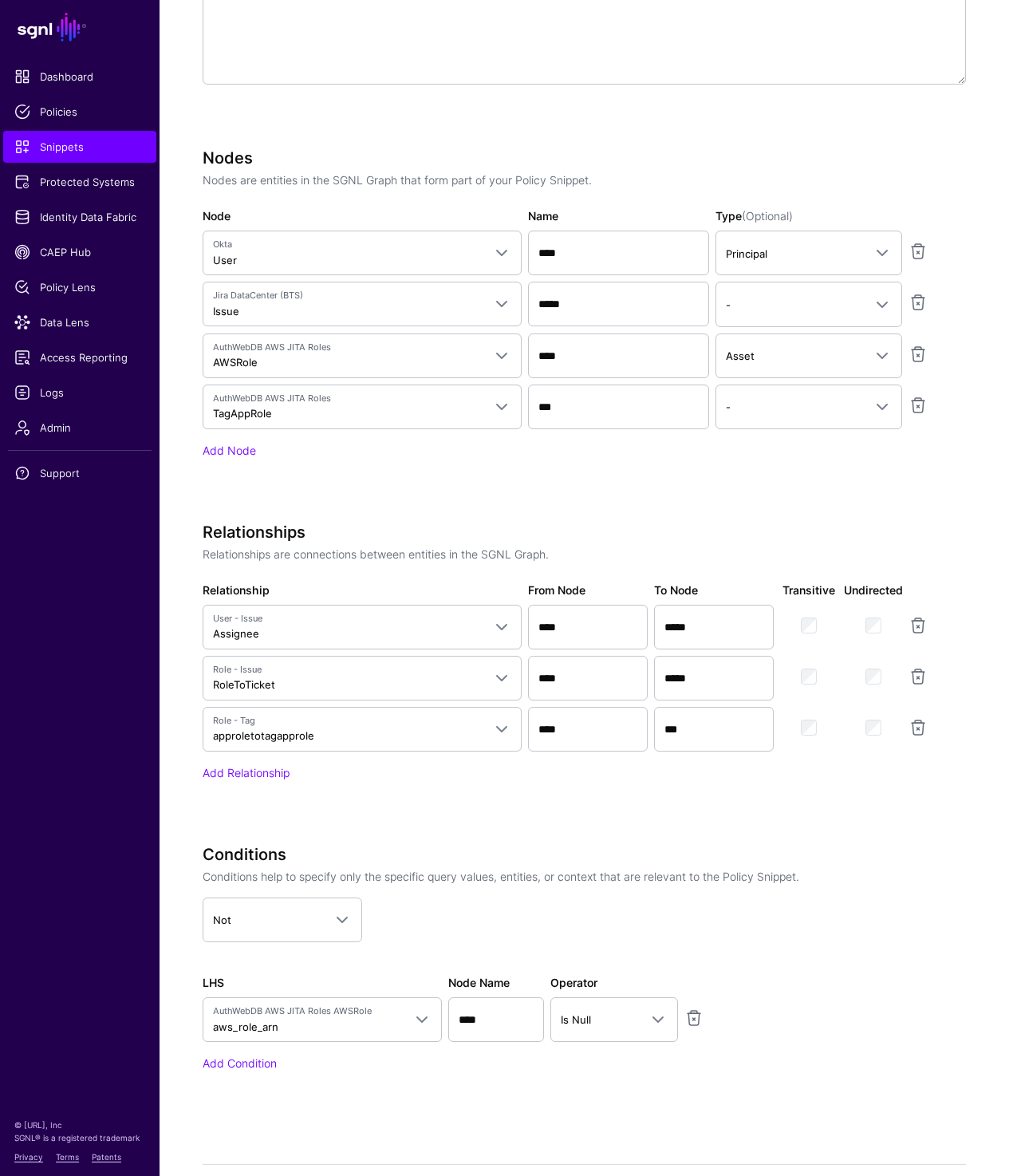
scroll to position [737, 0]
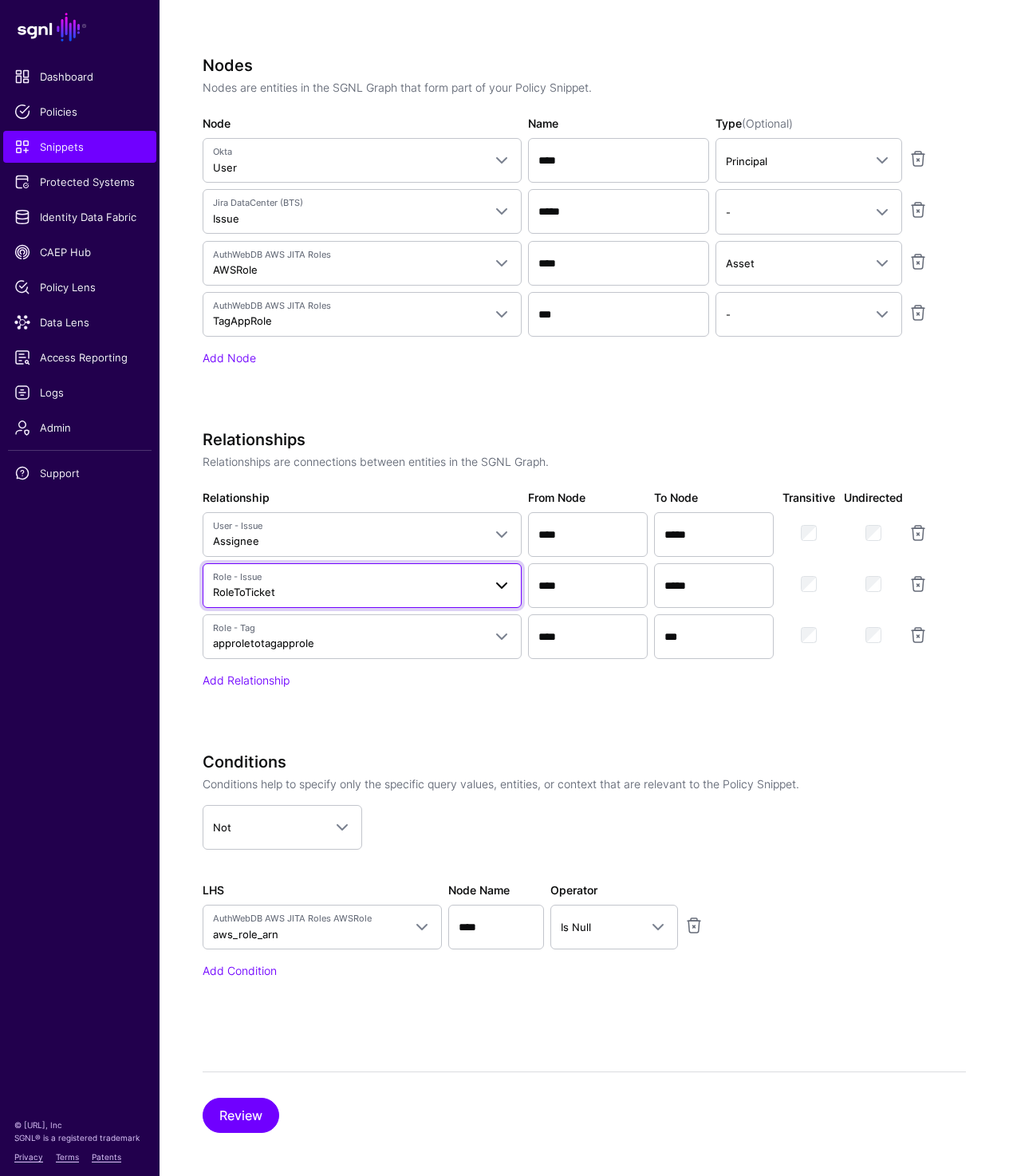
click at [408, 586] on span "Role - Issue RoleToTicket" at bounding box center [347, 585] width 269 height 31
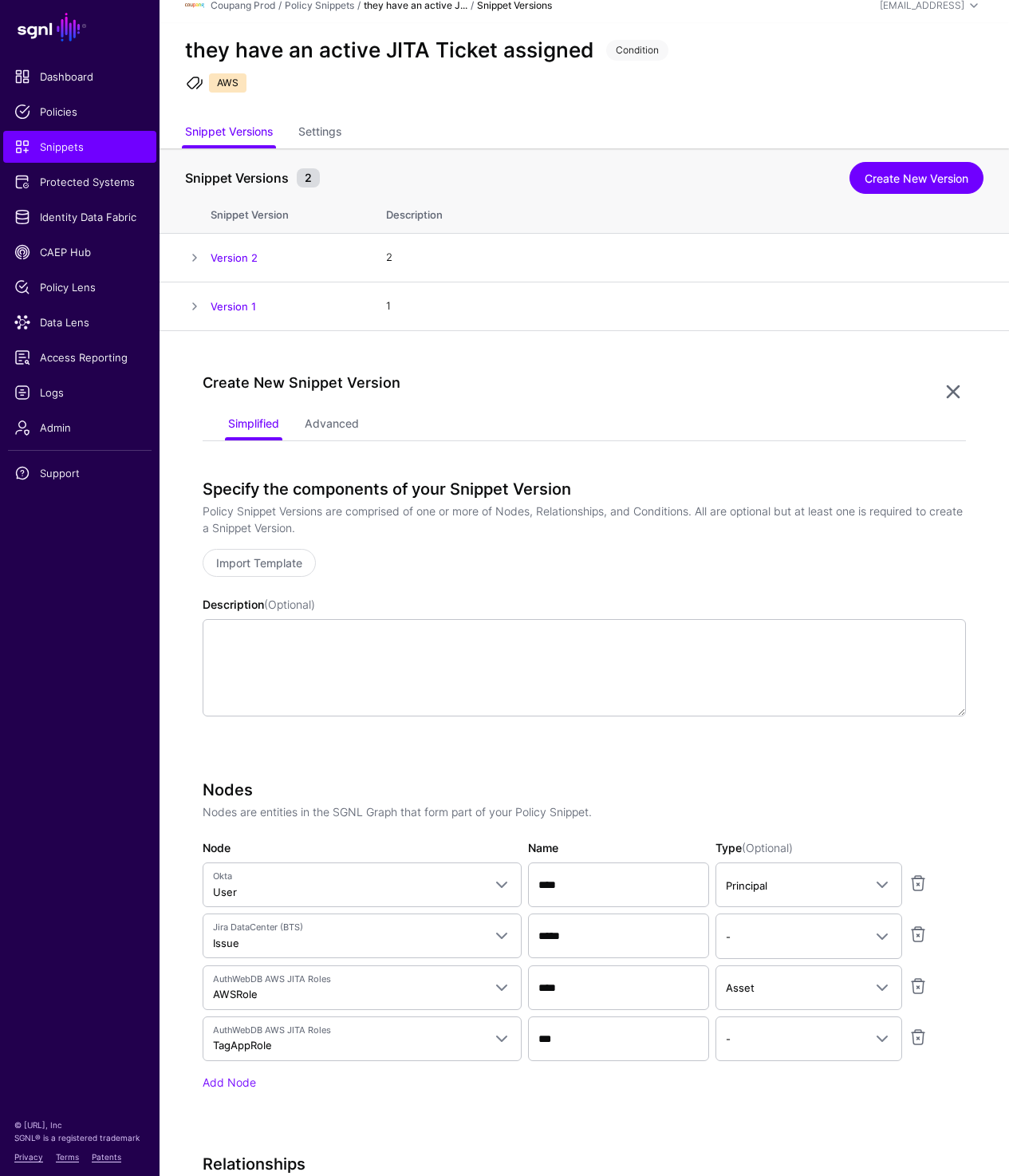
scroll to position [0, 0]
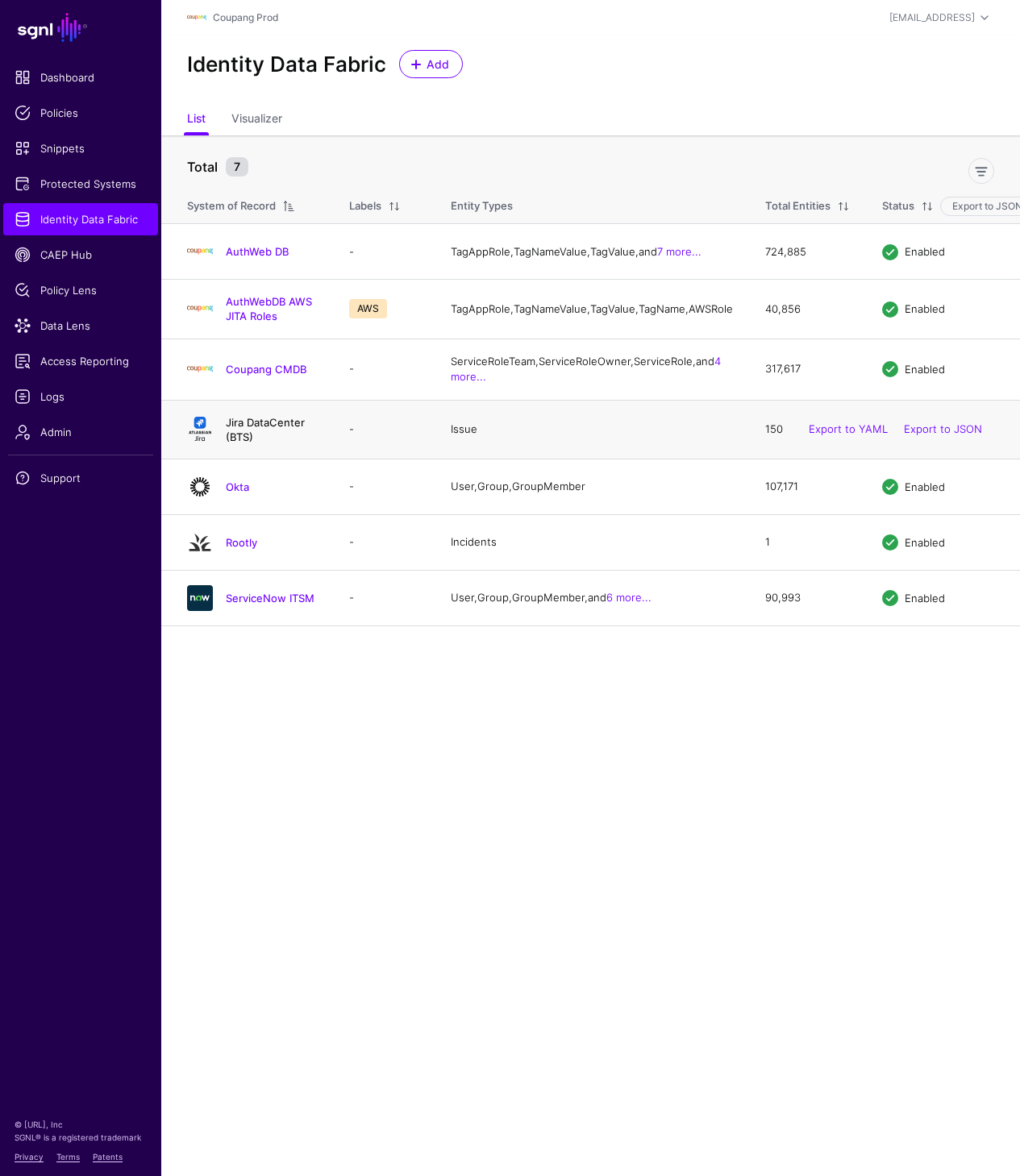
click at [265, 443] on link "Jira DataCenter (BTS)" at bounding box center [264, 429] width 79 height 27
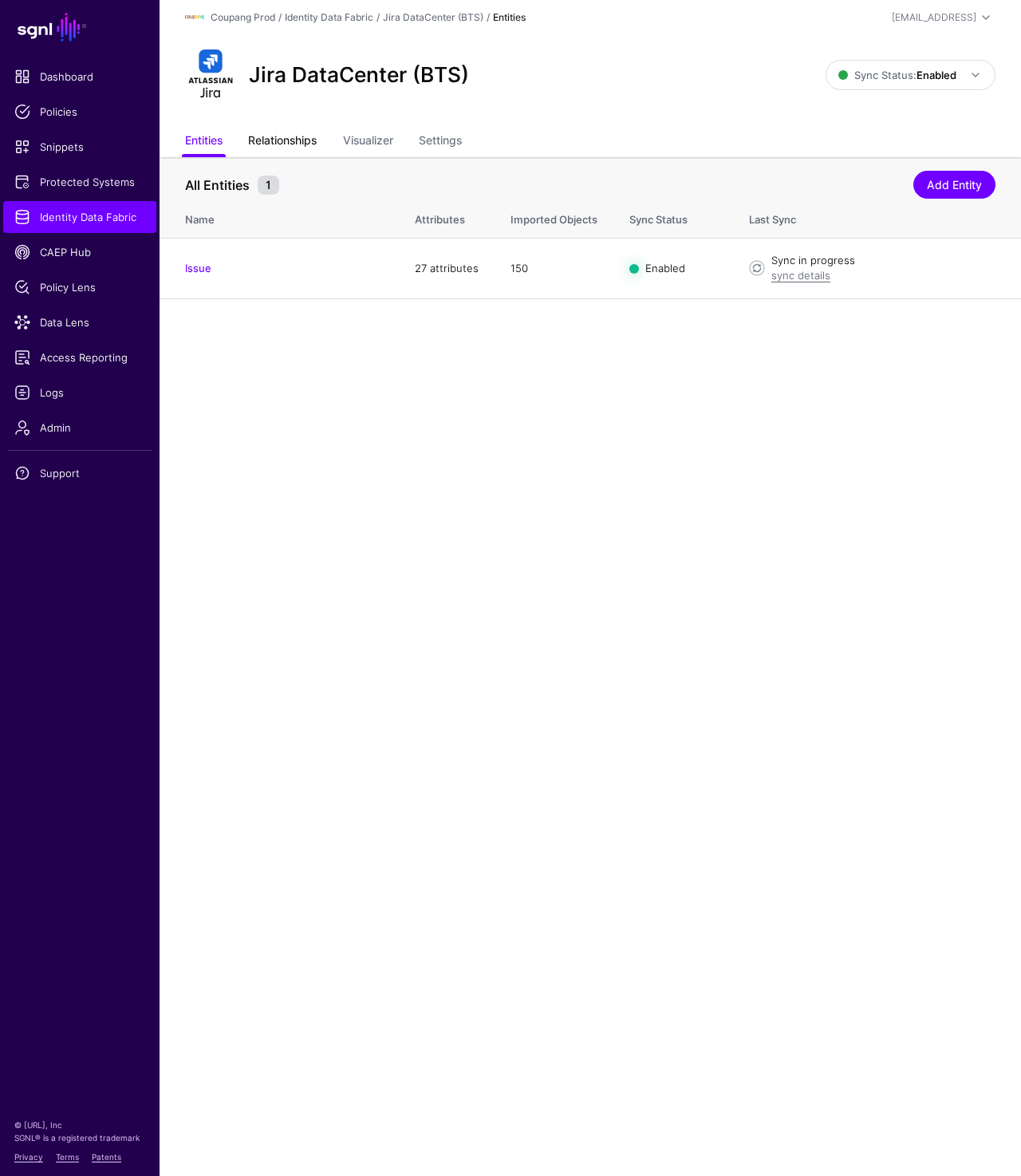
click at [285, 136] on link "Relationships" at bounding box center [282, 142] width 69 height 31
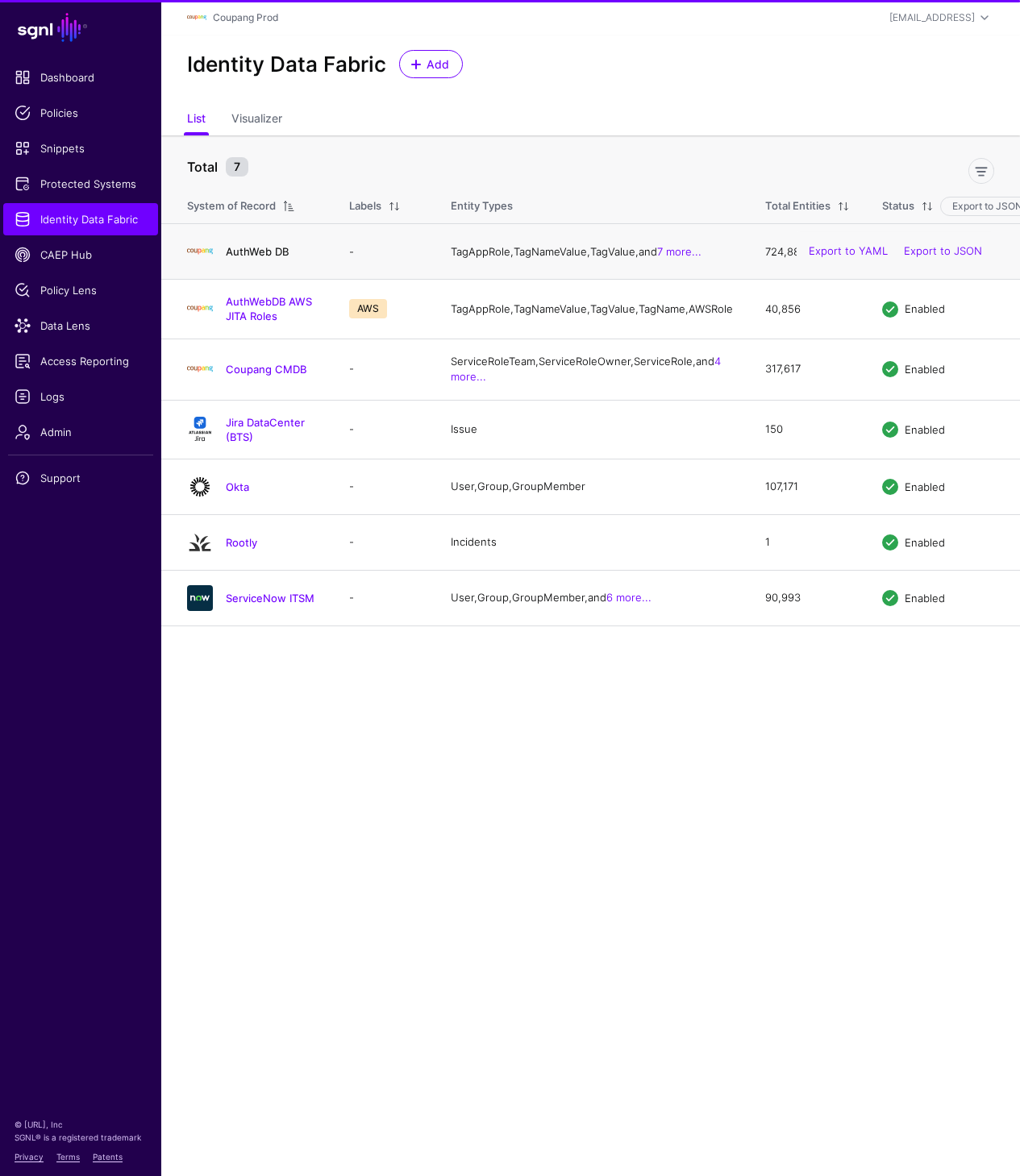
click at [242, 258] on link "AuthWeb DB" at bounding box center [256, 251] width 63 height 13
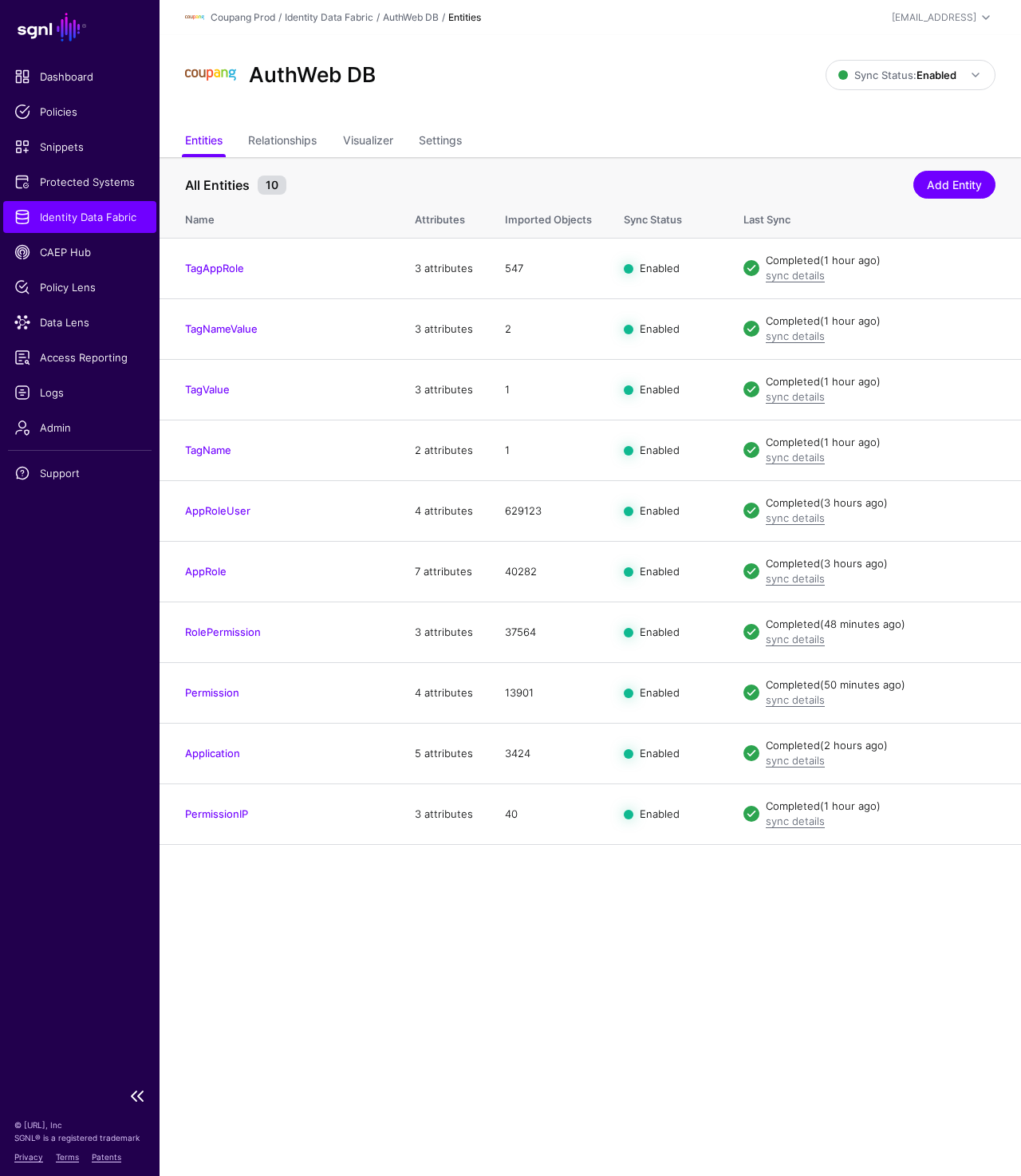
click at [86, 218] on span "Identity Data Fabric" at bounding box center [80, 217] width 131 height 16
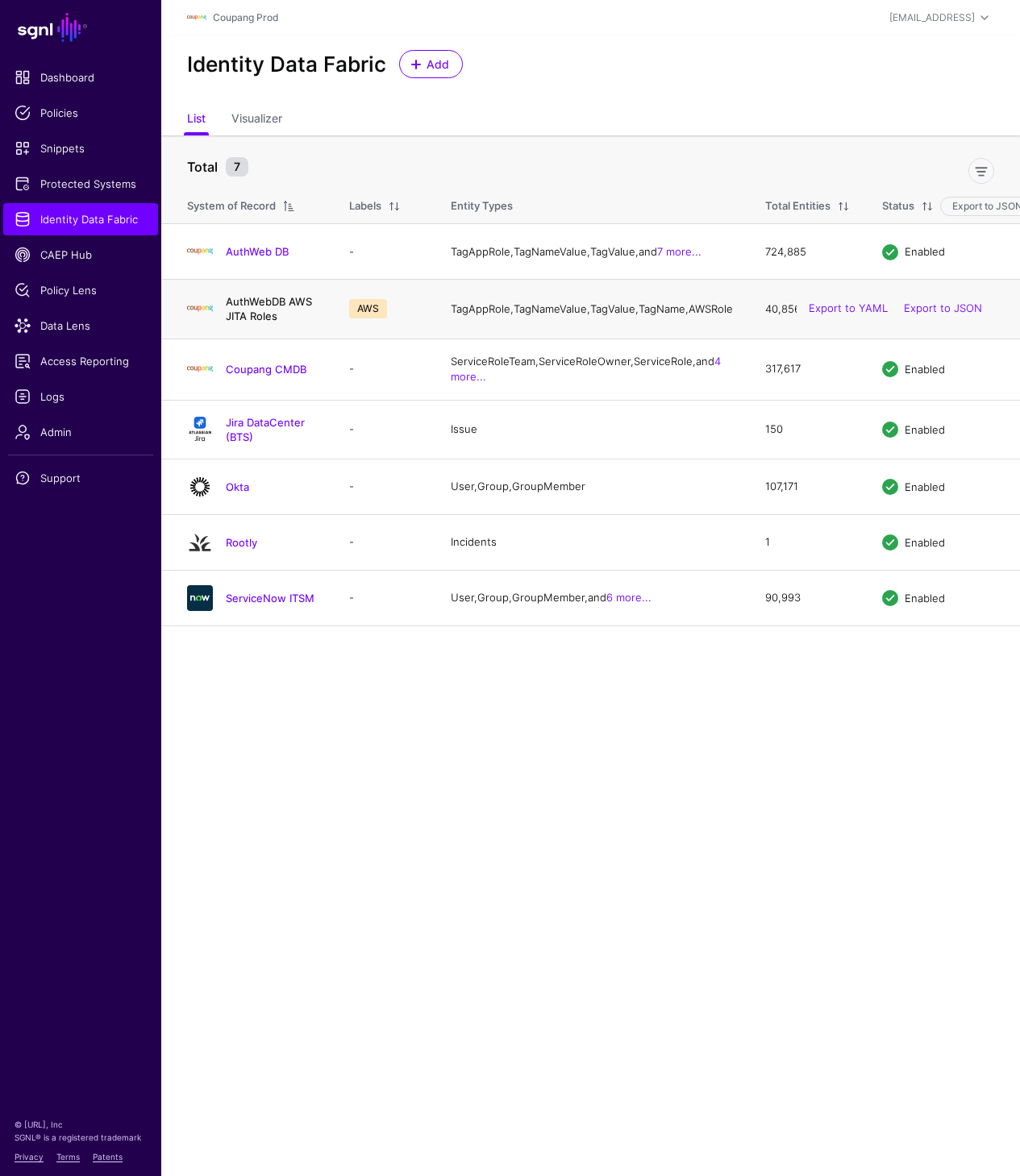
click at [273, 311] on link "AuthWebDB AWS JITA Roles" at bounding box center [268, 308] width 87 height 27
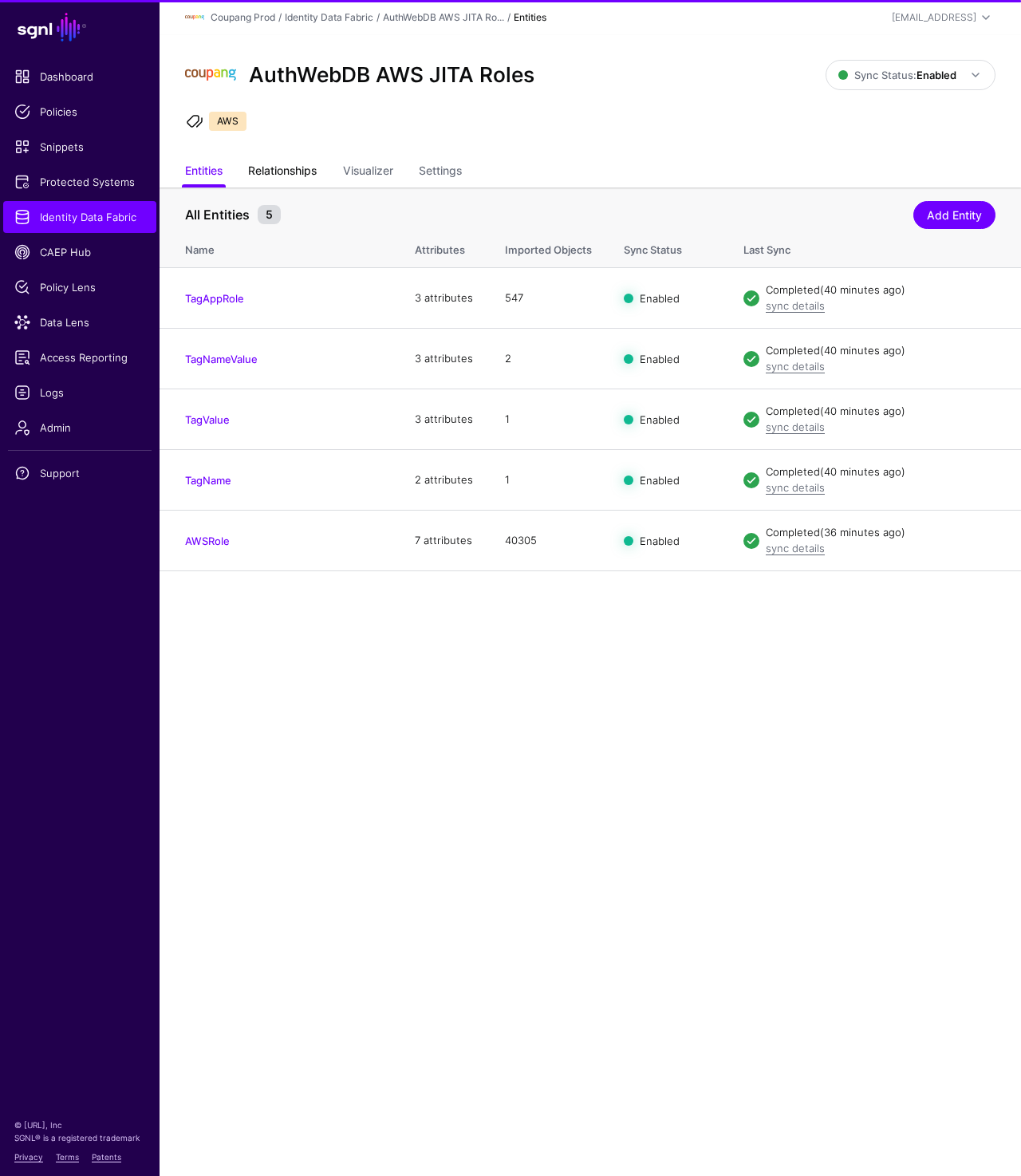
click at [296, 175] on link "Relationships" at bounding box center [282, 172] width 69 height 31
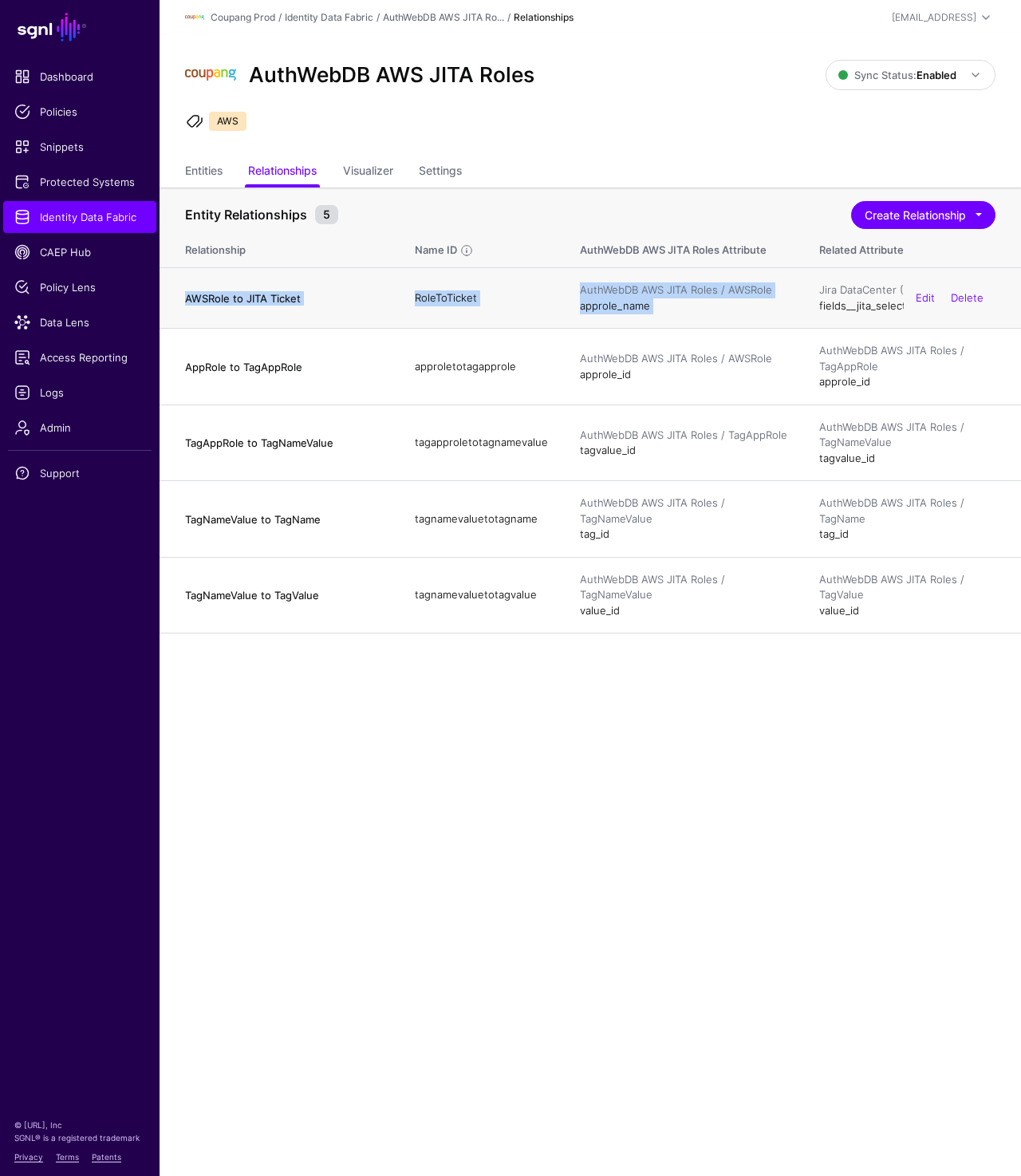
drag, startPoint x: 199, startPoint y: 299, endPoint x: 817, endPoint y: 293, distance: 618.0
click at [817, 293] on tr "AWSRole to JITA Ticket RoleToTicket AuthWebDB AWS JITA Roles / AWSRole approle_…" at bounding box center [590, 298] width 861 height 60
click at [186, 300] on h4 "AWSRole to JITA Ticket" at bounding box center [284, 298] width 197 height 15
drag, startPoint x: 471, startPoint y: 296, endPoint x: 381, endPoint y: 297, distance: 90.0
click at [381, 297] on tr "AWSRole to JITA Ticket RoleToTicket AuthWebDB AWS JITA Roles / AWSRole approle_…" at bounding box center [590, 298] width 861 height 60
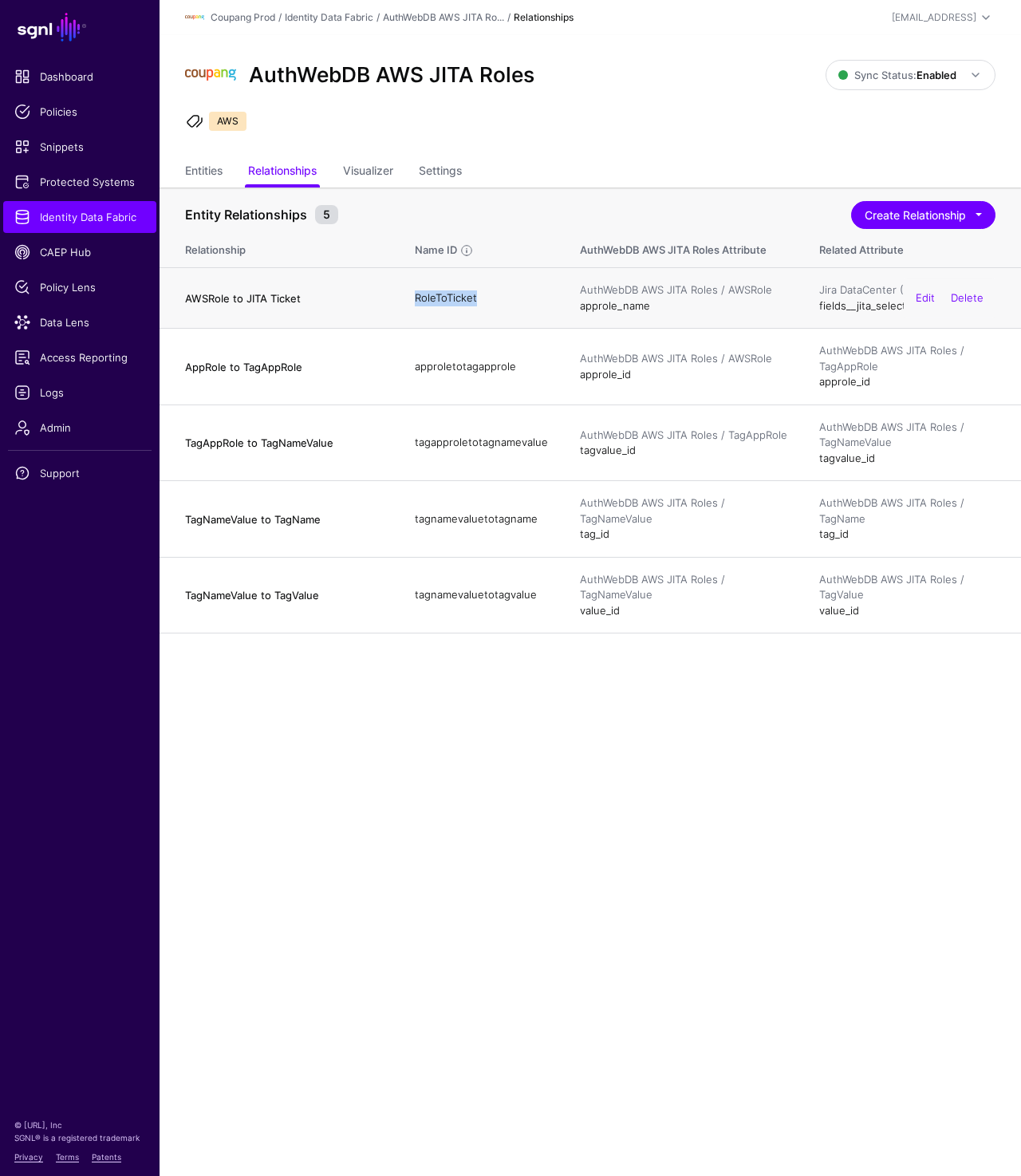
click at [456, 297] on td "RoleToTicket" at bounding box center [480, 298] width 165 height 60
drag, startPoint x: 488, startPoint y: 297, endPoint x: 412, endPoint y: 297, distance: 76.0
click at [412, 297] on td "RoleToTicket" at bounding box center [480, 298] width 165 height 60
click at [66, 217] on span "Identity Data Fabric" at bounding box center [80, 217] width 131 height 16
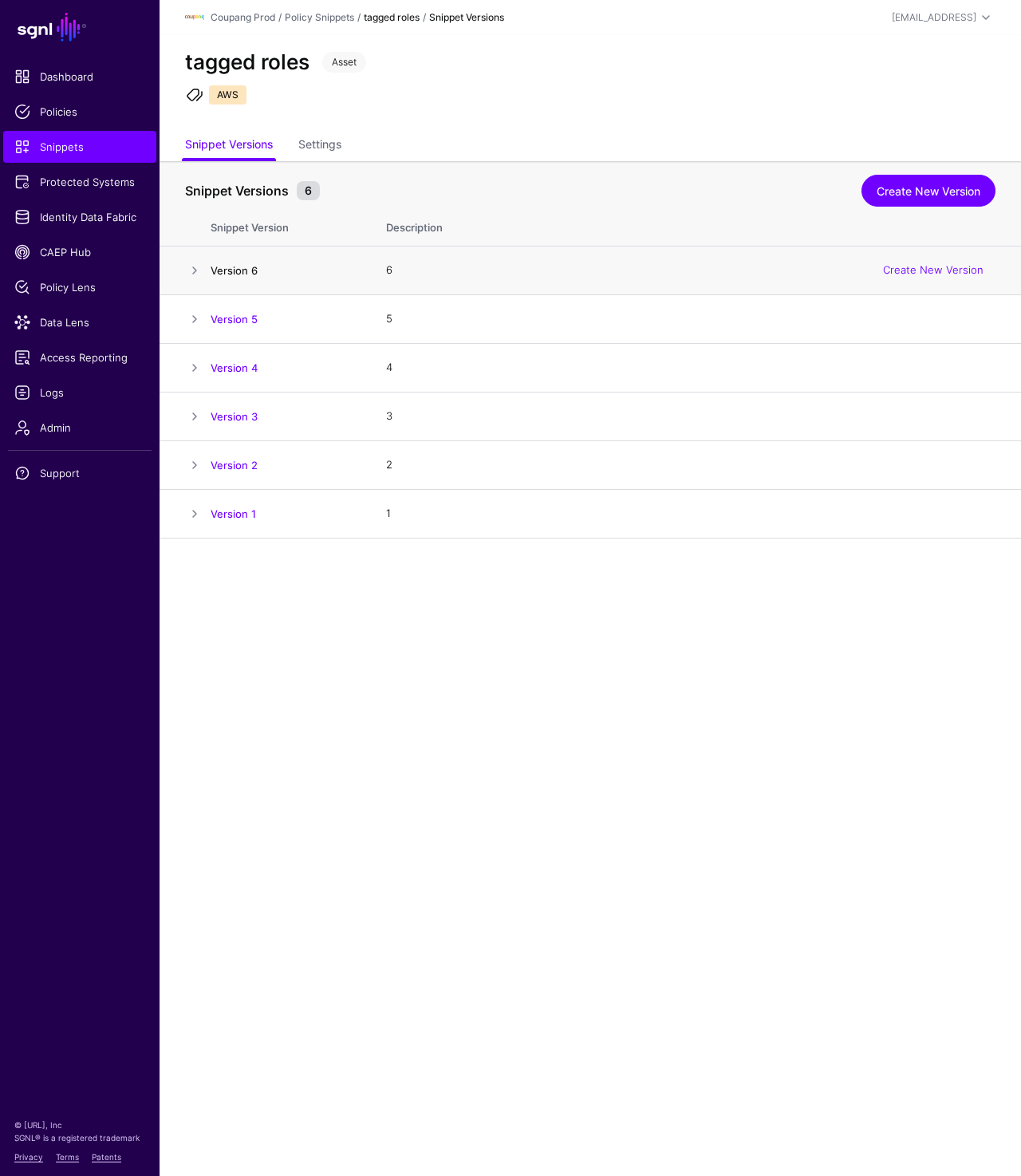
click at [252, 264] on link "Version 6" at bounding box center [234, 270] width 47 height 13
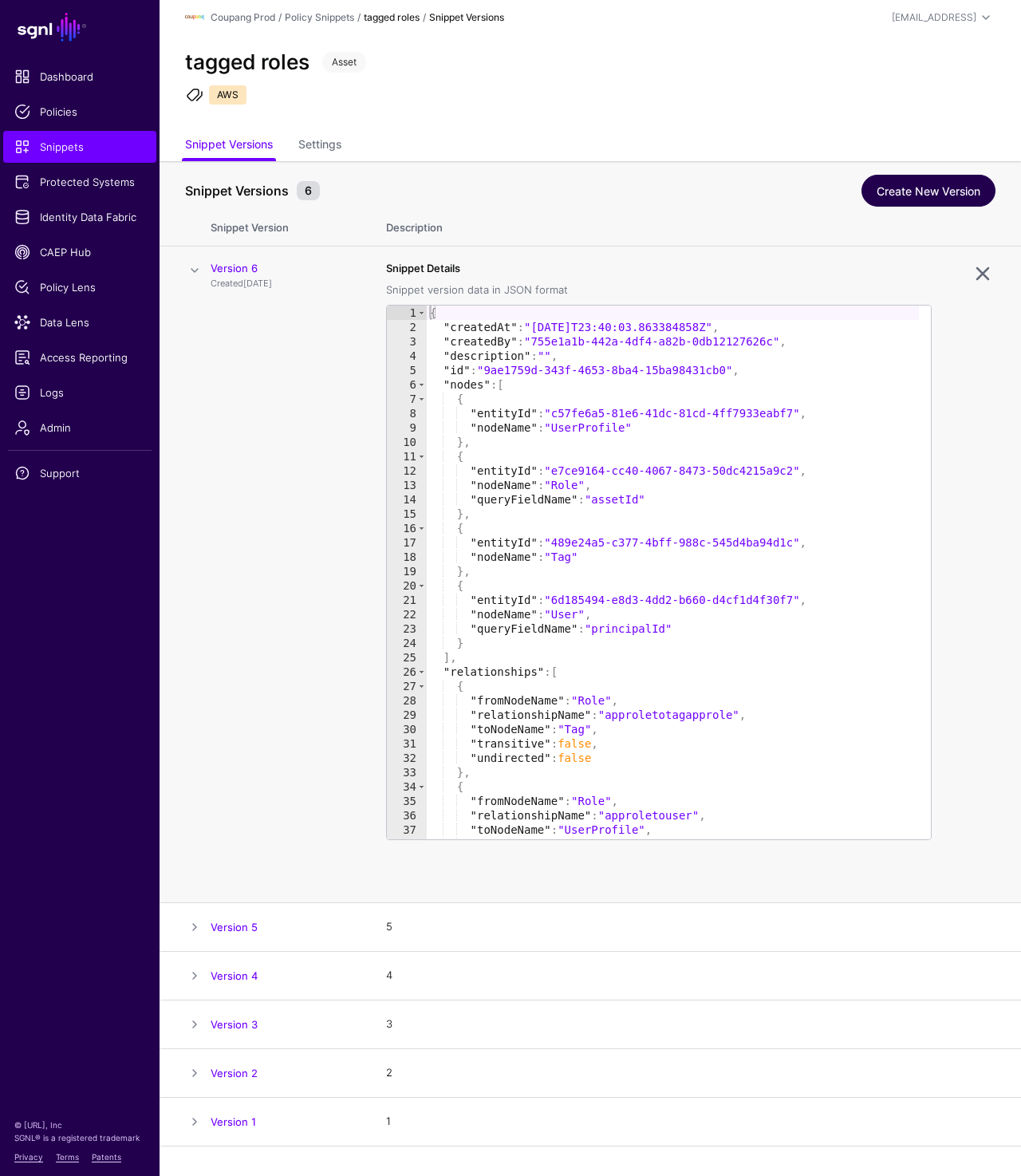
click at [922, 202] on link "Create New Version" at bounding box center [928, 190] width 134 height 32
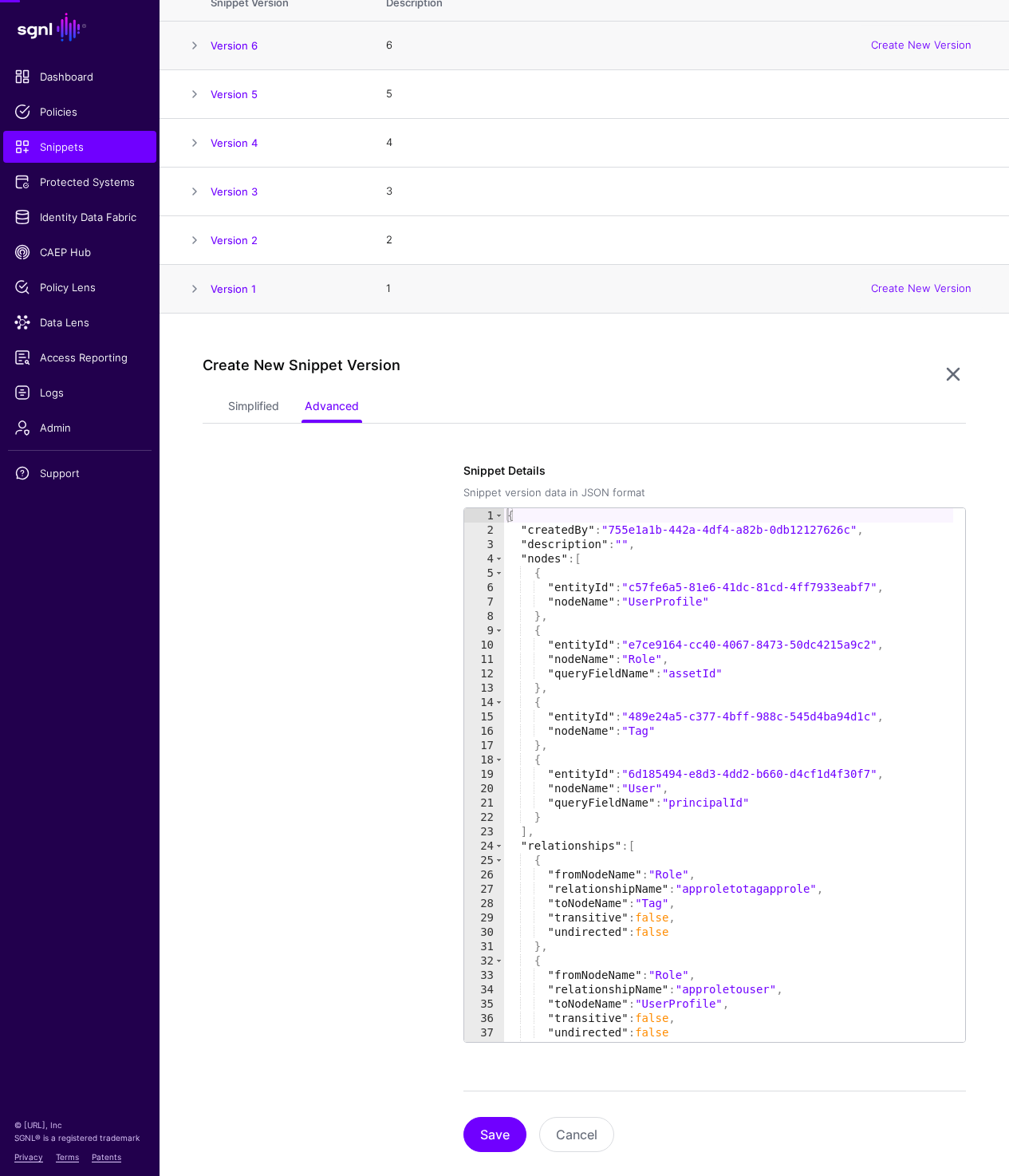
scroll to position [245, 0]
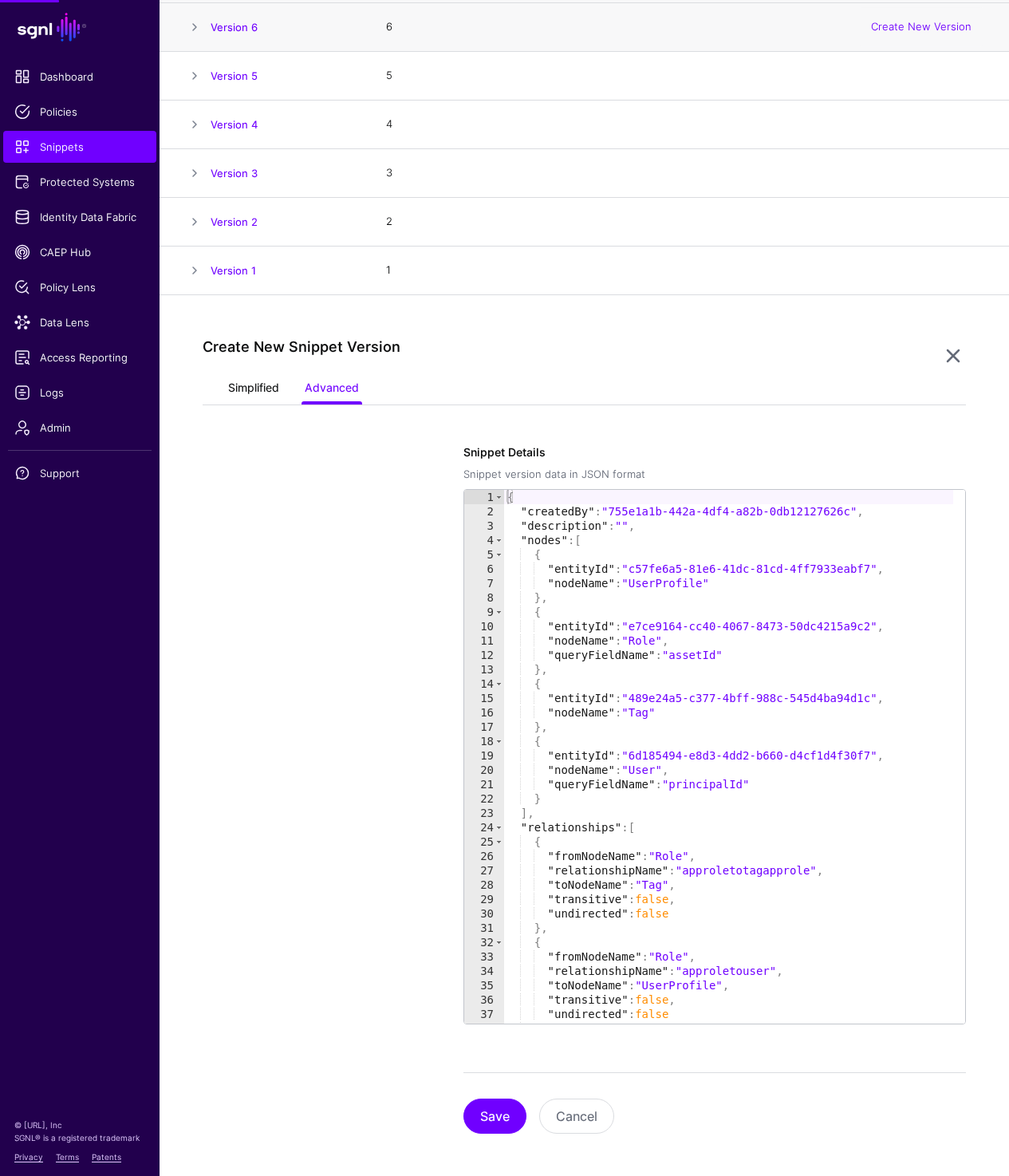
click at [256, 383] on link "Simplified" at bounding box center [253, 389] width 51 height 31
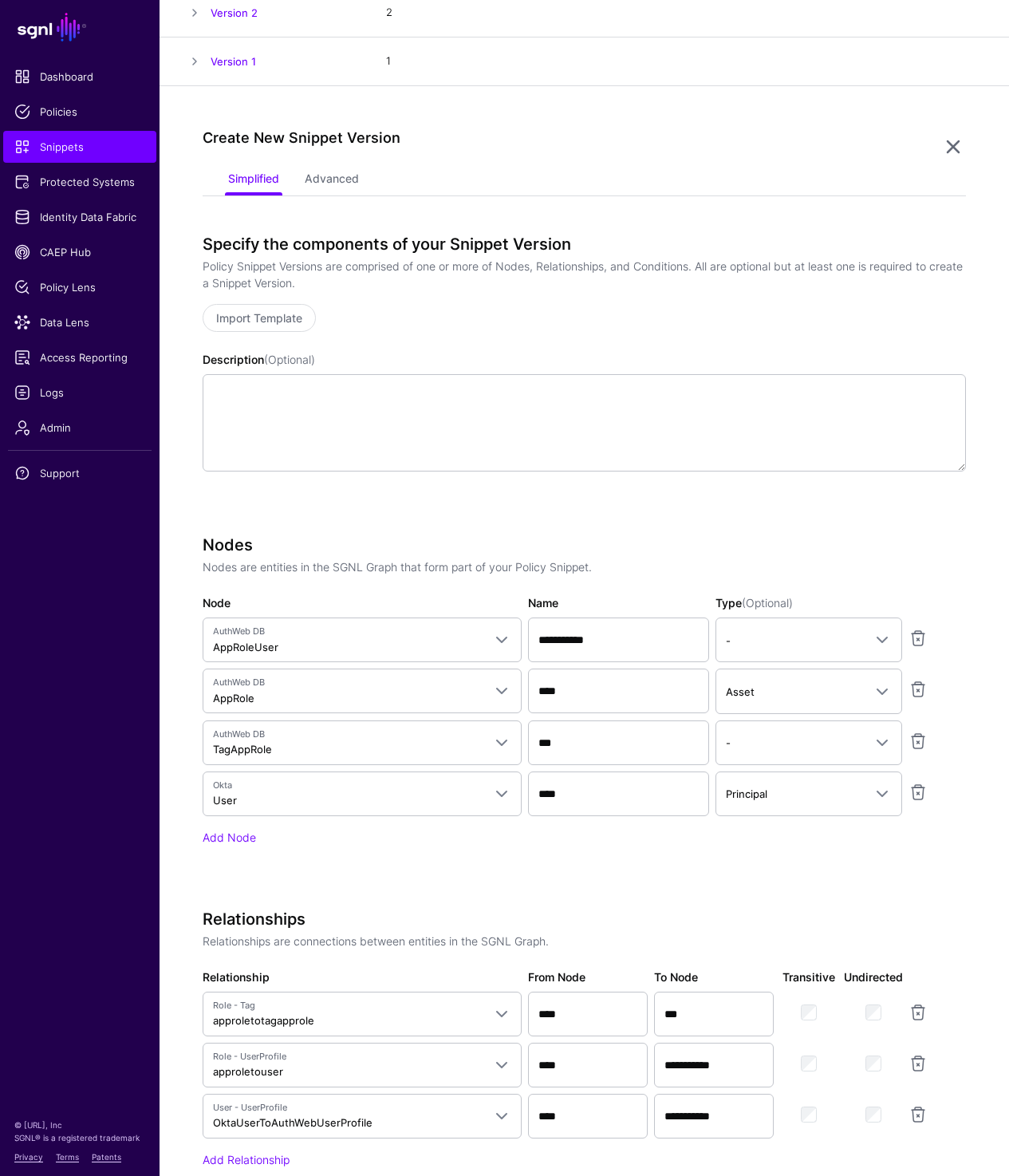
scroll to position [516, 0]
